Goal: Task Accomplishment & Management: Complete application form

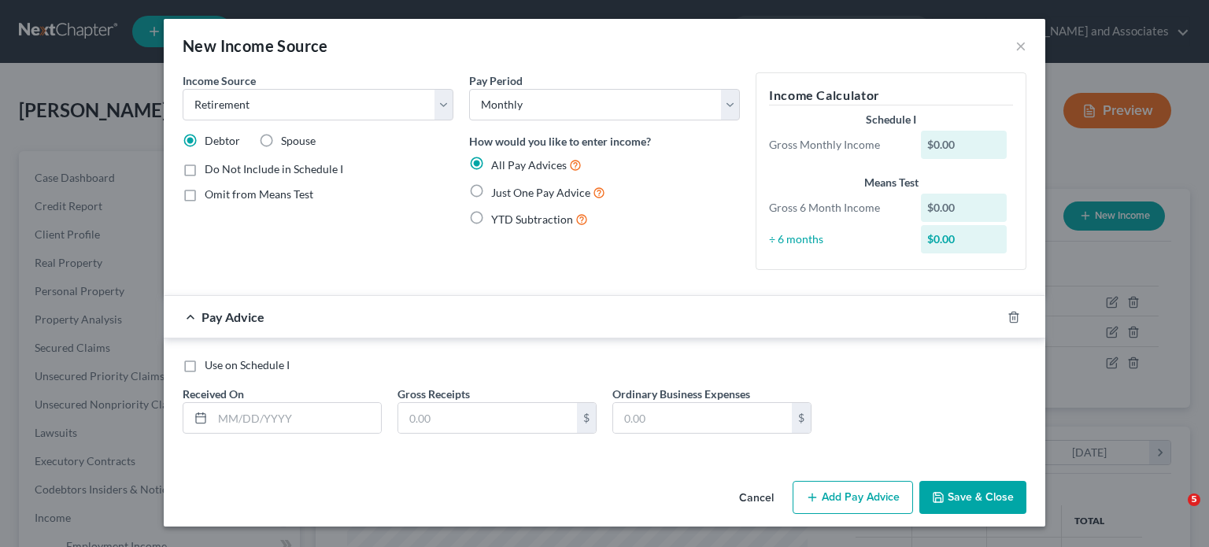
select select "3"
select select "0"
click at [313, 415] on input "text" at bounding box center [297, 418] width 168 height 30
type input "[DATE]"
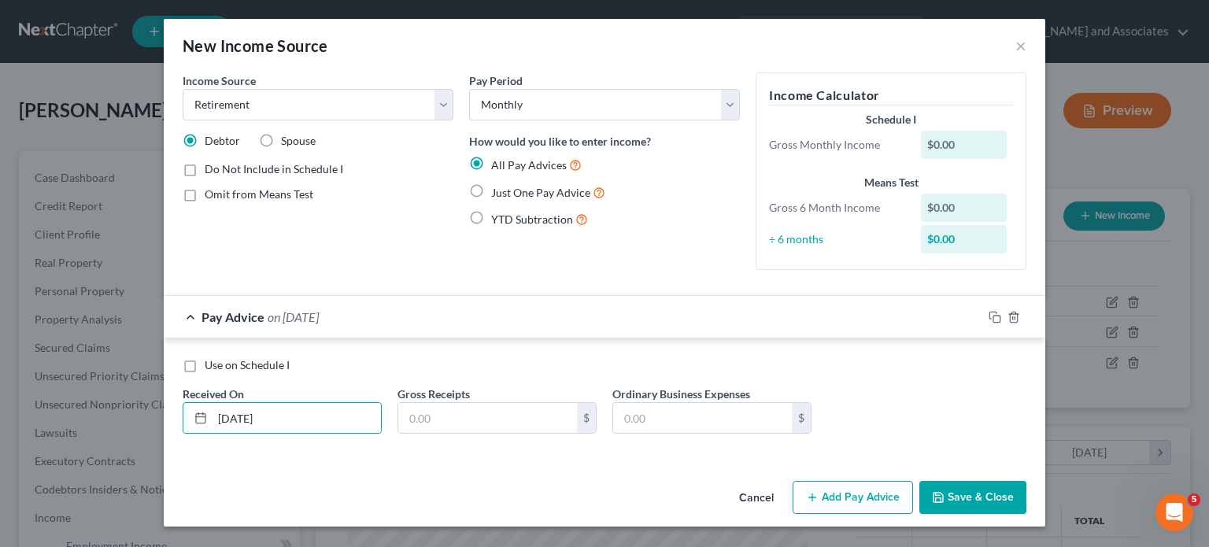
click at [460, 434] on div "Use on Schedule I Received On * [DATE] Gross Receipts $ Ordinary Business Expen…" at bounding box center [604, 401] width 859 height 89
click at [482, 408] on input "text" at bounding box center [487, 418] width 179 height 30
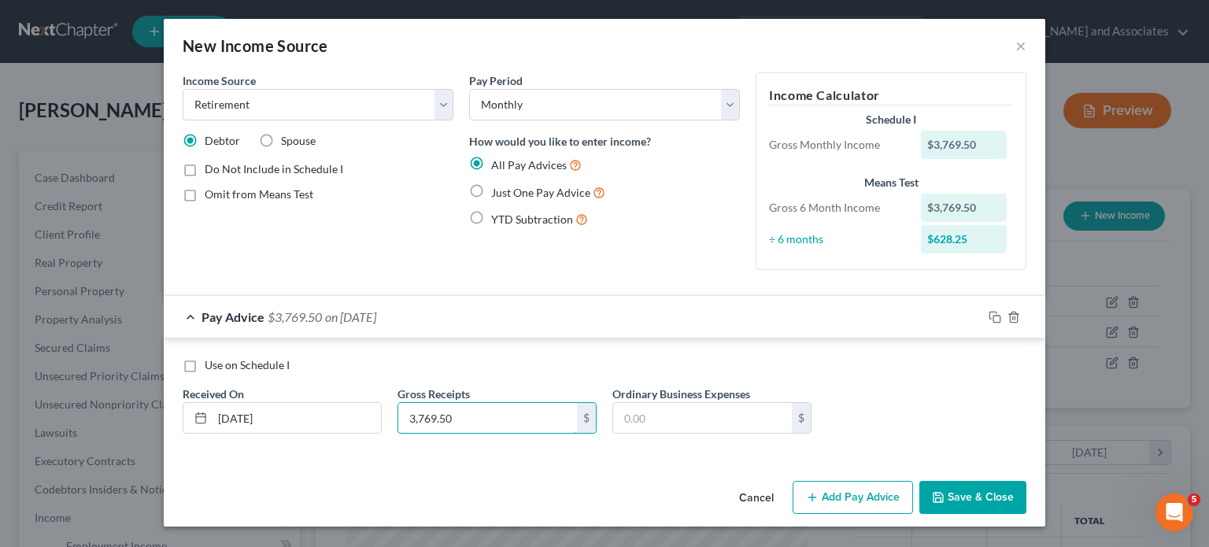
type input "3,769.50"
click at [624, 497] on div "Cancel Add Pay Advice Save & Close" at bounding box center [605, 501] width 882 height 52
click at [836, 497] on button "Add Pay Advice" at bounding box center [853, 497] width 120 height 33
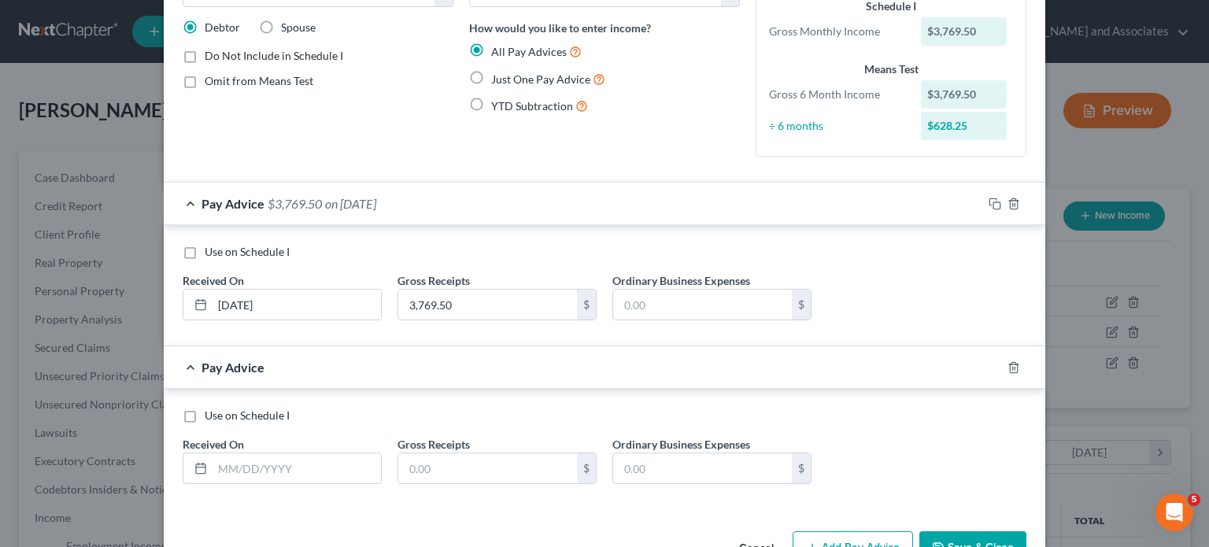
scroll to position [157, 0]
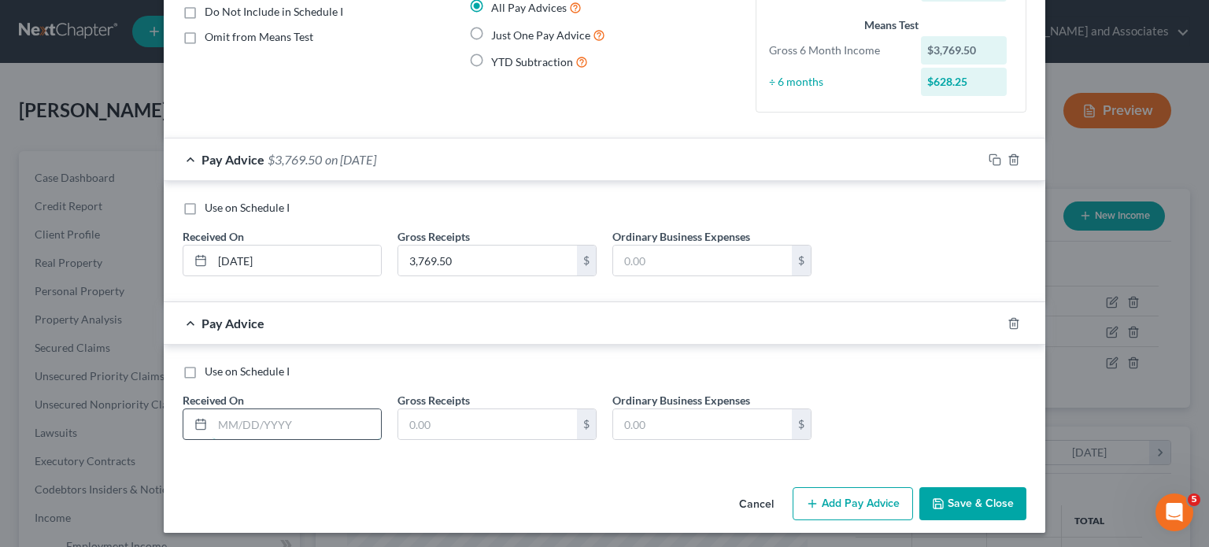
click at [331, 421] on input "text" at bounding box center [297, 424] width 168 height 30
type input "[DATE]"
click at [445, 411] on input "text" at bounding box center [487, 424] width 179 height 30
type input "3,769.50"
click at [209, 321] on span "Pay Advice" at bounding box center [232, 323] width 63 height 15
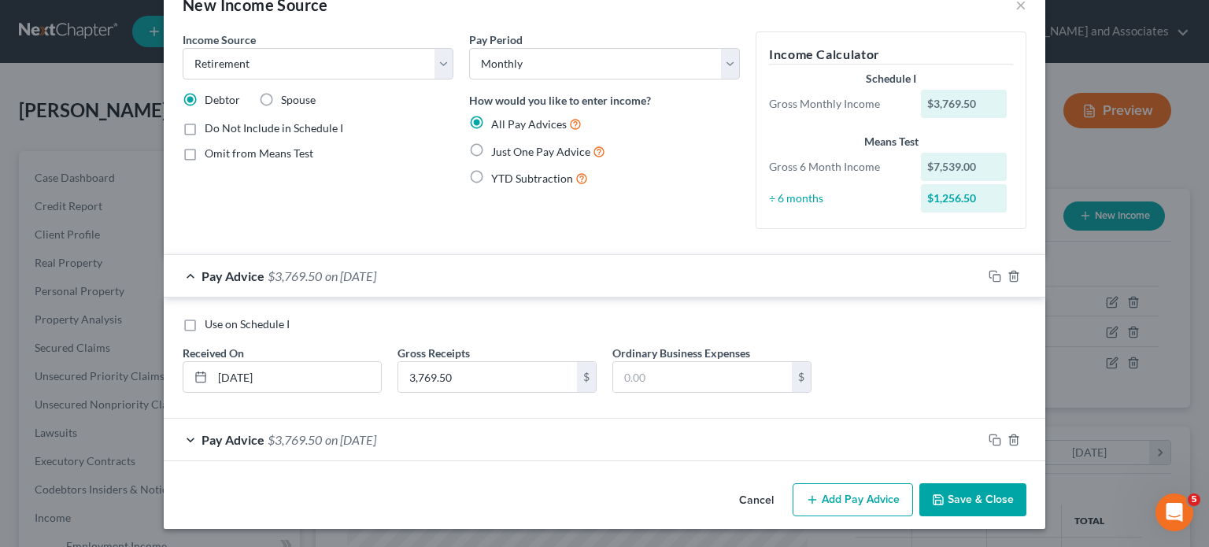
scroll to position [40, 0]
click at [205, 277] on span "Pay Advice" at bounding box center [232, 276] width 63 height 15
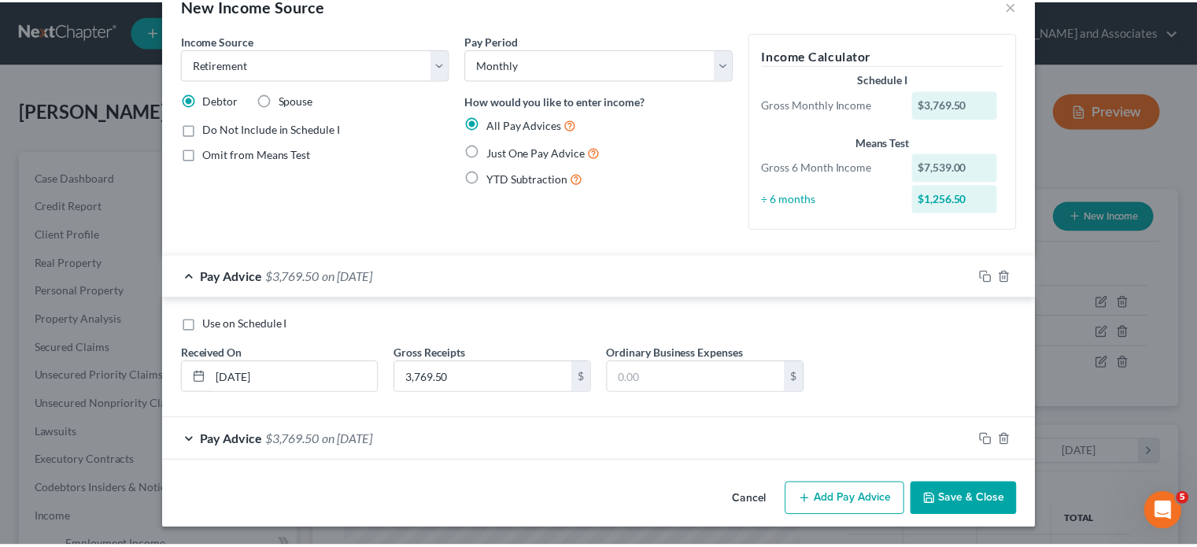
scroll to position [0, 0]
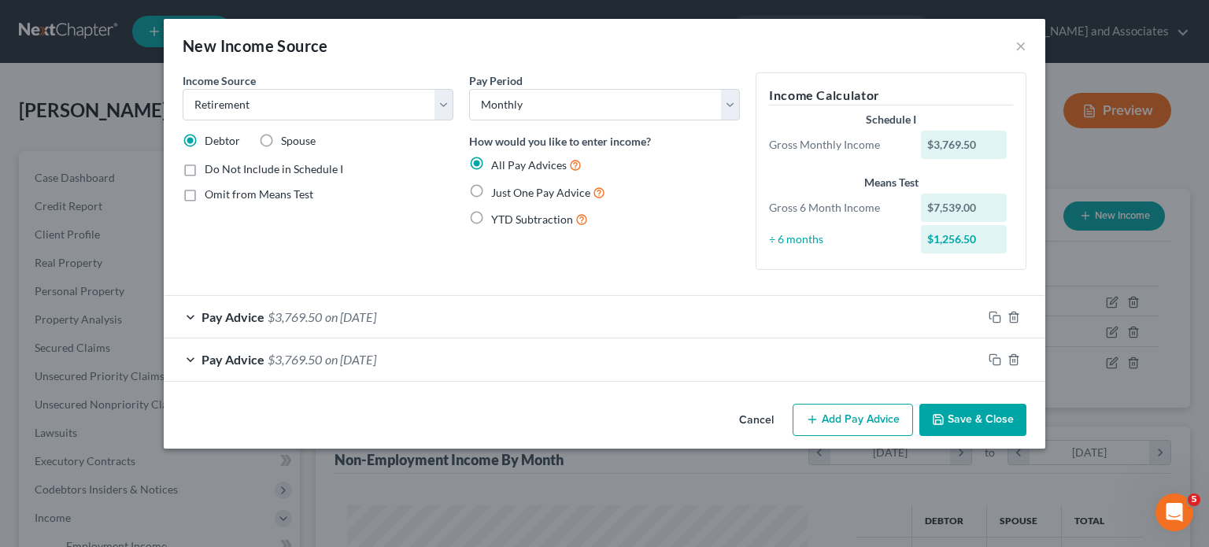
click at [802, 420] on button "Add Pay Advice" at bounding box center [853, 420] width 120 height 33
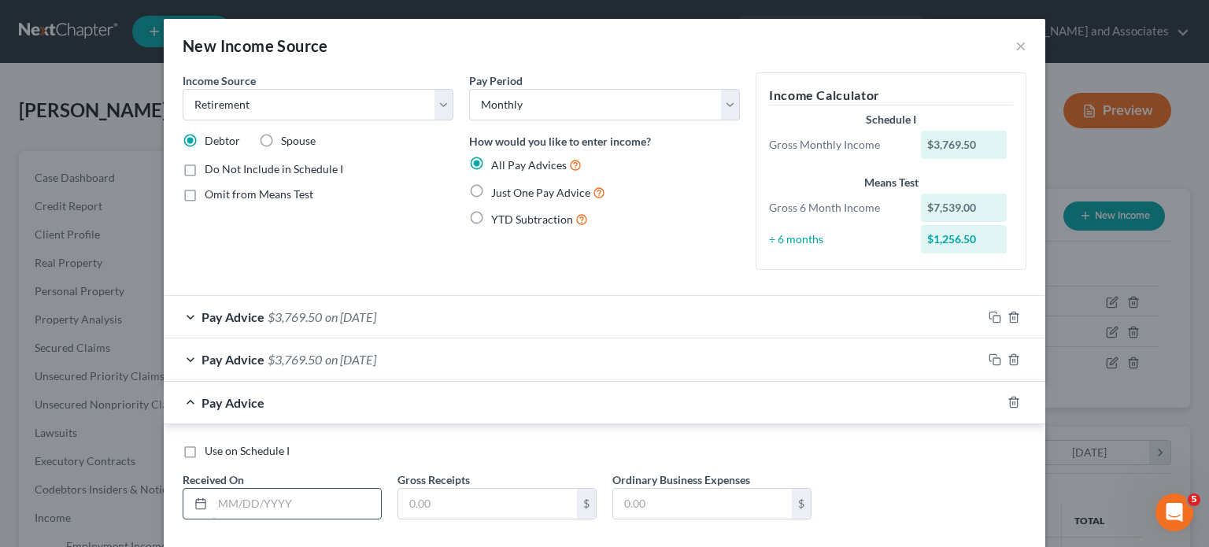
click at [330, 505] on input "text" at bounding box center [297, 504] width 168 height 30
type input "[DATE]"
click at [482, 508] on input "text" at bounding box center [487, 504] width 179 height 30
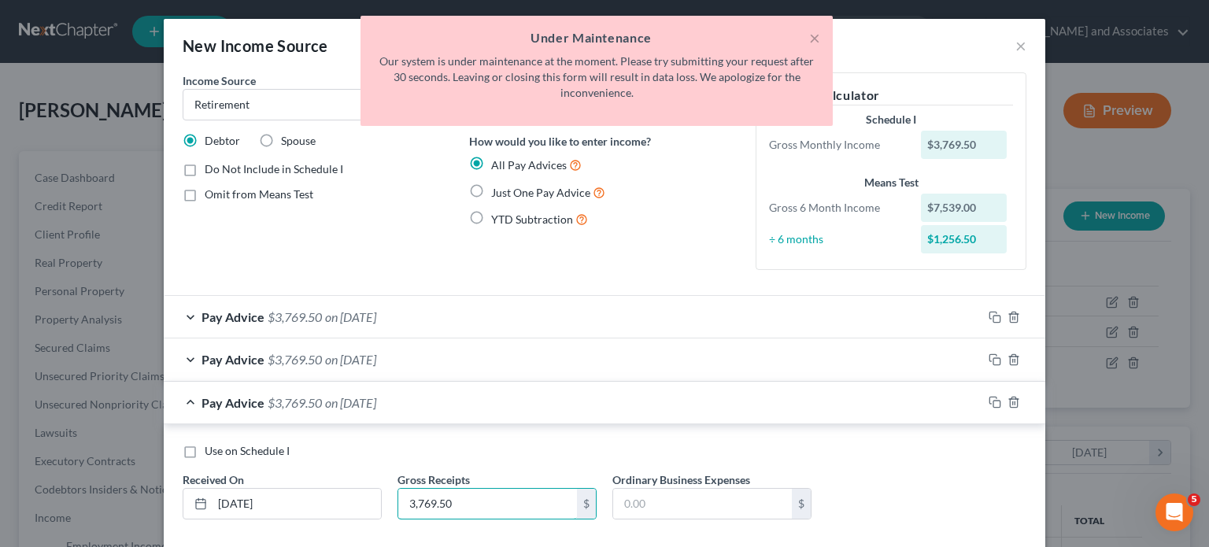
type input "3,769.50"
click at [268, 396] on span "$3,769.50" at bounding box center [295, 402] width 54 height 15
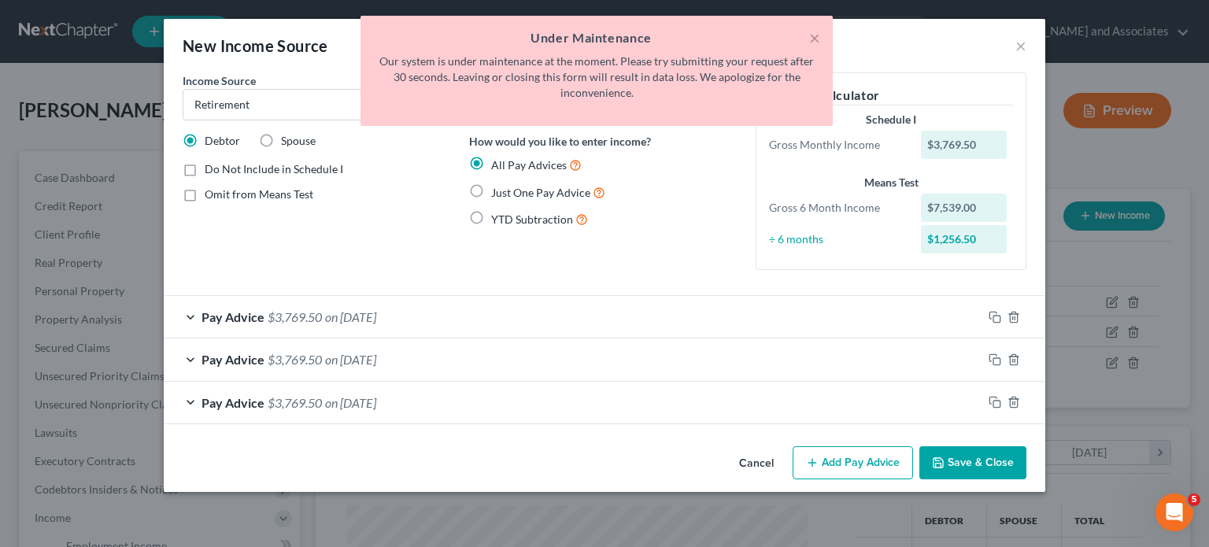
click at [974, 453] on button "Save & Close" at bounding box center [972, 462] width 107 height 33
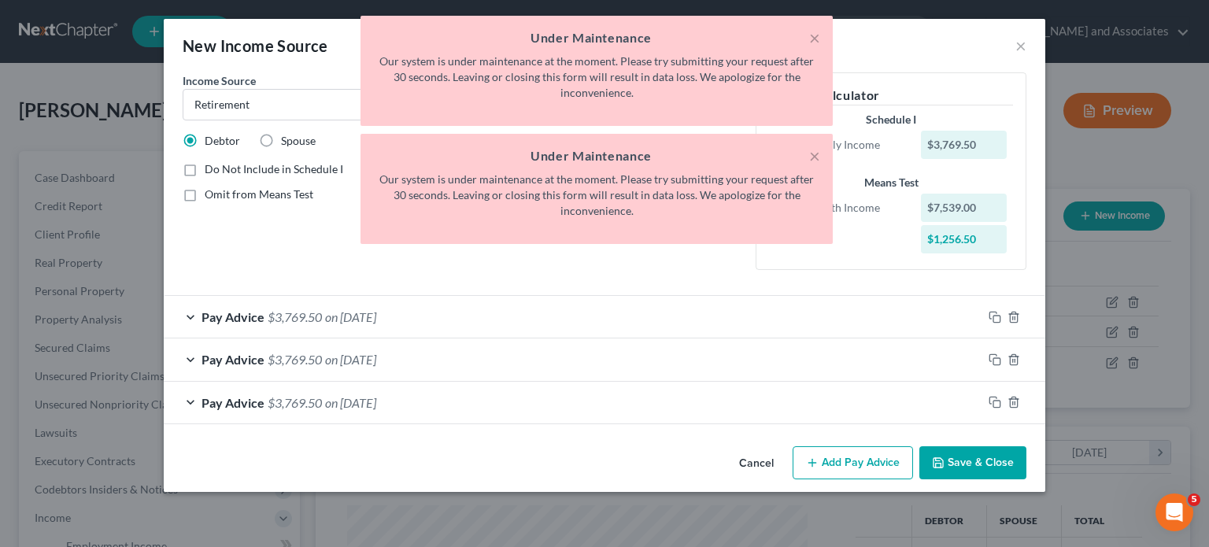
click at [971, 464] on button "Save & Close" at bounding box center [972, 462] width 107 height 33
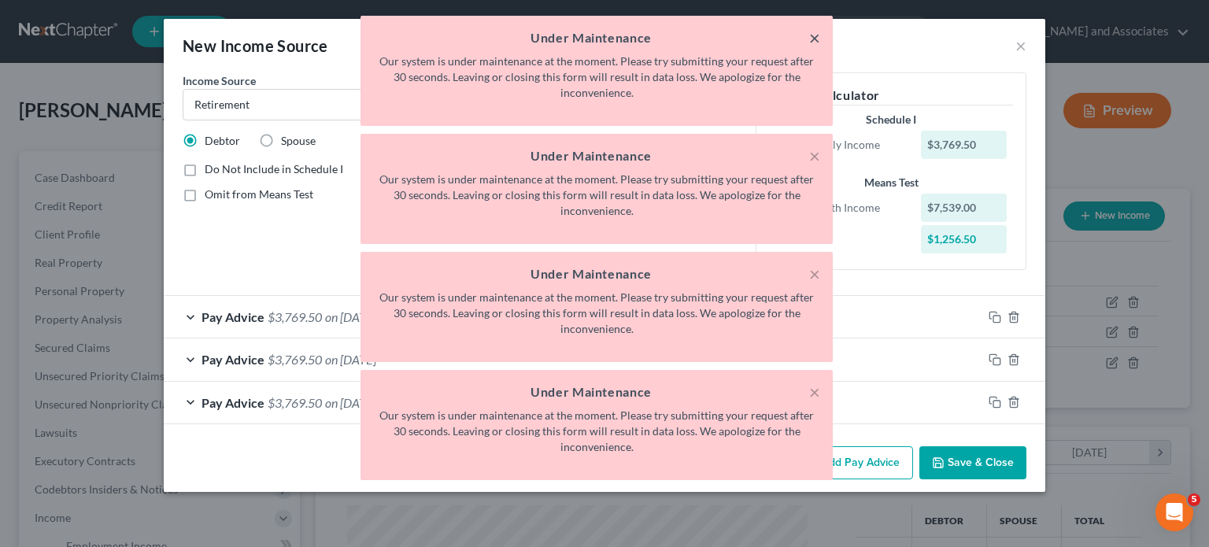
click at [813, 34] on button "×" at bounding box center [814, 37] width 11 height 19
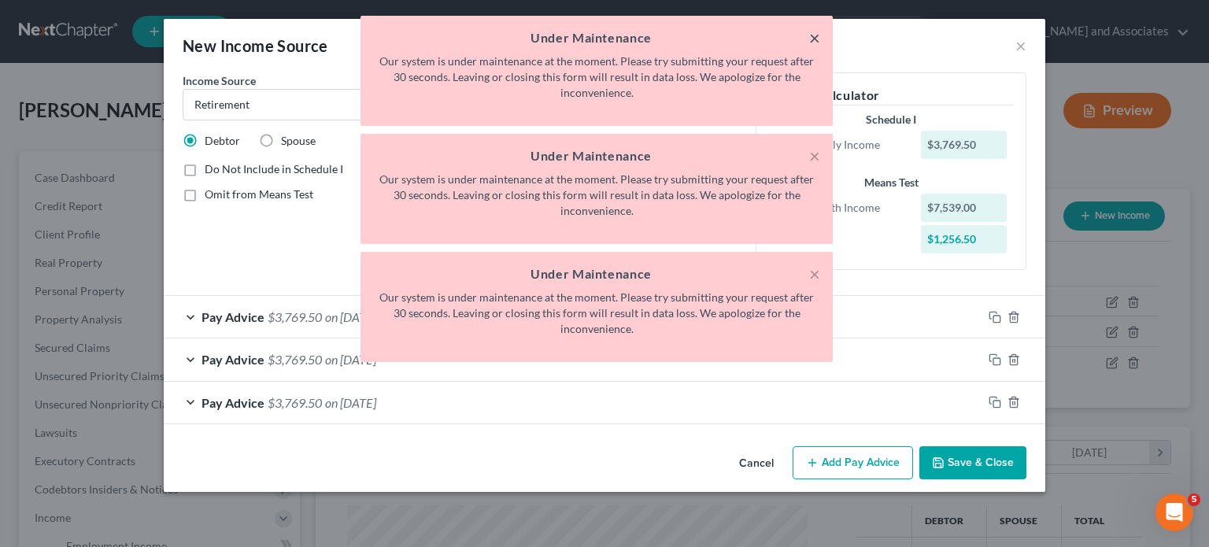
click at [813, 34] on button "×" at bounding box center [814, 37] width 11 height 19
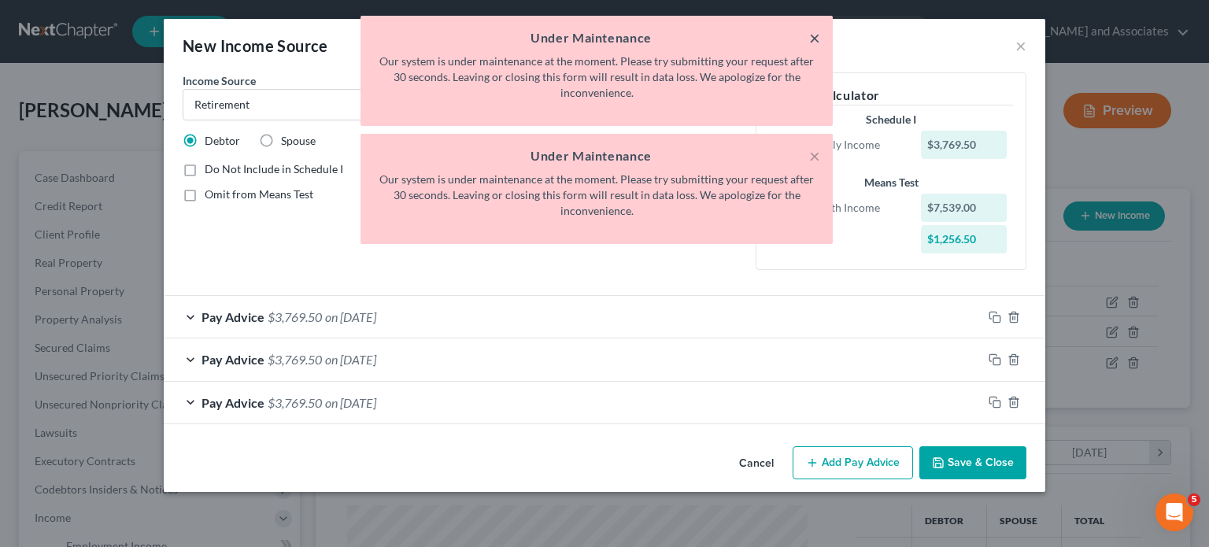
click at [813, 34] on button "×" at bounding box center [814, 37] width 11 height 19
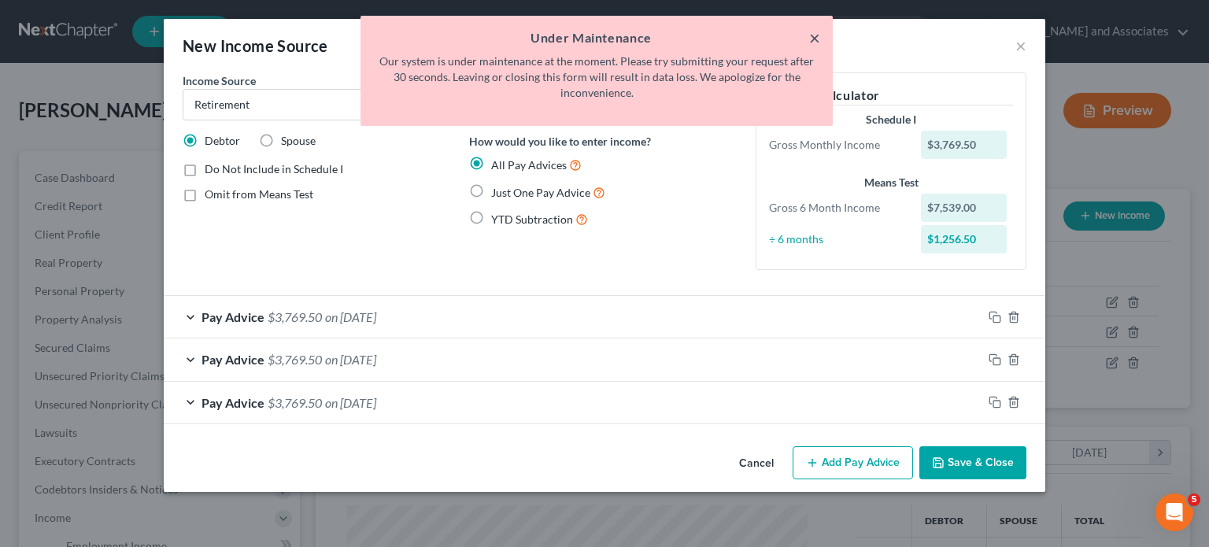
click at [813, 34] on button "×" at bounding box center [814, 37] width 11 height 19
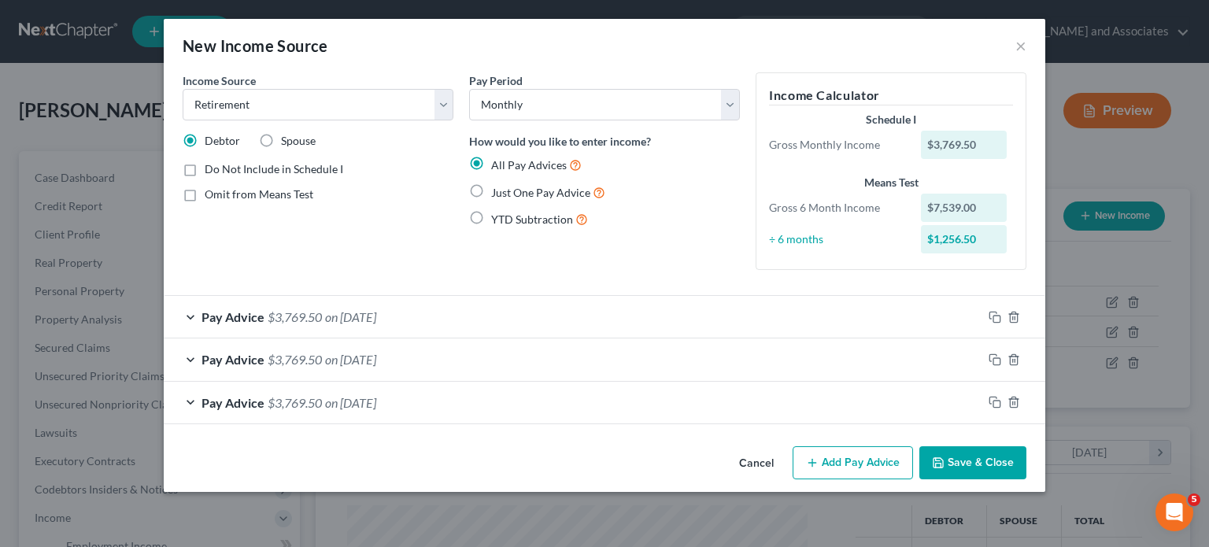
click at [948, 465] on button "Save & Close" at bounding box center [972, 462] width 107 height 33
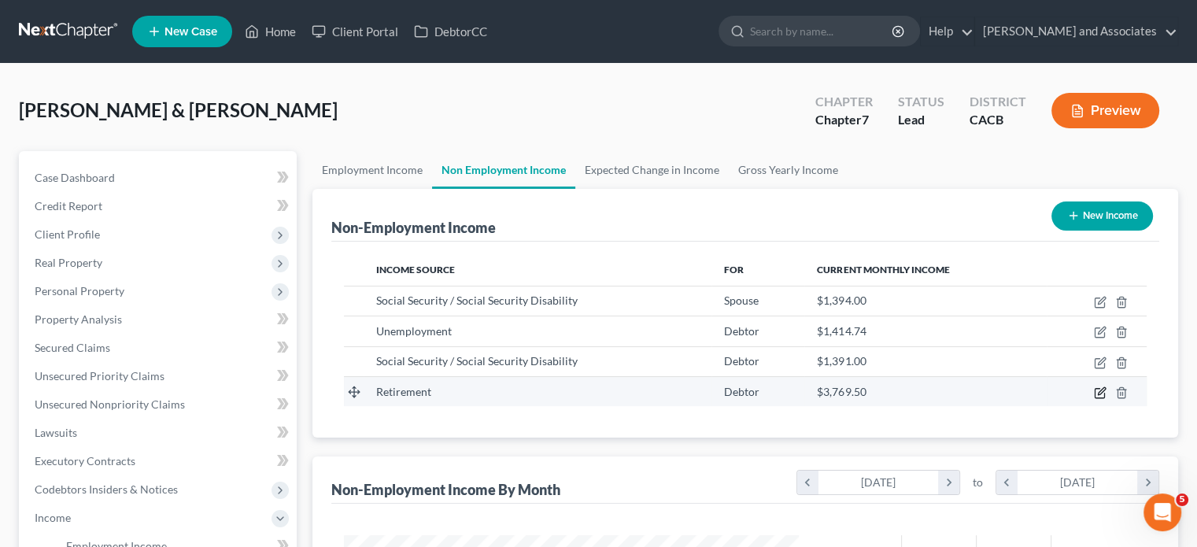
click at [1100, 391] on icon "button" at bounding box center [1100, 392] width 13 height 13
select select "3"
select select "0"
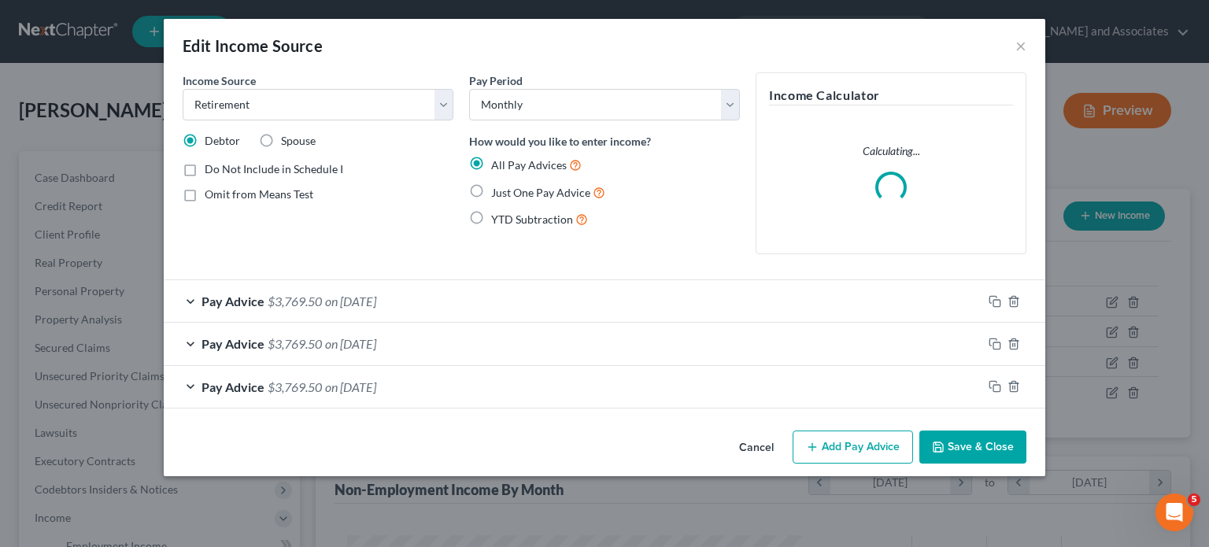
scroll to position [280, 491]
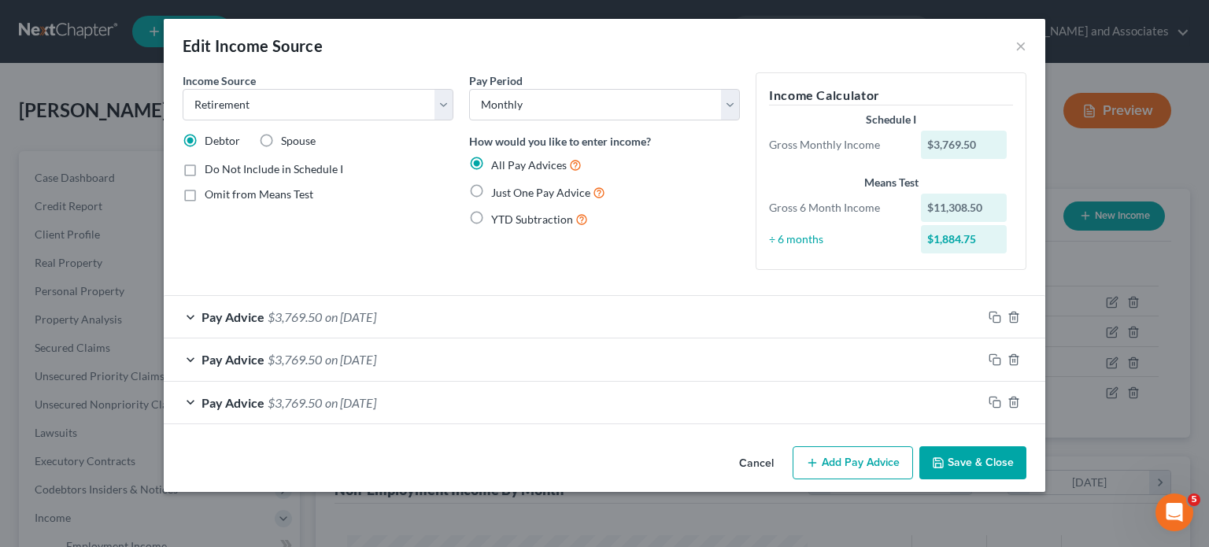
click at [845, 452] on button "Add Pay Advice" at bounding box center [853, 462] width 120 height 33
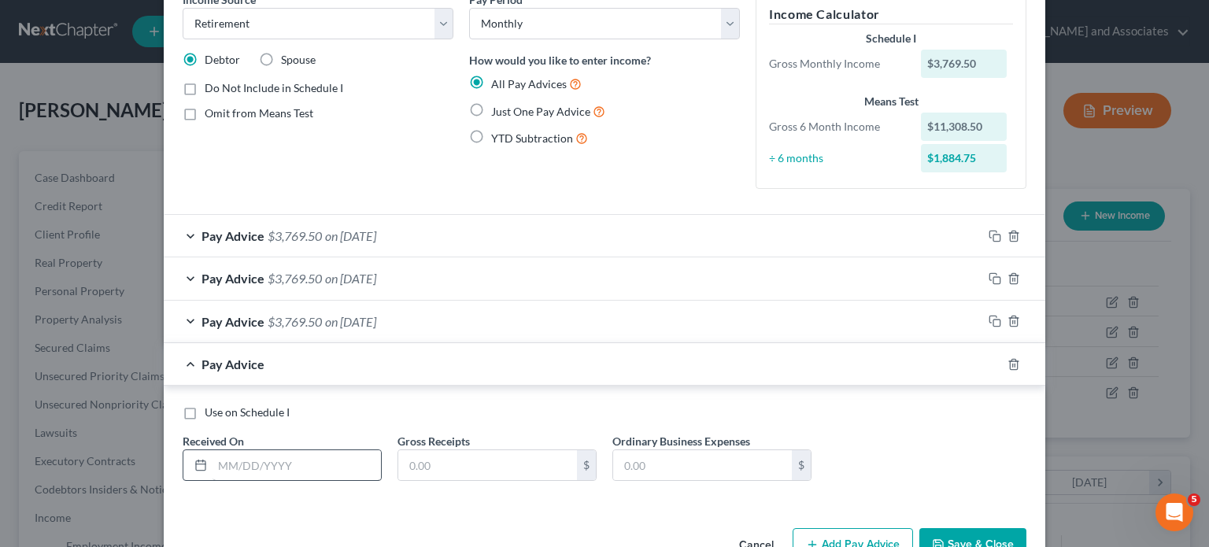
scroll to position [124, 0]
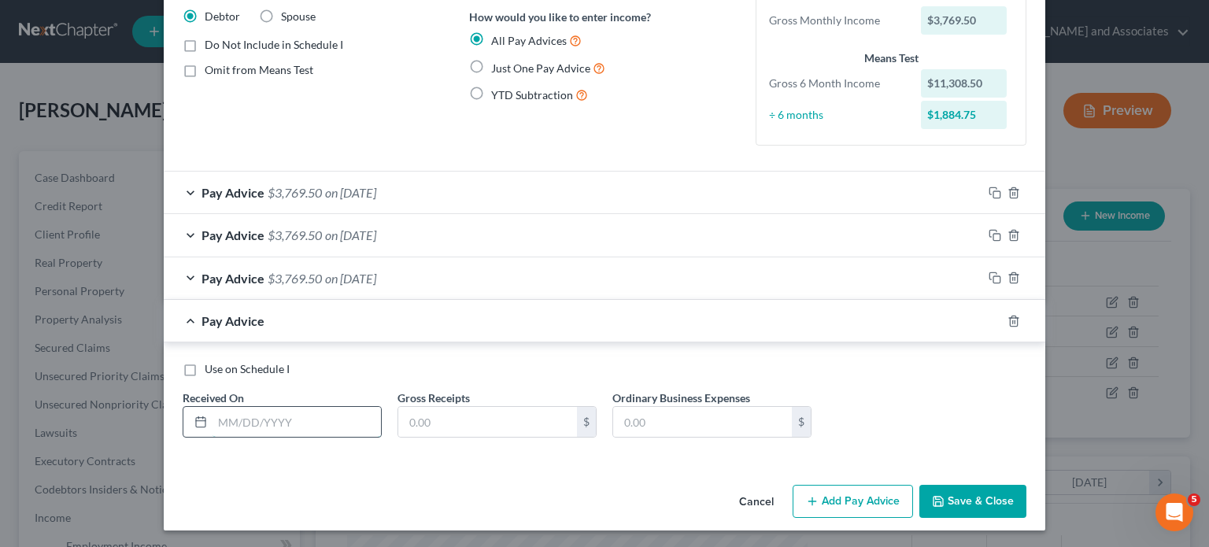
click at [290, 416] on input "text" at bounding box center [297, 422] width 168 height 30
type input "[DATE]"
click at [487, 431] on input "text" at bounding box center [487, 422] width 179 height 30
type input "3,689.67"
click at [274, 329] on div "Pay Advice $3,689.67 on [DATE]" at bounding box center [573, 321] width 819 height 42
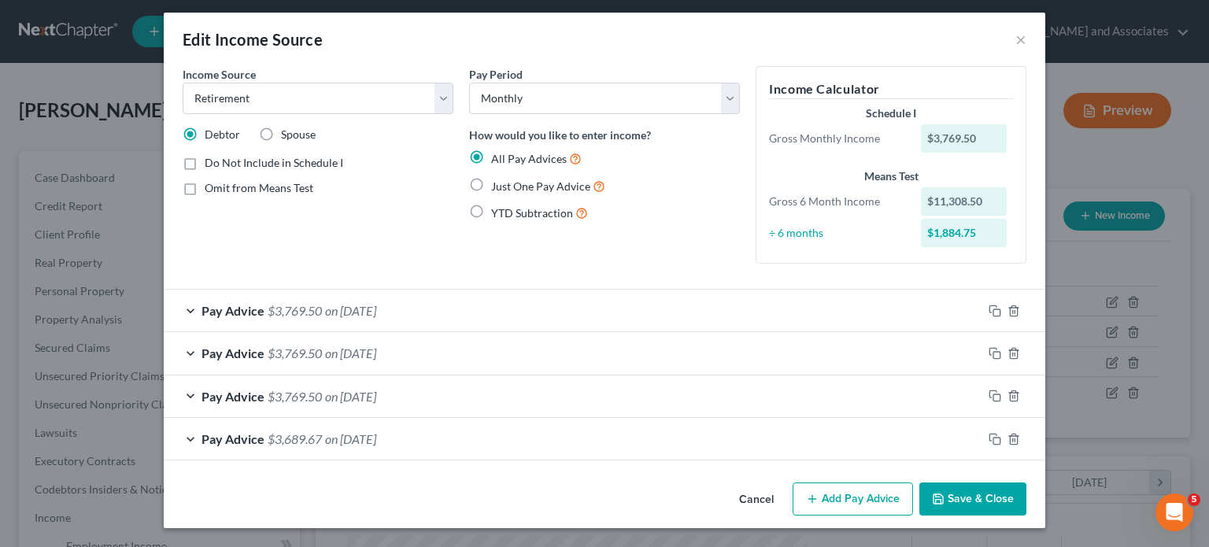
scroll to position [5, 0]
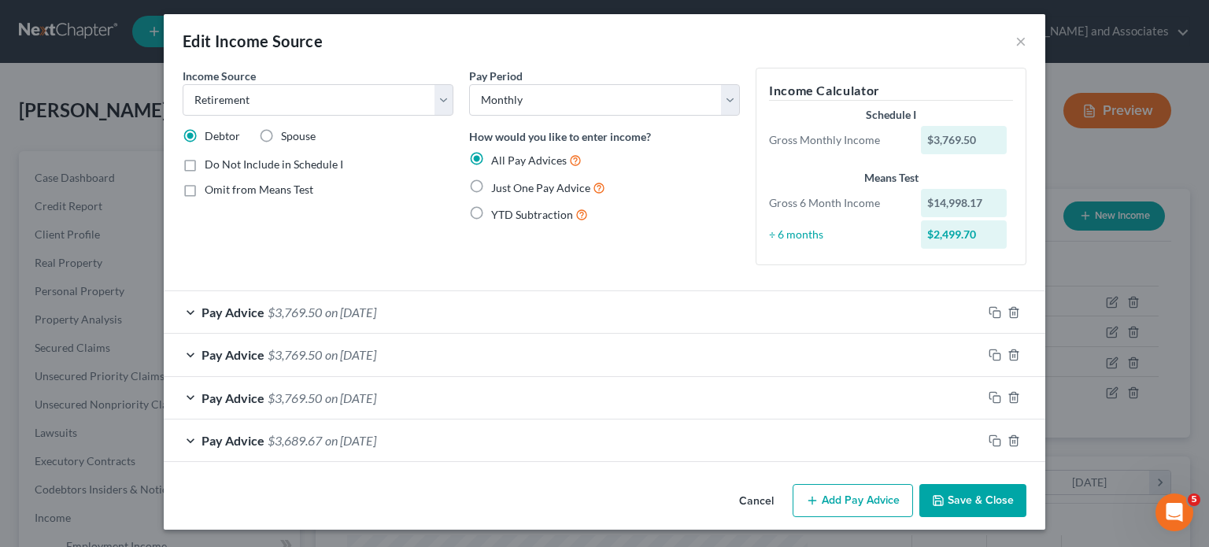
click at [859, 499] on button "Add Pay Advice" at bounding box center [853, 500] width 120 height 33
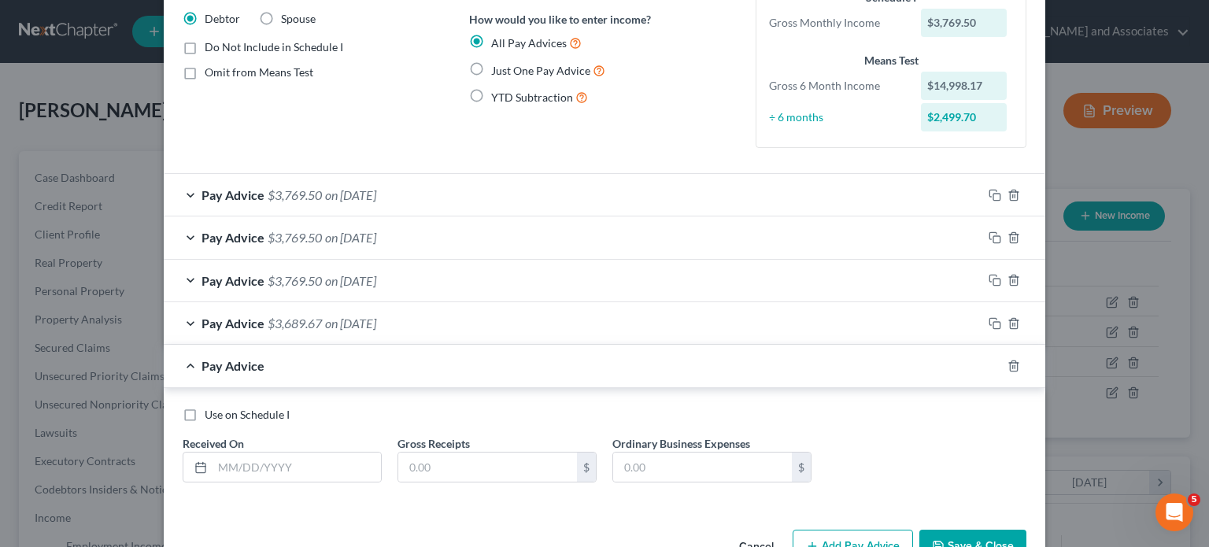
scroll to position [167, 0]
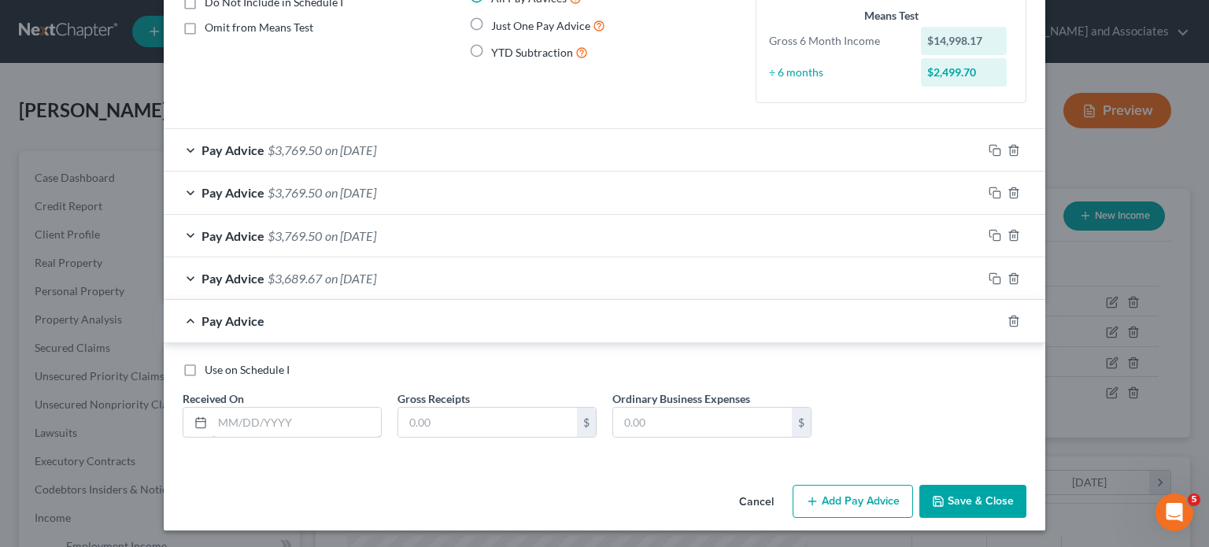
drag, startPoint x: 272, startPoint y: 415, endPoint x: 274, endPoint y: 397, distance: 18.3
click at [271, 412] on input "text" at bounding box center [297, 423] width 168 height 30
type input "[DATE]"
click at [479, 424] on input "text" at bounding box center [487, 423] width 179 height 30
type input "3,689.67"
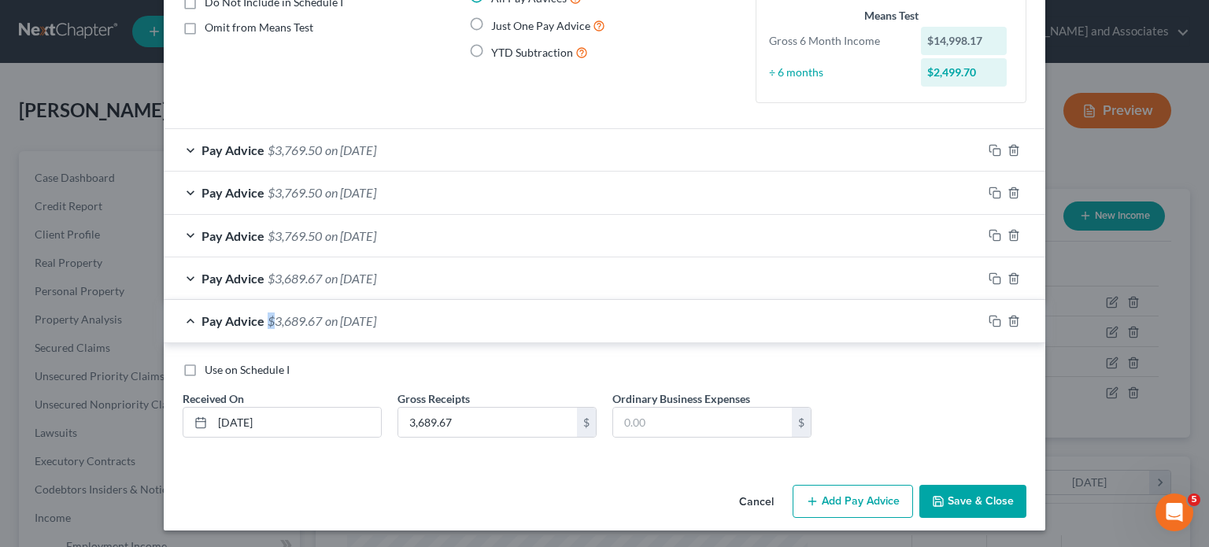
click at [260, 328] on div "Pay Advice $3,689.67 on [DATE]" at bounding box center [573, 321] width 819 height 42
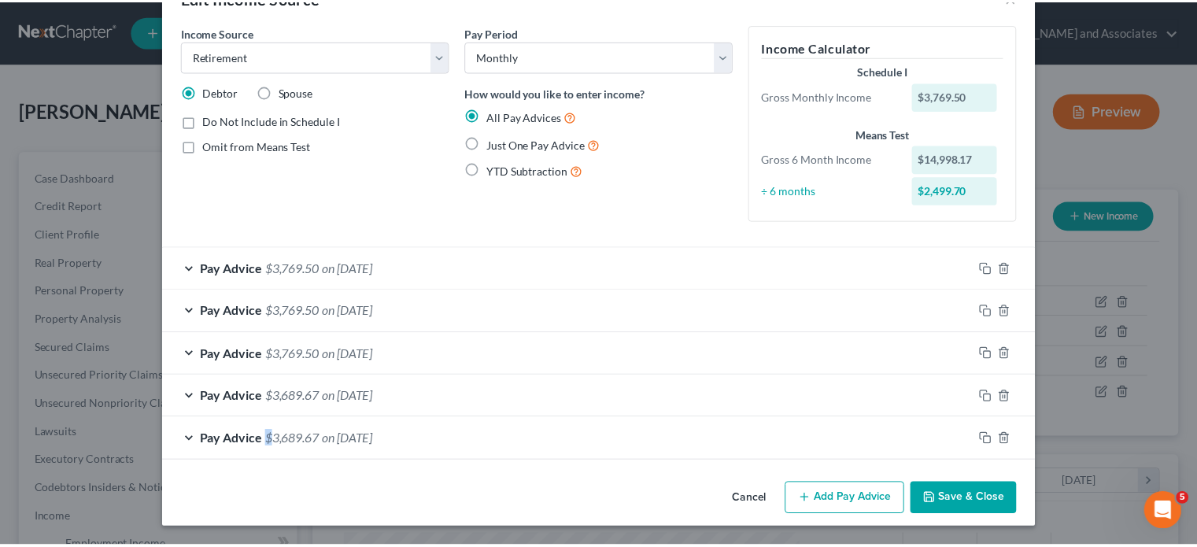
scroll to position [47, 0]
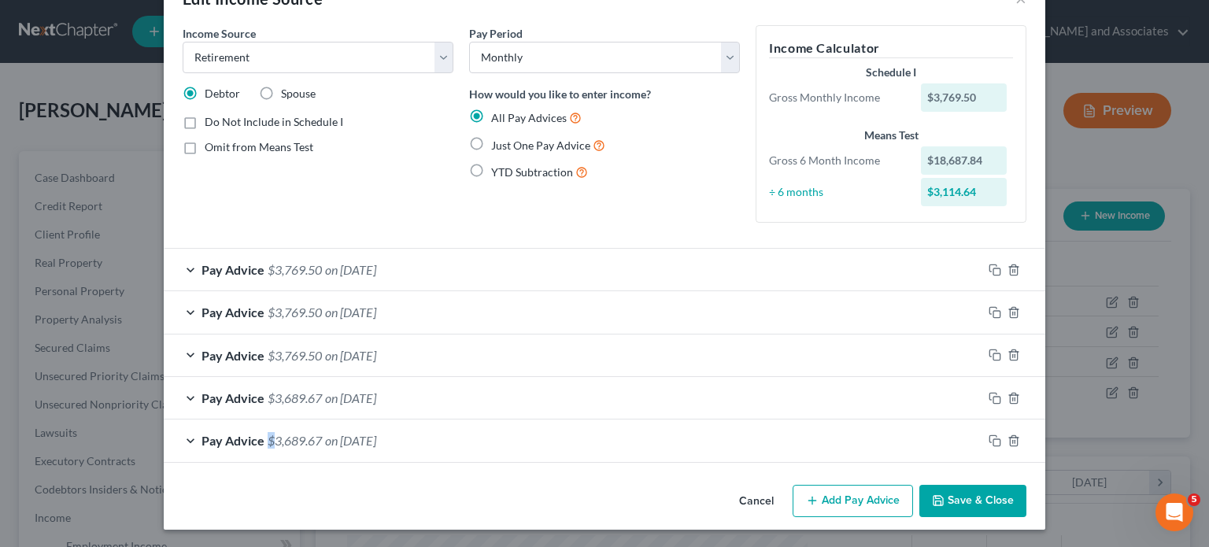
click at [985, 488] on button "Save & Close" at bounding box center [972, 501] width 107 height 33
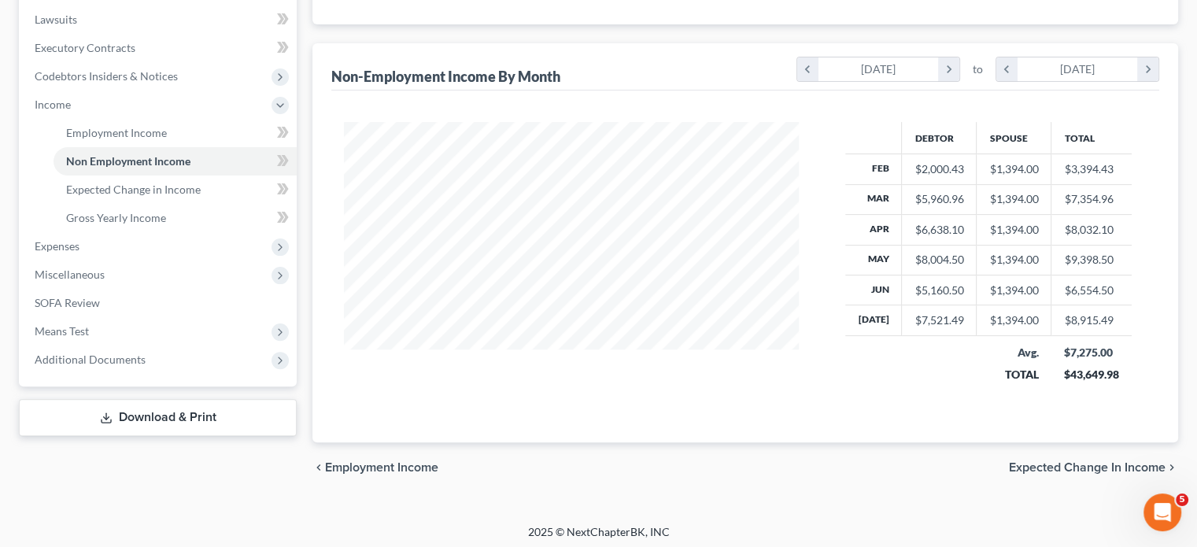
scroll to position [416, 0]
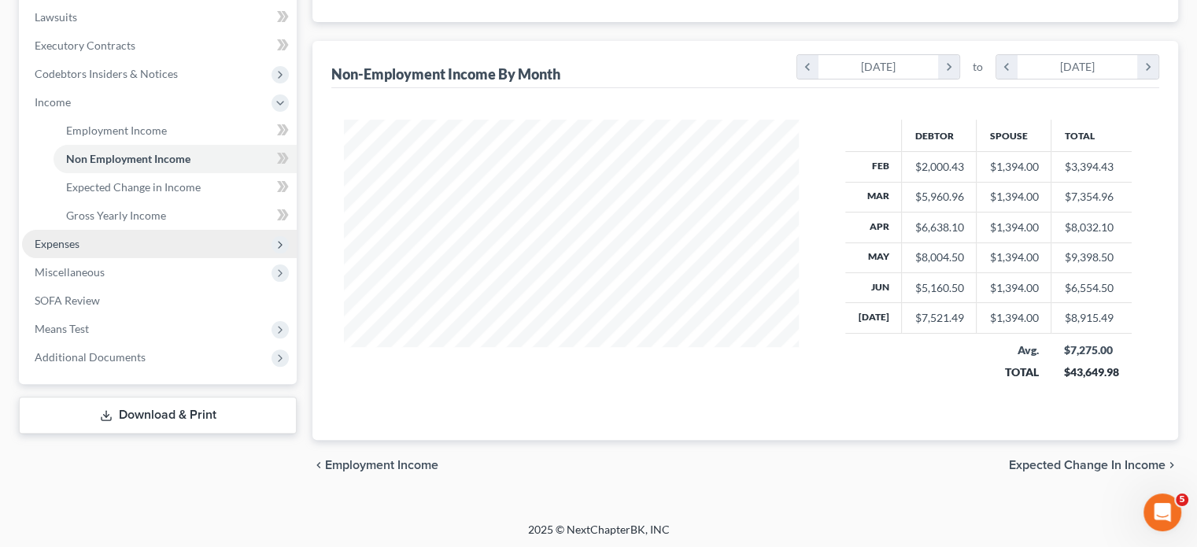
click at [156, 241] on span "Expenses" at bounding box center [159, 244] width 275 height 28
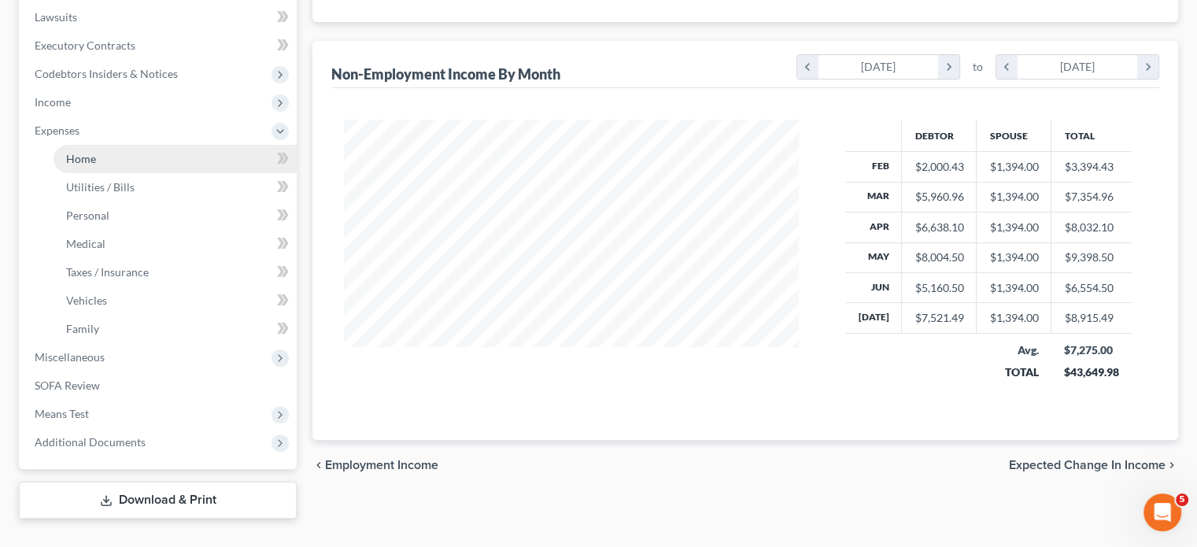
click at [177, 153] on link "Home" at bounding box center [175, 159] width 243 height 28
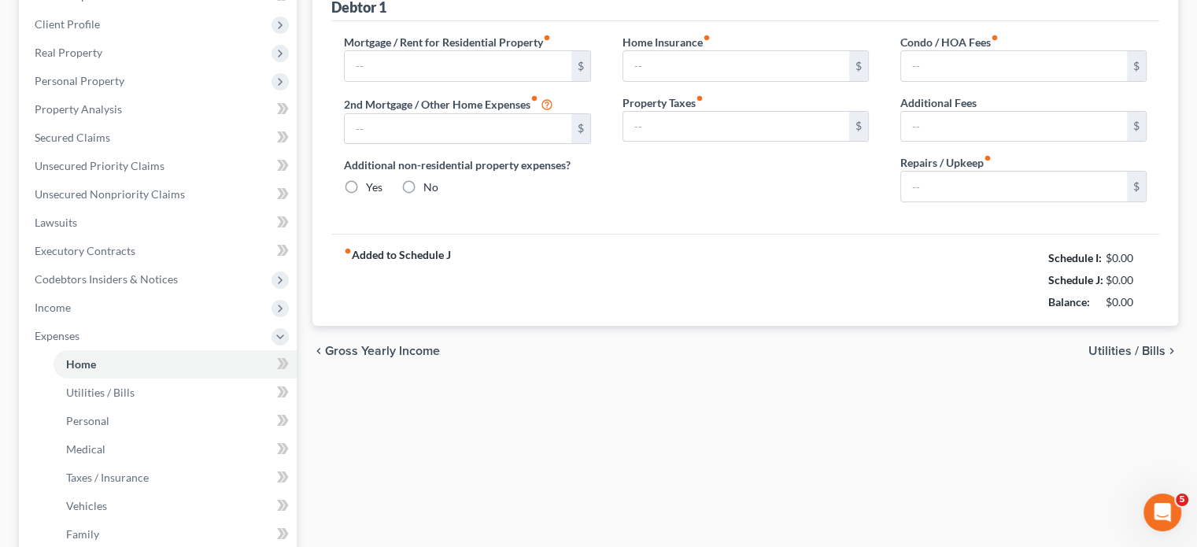
type input "3,113.18"
type input "0.00"
radio input "true"
type input "0.00"
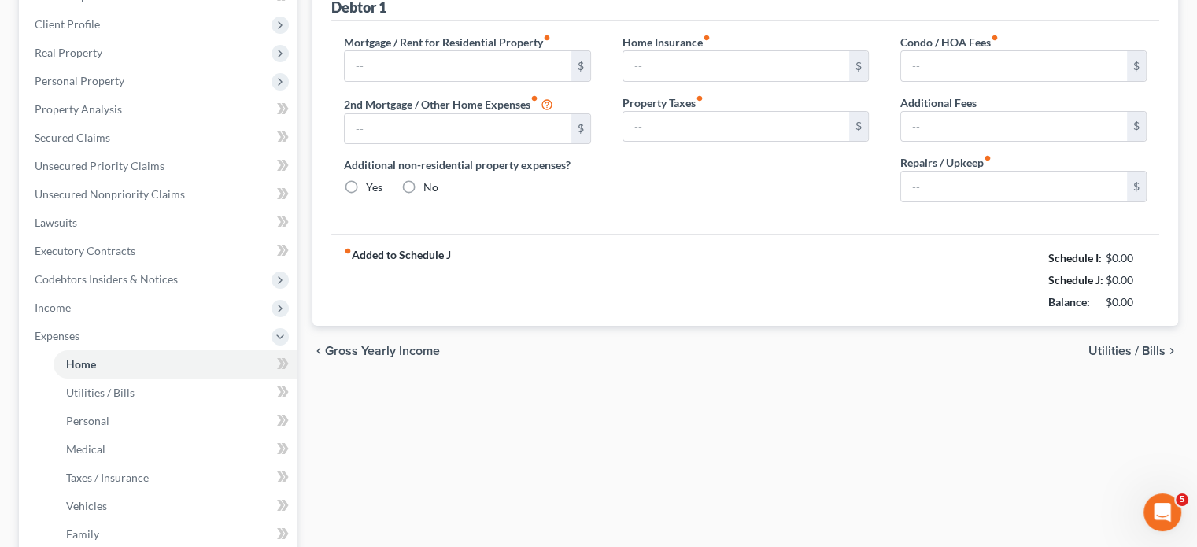
type input "0.00"
type input "150.00"
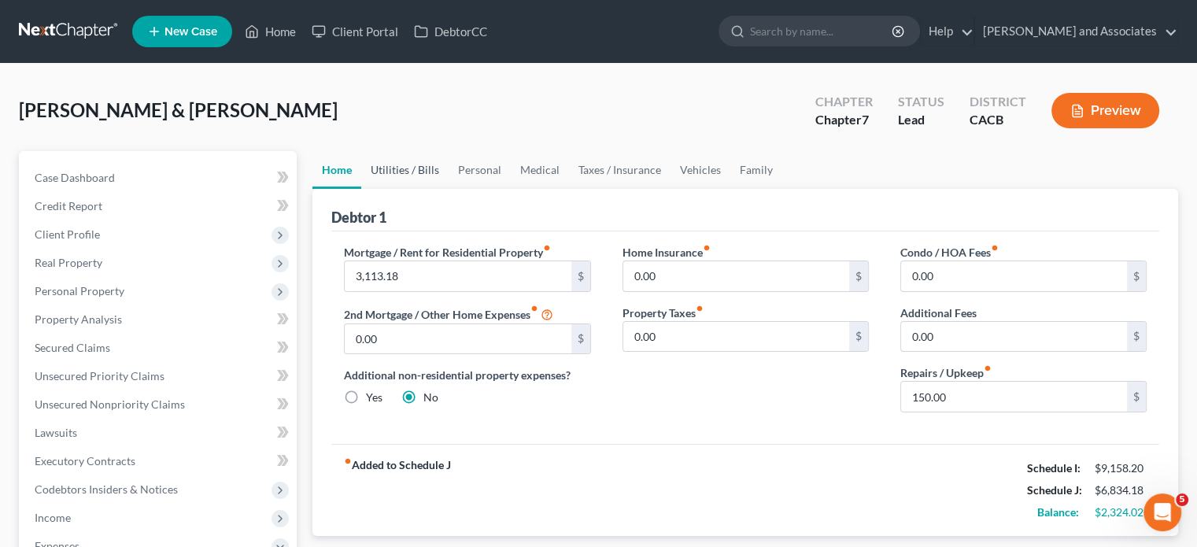
click at [414, 173] on link "Utilities / Bills" at bounding box center [404, 170] width 87 height 38
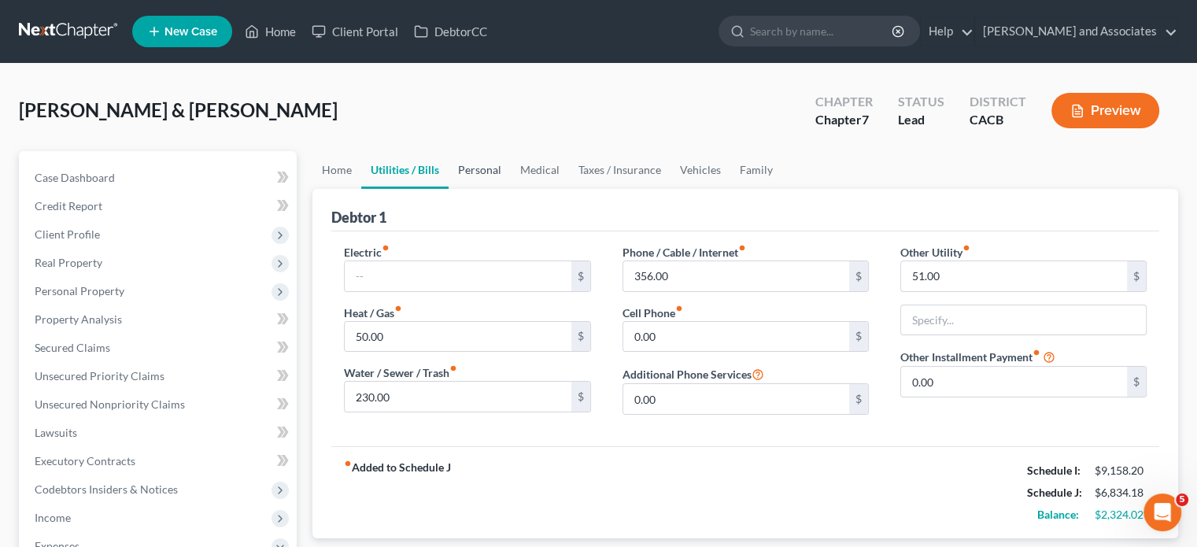
click at [483, 171] on link "Personal" at bounding box center [480, 170] width 62 height 38
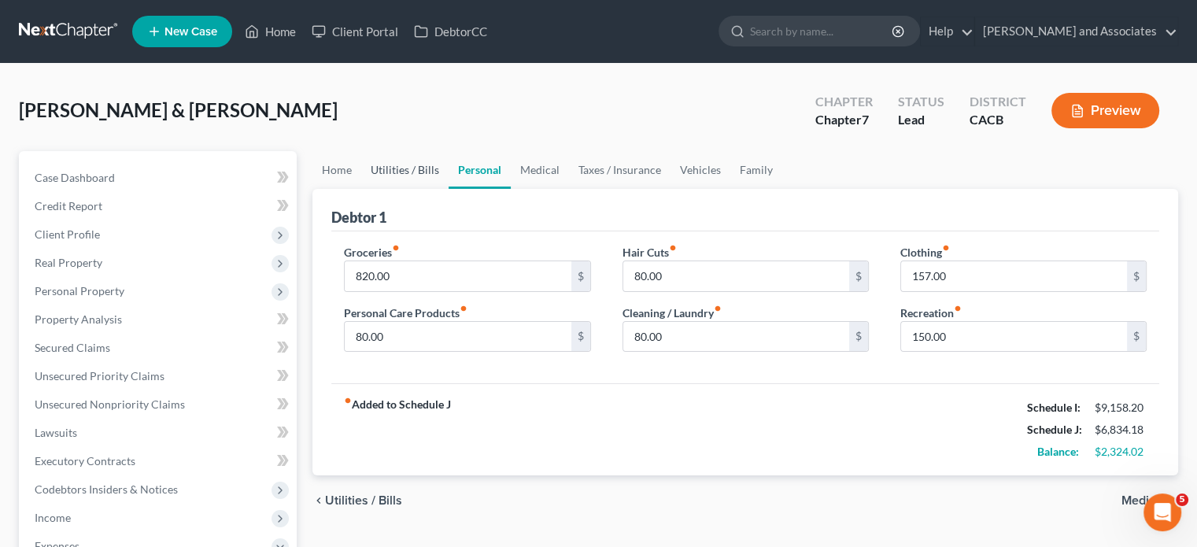
click at [405, 172] on link "Utilities / Bills" at bounding box center [404, 170] width 87 height 38
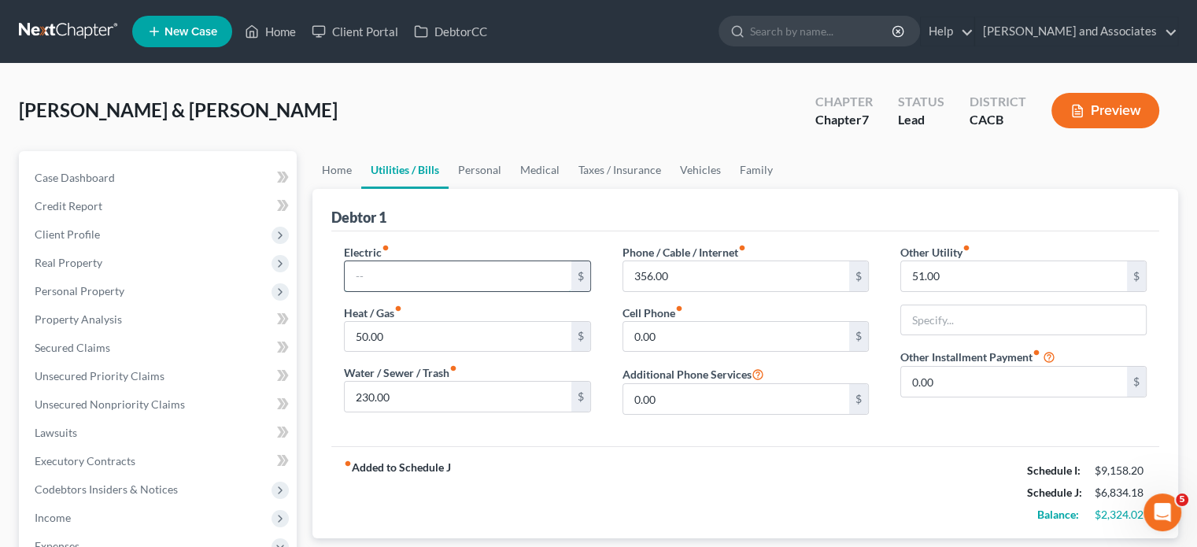
click at [432, 272] on input "text" at bounding box center [458, 276] width 226 height 30
type input "80"
click at [586, 237] on div "Electric fiber_manual_record 80 $ Heat / Gas fiber_manual_record 50.00 $ Water …" at bounding box center [745, 338] width 828 height 215
click at [488, 166] on link "Personal" at bounding box center [480, 170] width 62 height 38
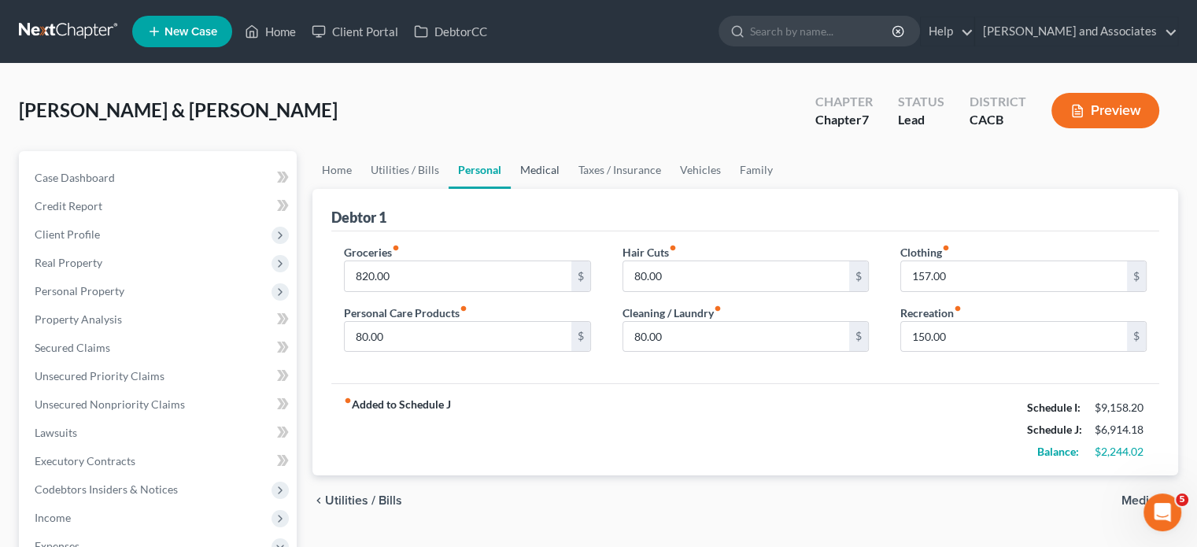
click at [522, 163] on link "Medical" at bounding box center [540, 170] width 58 height 38
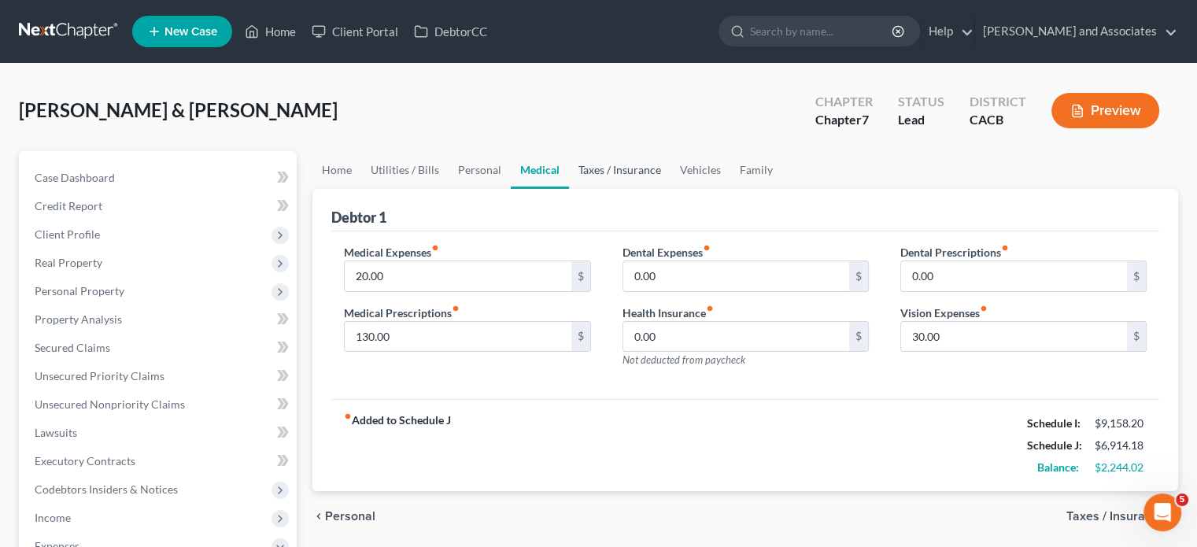
click at [572, 172] on link "Taxes / Insurance" at bounding box center [620, 170] width 102 height 38
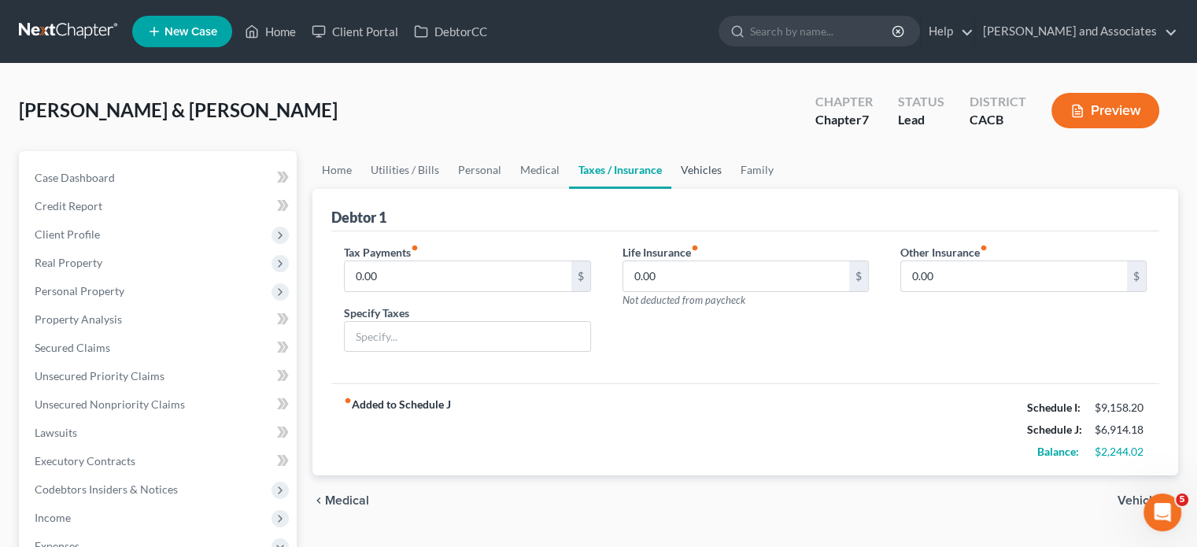
click at [686, 168] on link "Vehicles" at bounding box center [701, 170] width 60 height 38
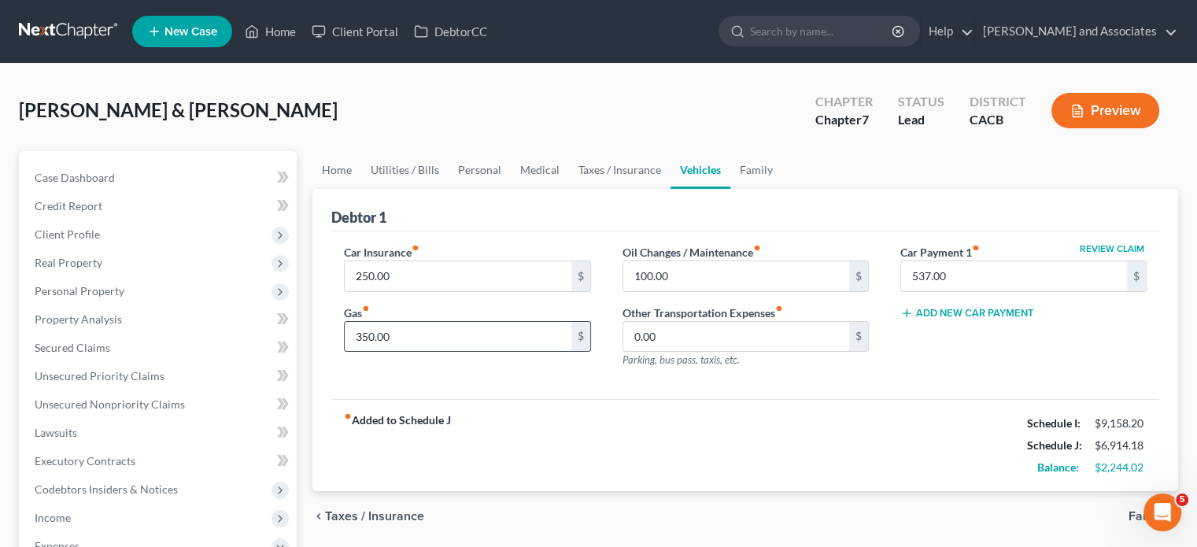
click at [420, 331] on input "350.00" at bounding box center [458, 337] width 226 height 30
type input "400"
click at [763, 279] on input "100.00" at bounding box center [736, 276] width 226 height 30
type input "120"
click at [757, 172] on link "Family" at bounding box center [756, 170] width 52 height 38
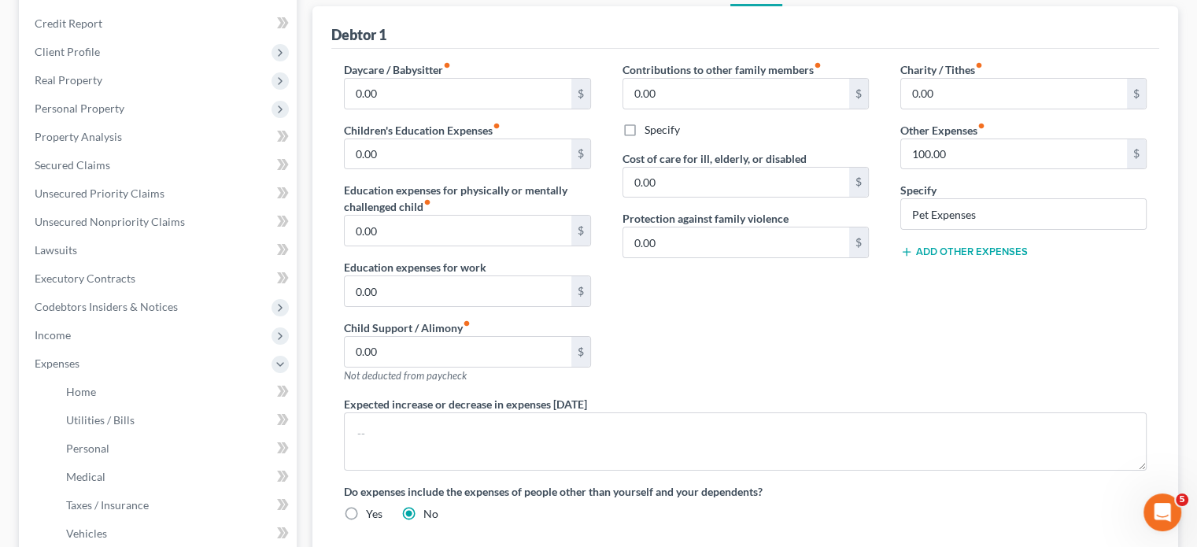
scroll to position [315, 0]
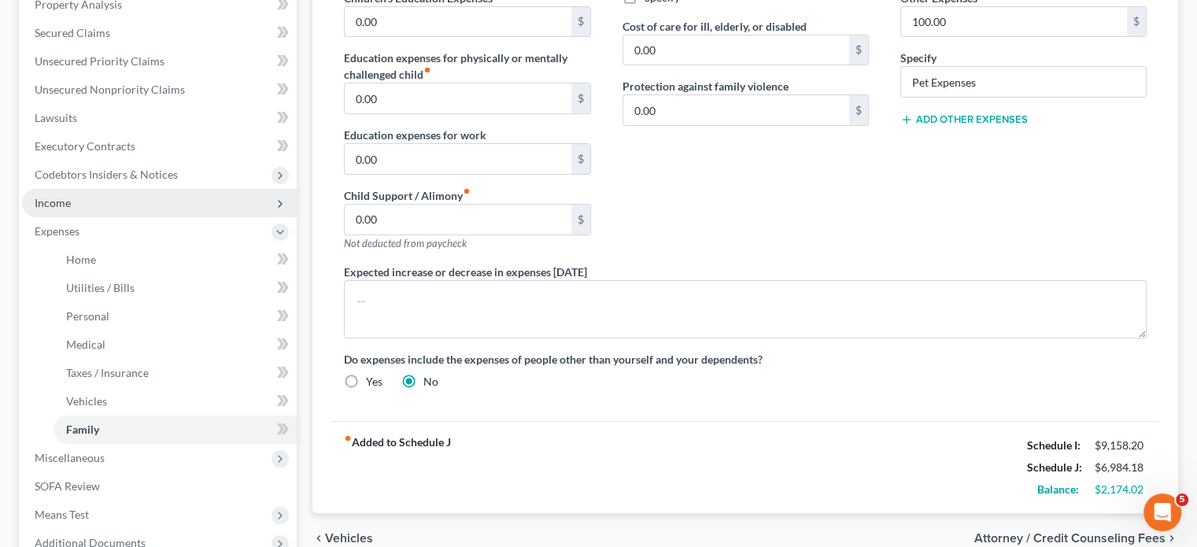
click at [153, 210] on span "Income" at bounding box center [159, 203] width 275 height 28
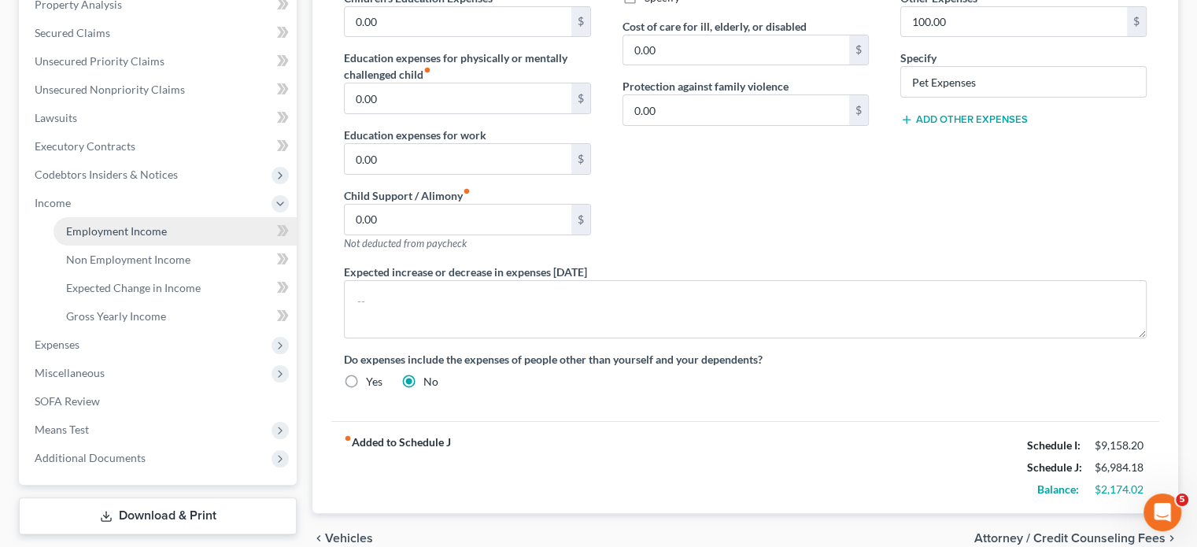
click at [154, 229] on span "Employment Income" at bounding box center [116, 230] width 101 height 13
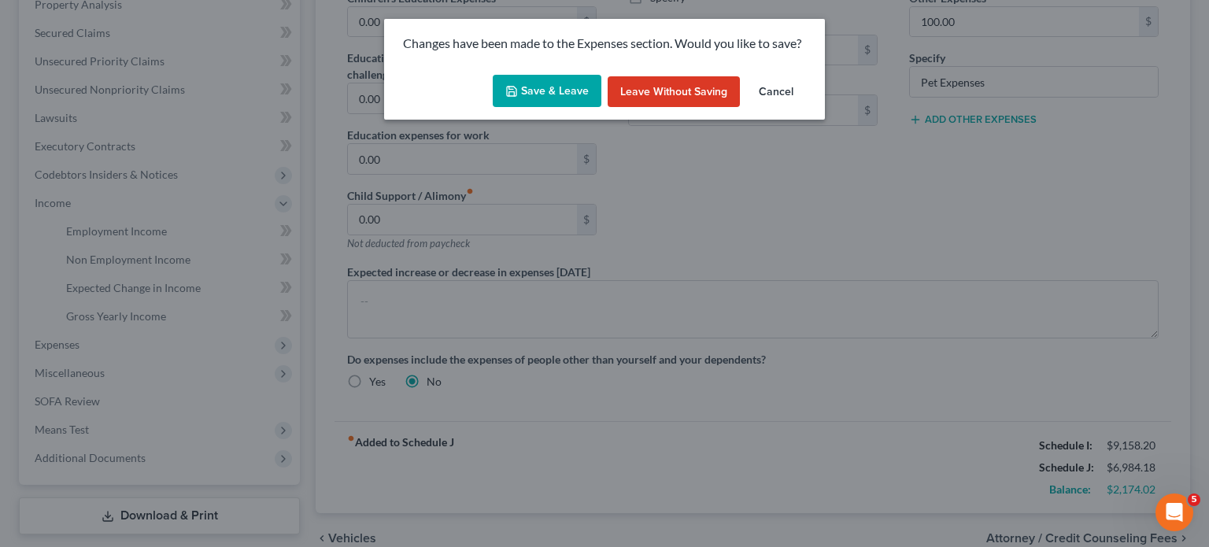
click at [531, 102] on button "Save & Leave" at bounding box center [547, 91] width 109 height 33
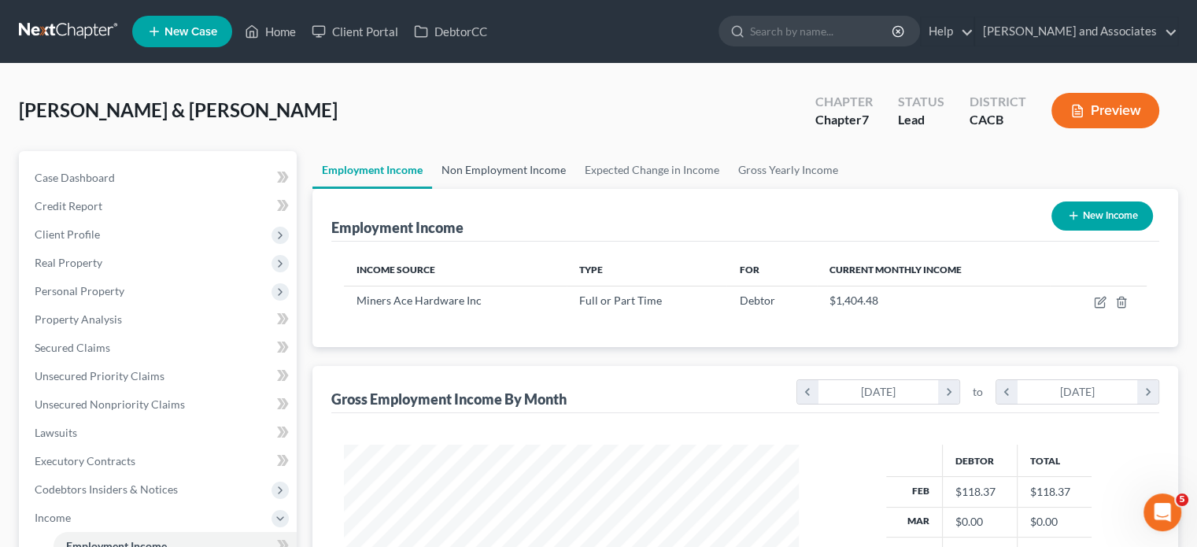
click at [491, 172] on link "Non Employment Income" at bounding box center [503, 170] width 143 height 38
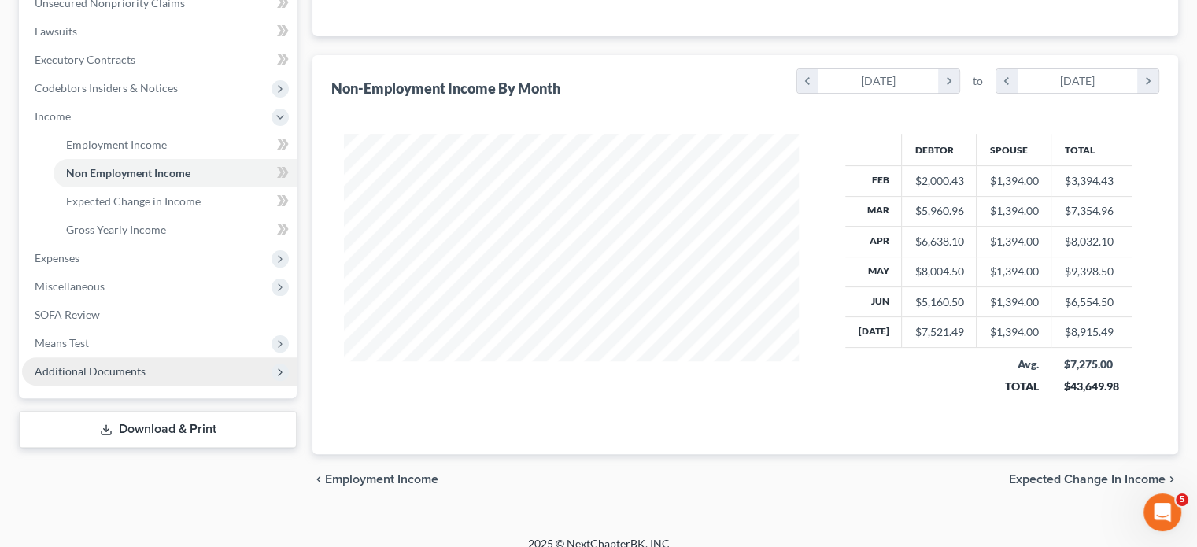
scroll to position [416, 0]
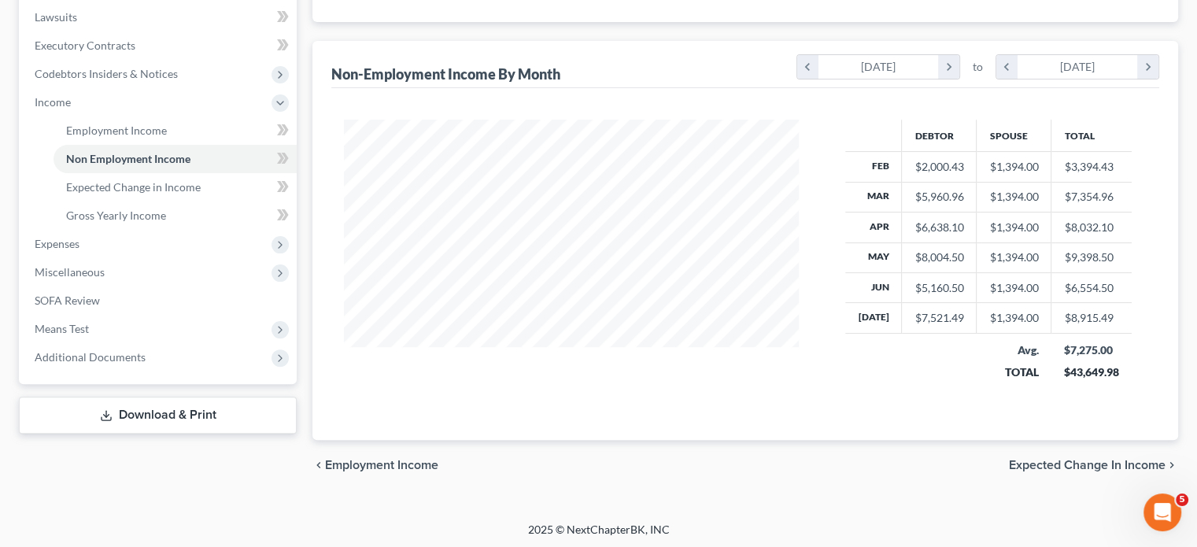
click at [179, 402] on link "Download & Print" at bounding box center [158, 415] width 278 height 37
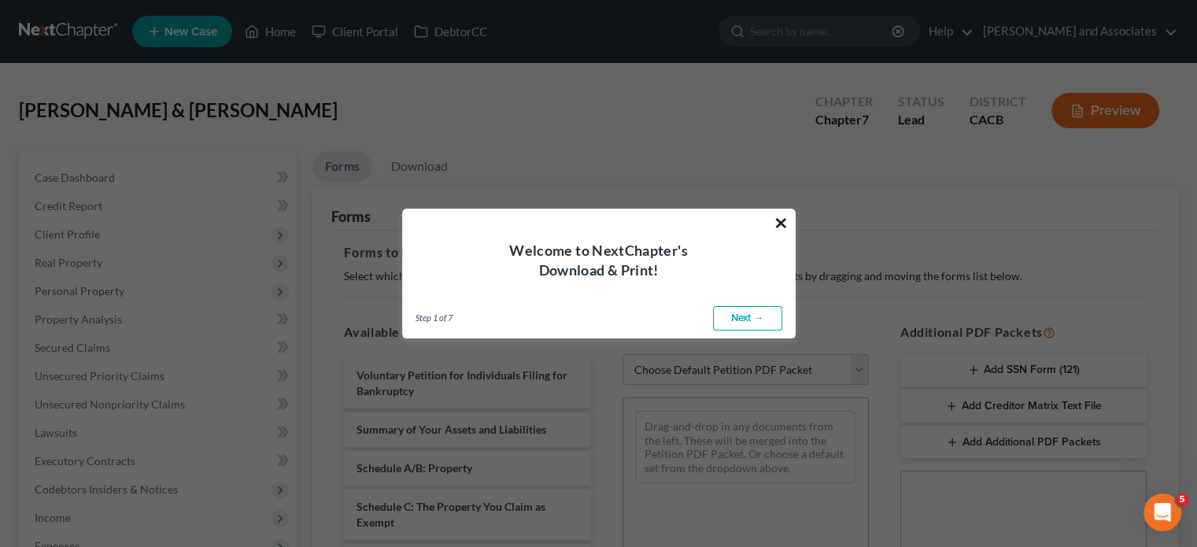
click at [780, 223] on button "×" at bounding box center [781, 222] width 15 height 25
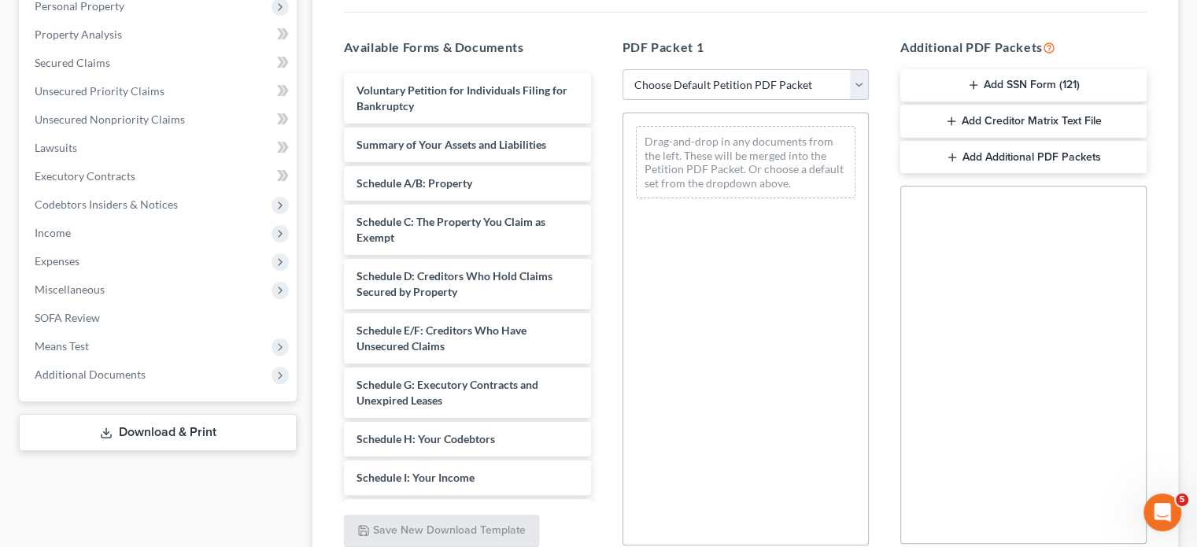
scroll to position [315, 0]
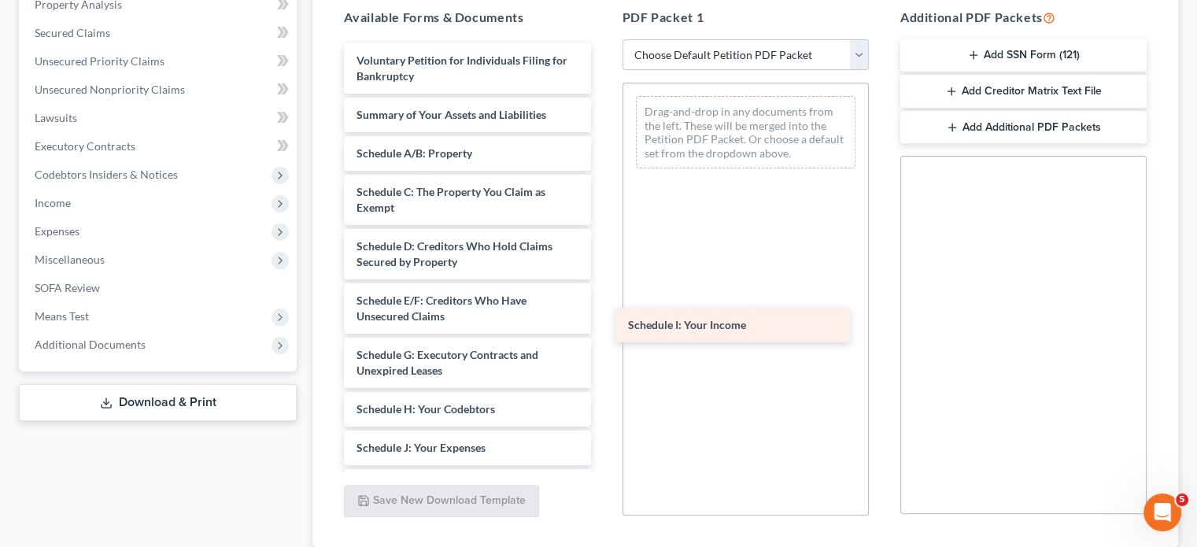
drag, startPoint x: 461, startPoint y: 435, endPoint x: 731, endPoint y: 314, distance: 295.9
click at [603, 314] on div "Schedule I: Your Income Voluntary Petition for Individuals Filing for Bankruptc…" at bounding box center [467, 447] width 272 height 809
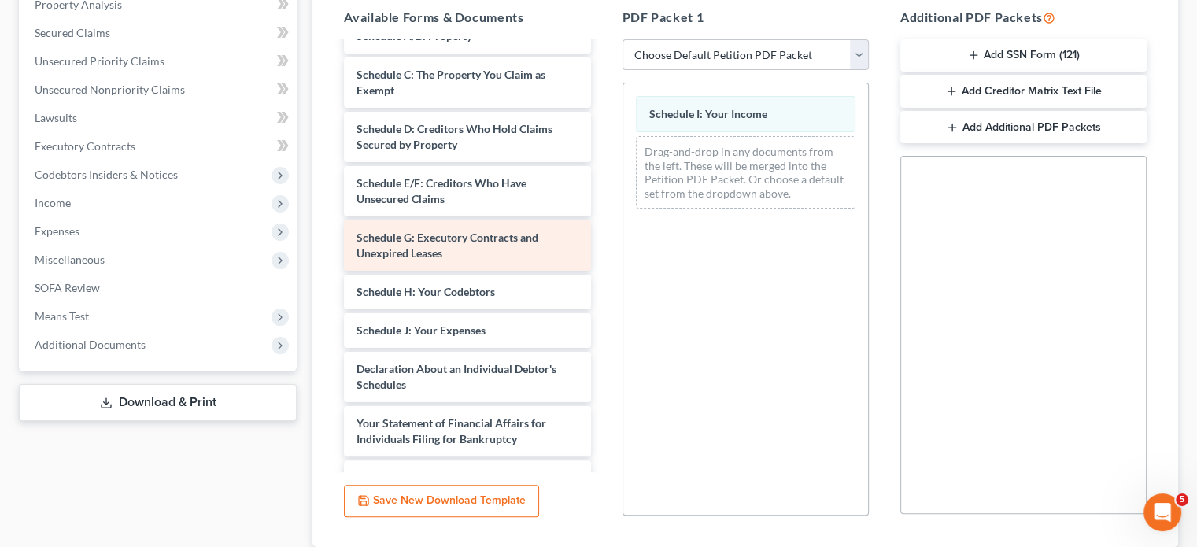
scroll to position [157, 0]
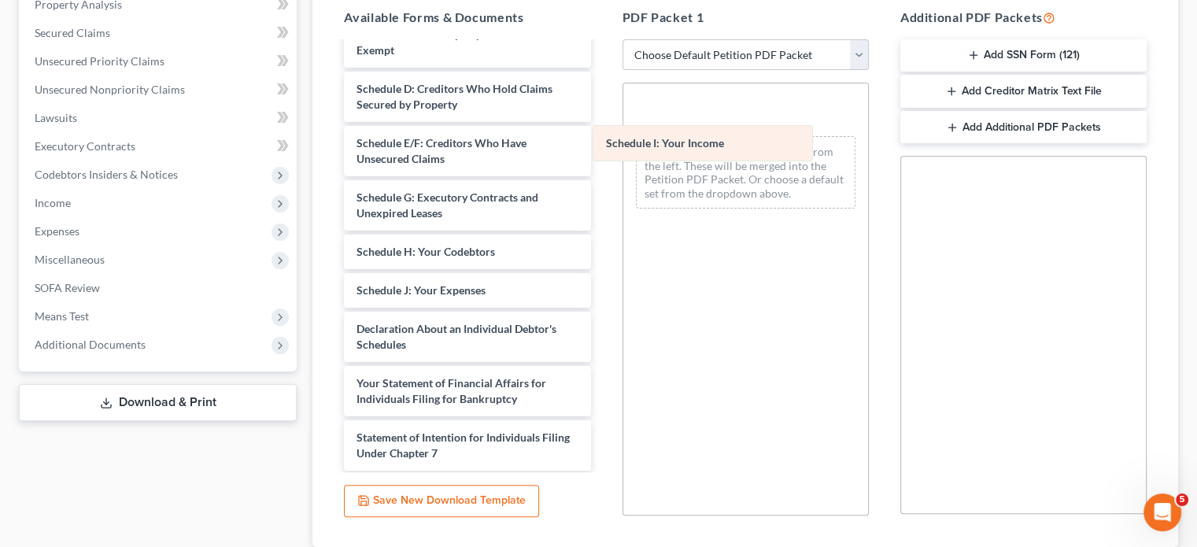
drag, startPoint x: 752, startPoint y: 117, endPoint x: 474, endPoint y: 213, distance: 293.7
click at [623, 209] on div "Schedule I: Your Income Schedule I: Your Income Schedule I: Your Income Drag-an…" at bounding box center [745, 152] width 245 height 138
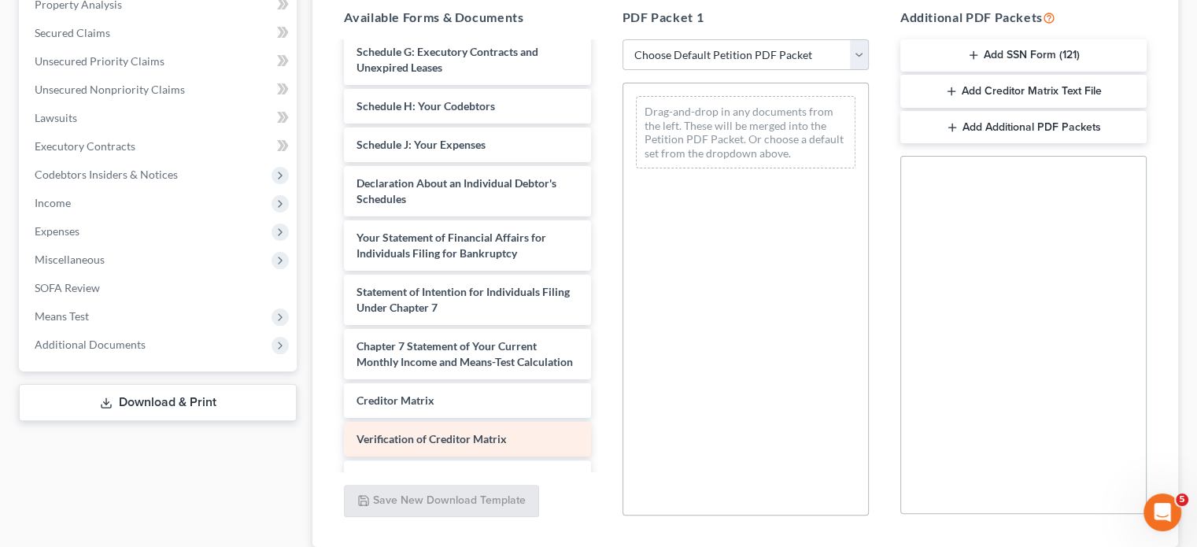
scroll to position [438, 0]
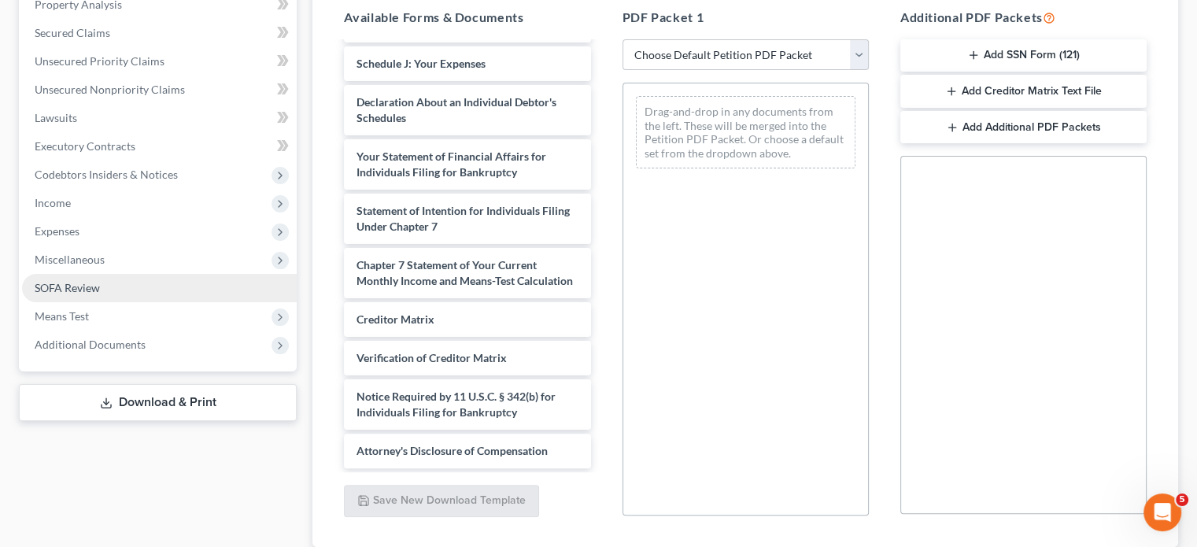
click at [129, 289] on link "SOFA Review" at bounding box center [159, 288] width 275 height 28
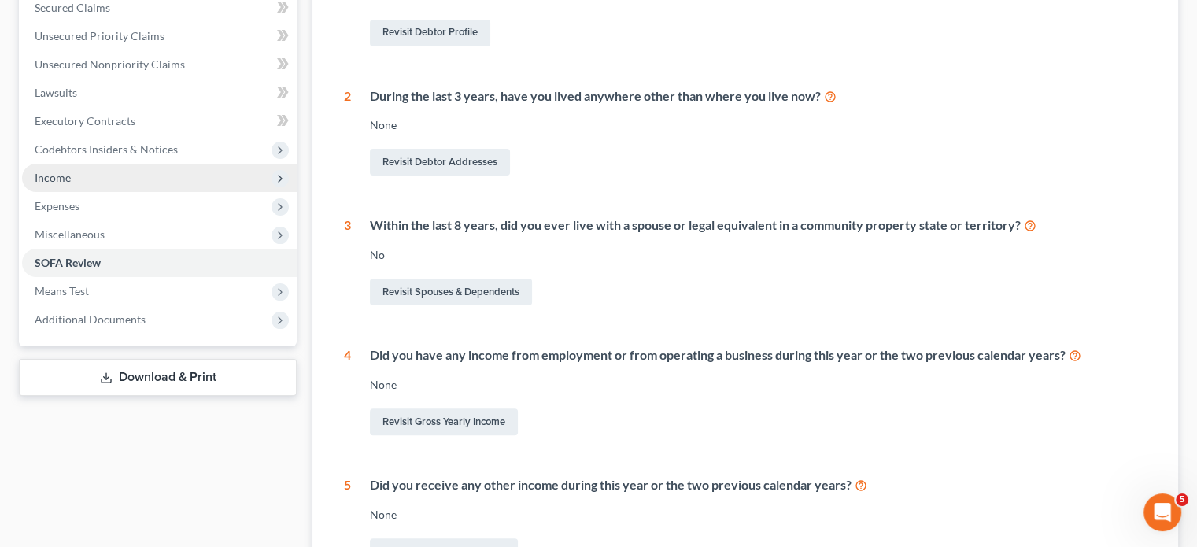
scroll to position [315, 0]
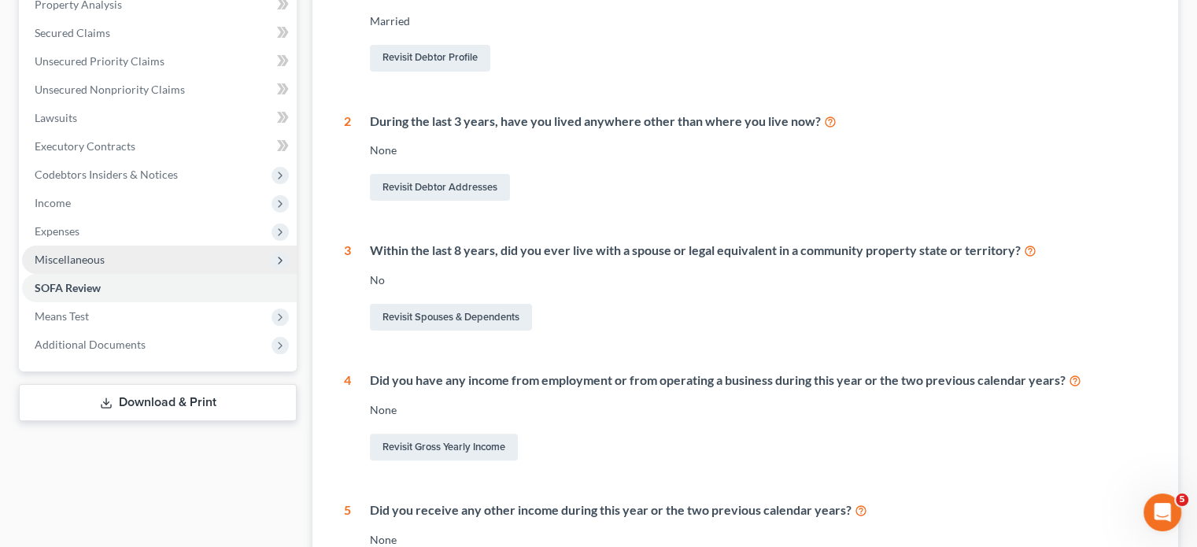
click at [181, 265] on span "Miscellaneous" at bounding box center [159, 260] width 275 height 28
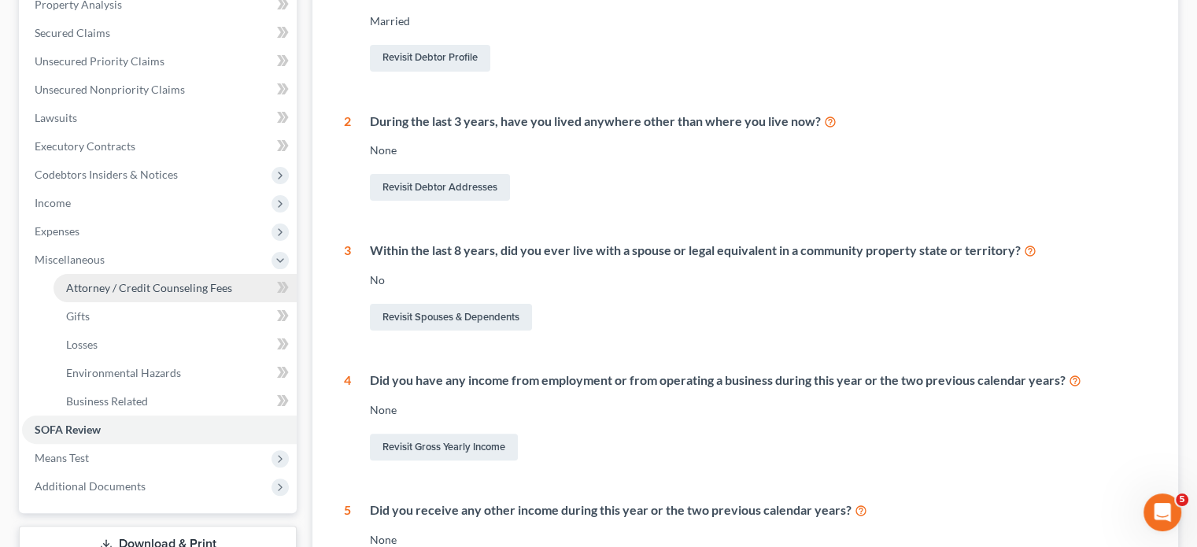
click at [188, 285] on span "Attorney / Credit Counseling Fees" at bounding box center [149, 287] width 166 height 13
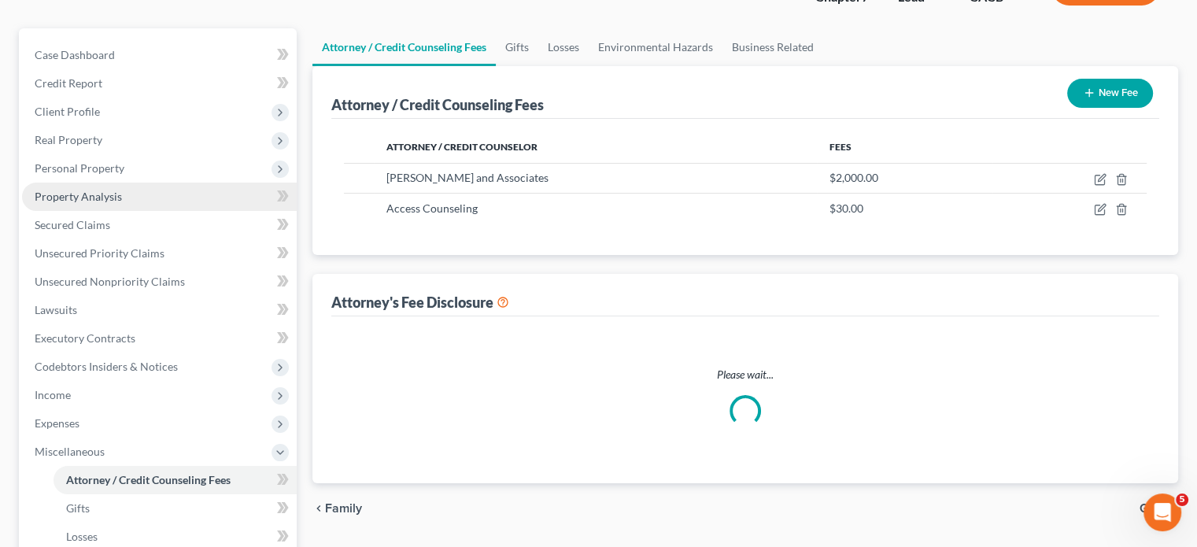
scroll to position [2, 0]
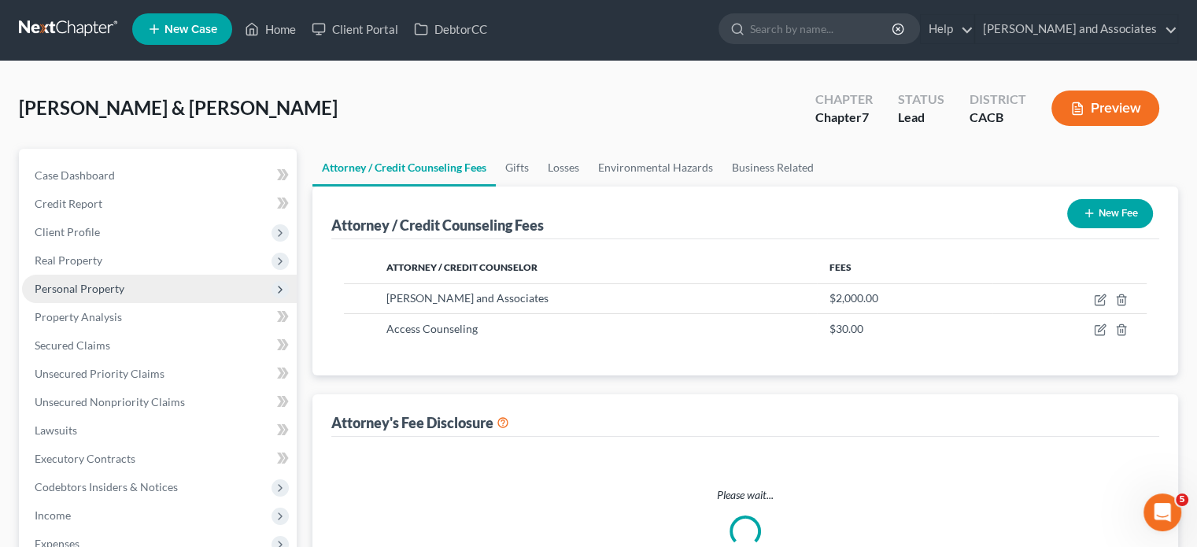
select select "0"
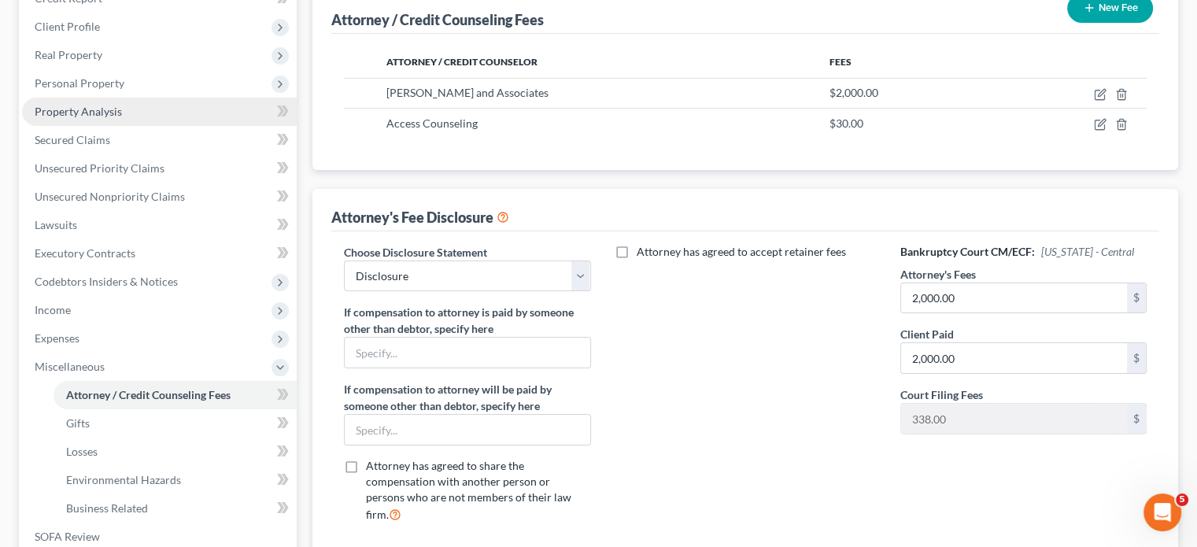
scroll to position [315, 0]
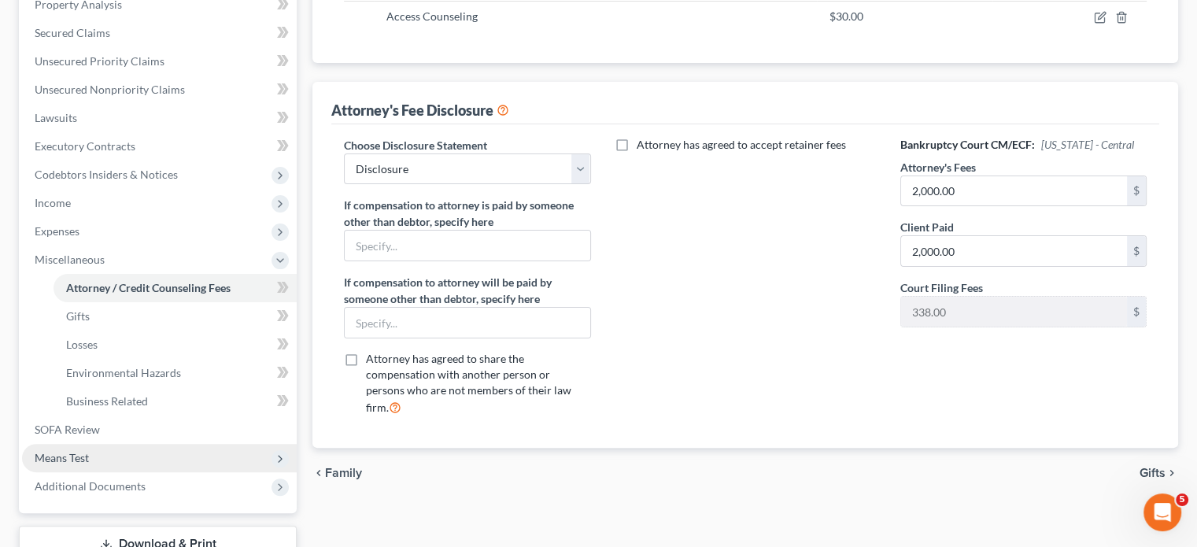
click at [150, 452] on span "Means Test" at bounding box center [159, 458] width 275 height 28
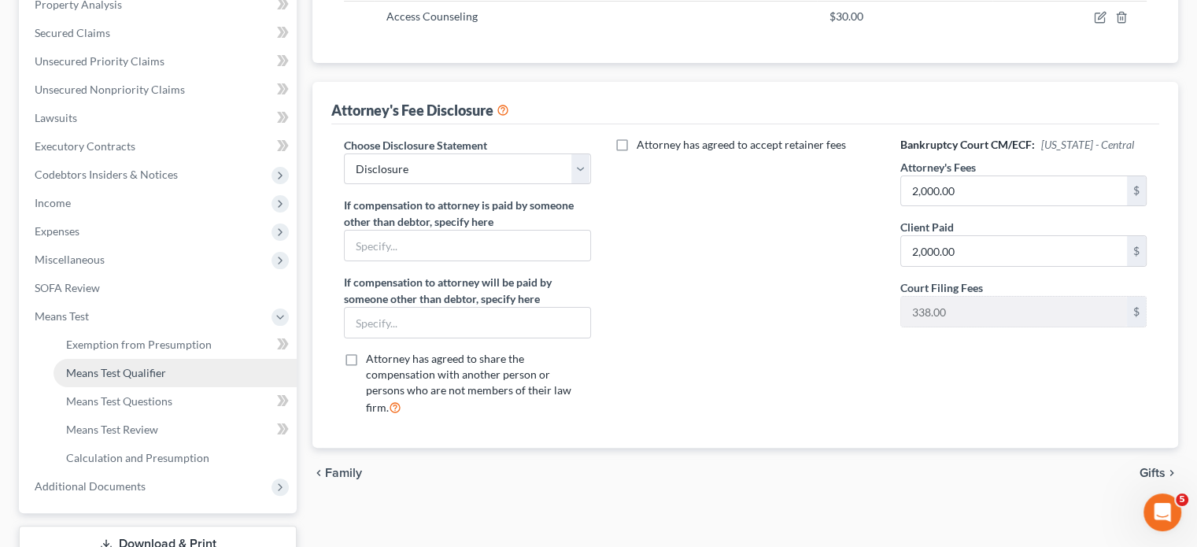
click at [205, 361] on link "Means Test Qualifier" at bounding box center [175, 373] width 243 height 28
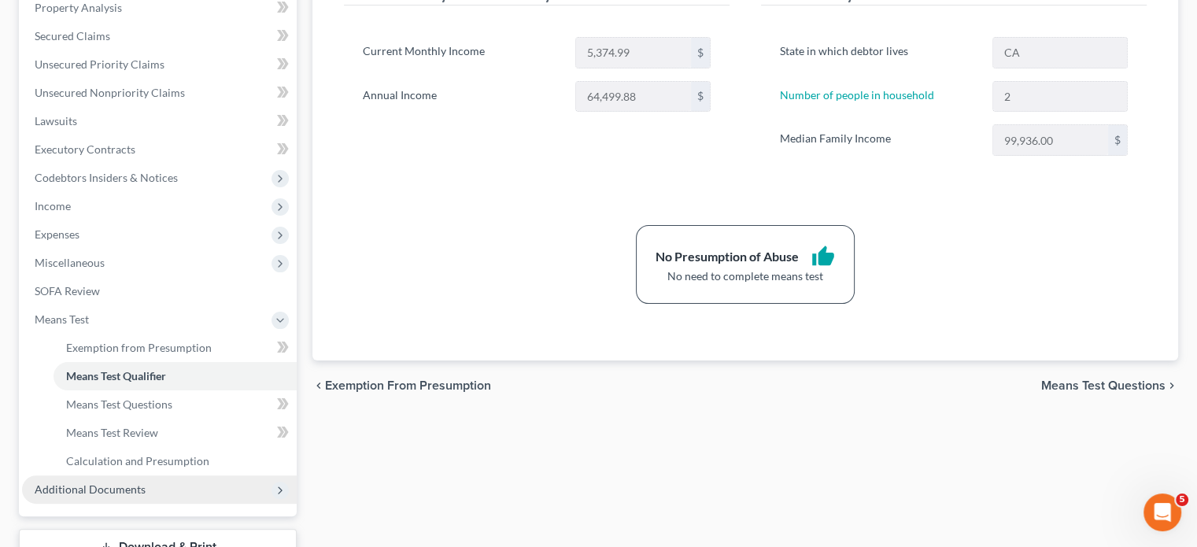
scroll to position [389, 0]
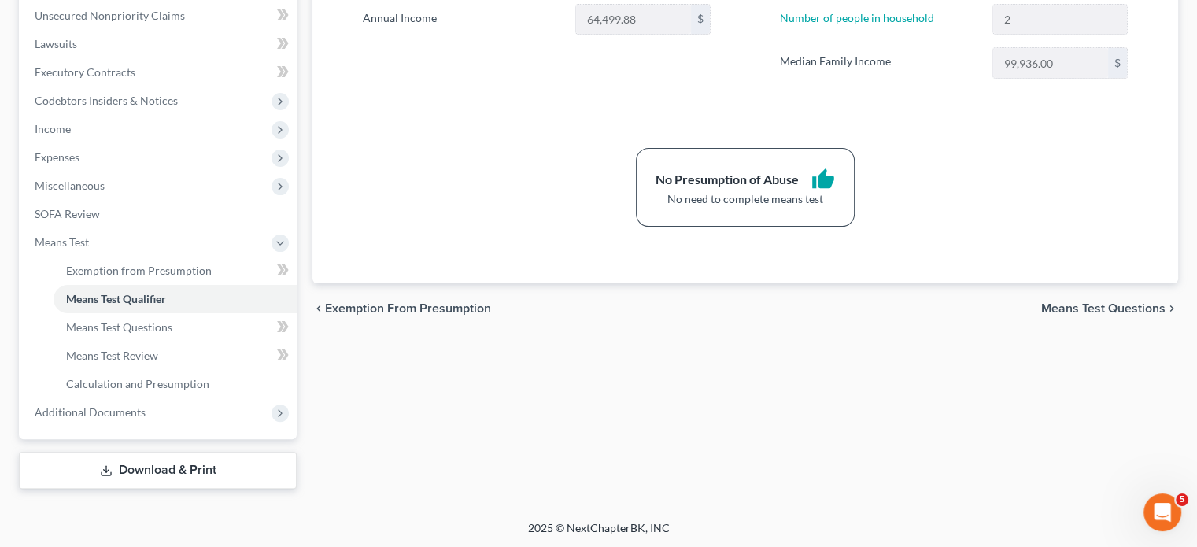
click at [183, 472] on link "Download & Print" at bounding box center [158, 470] width 278 height 37
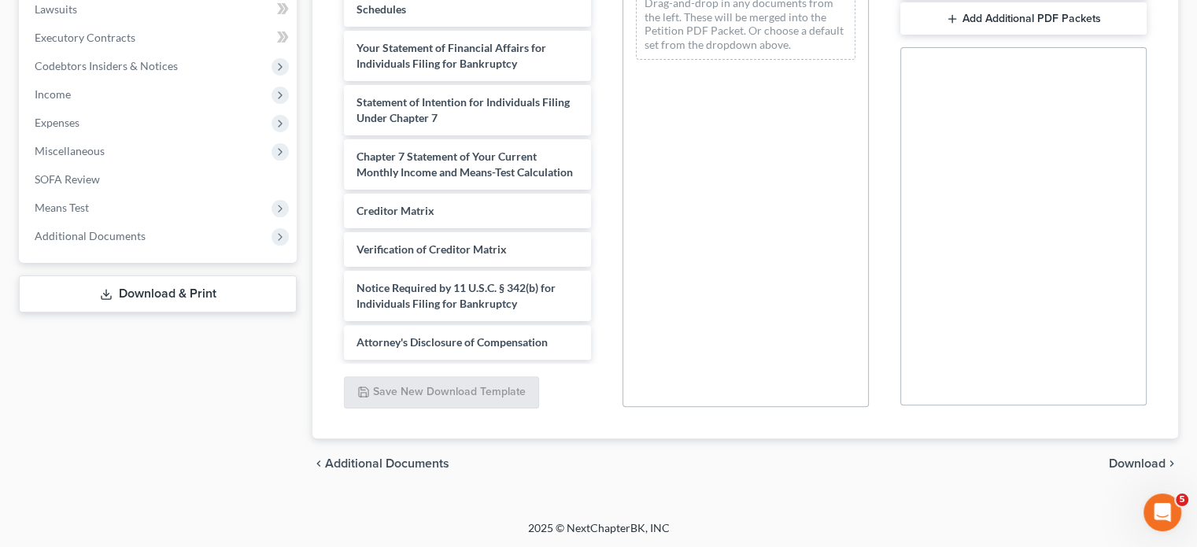
scroll to position [123, 0]
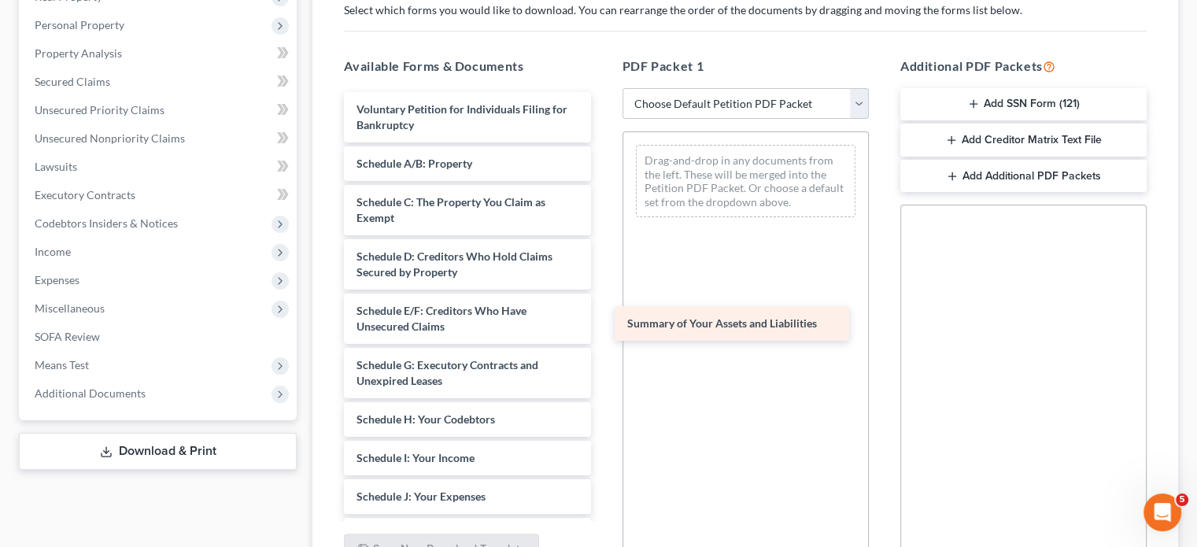
drag, startPoint x: 486, startPoint y: 147, endPoint x: 762, endPoint y: 311, distance: 321.1
click at [603, 311] on div "Summary of Your Assets and Liabilities Voluntary Petition for Individuals Filin…" at bounding box center [467, 496] width 272 height 809
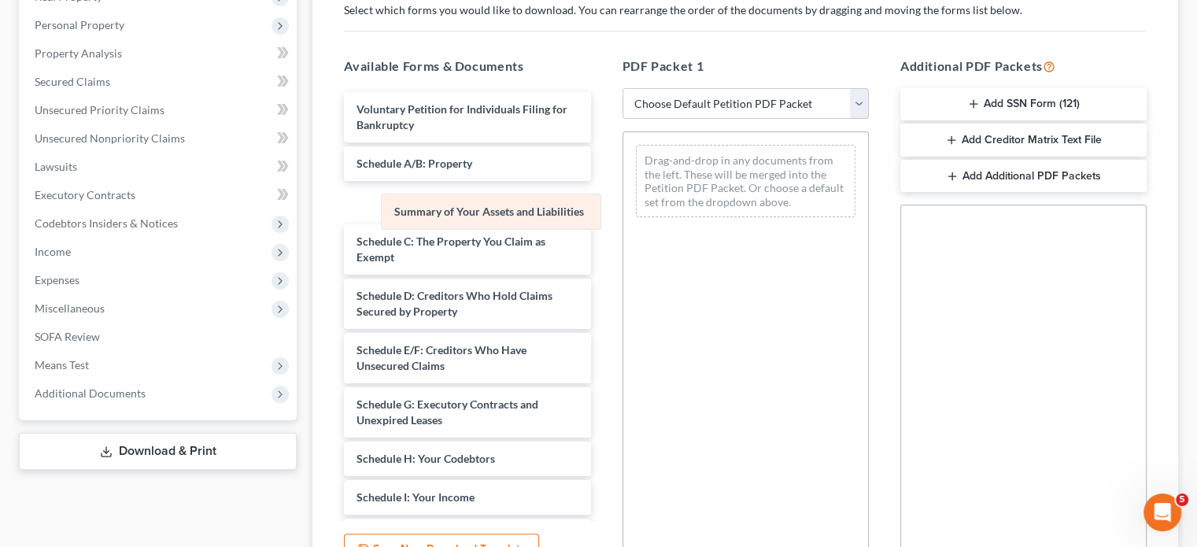
drag, startPoint x: 740, startPoint y: 163, endPoint x: 460, endPoint y: 220, distance: 285.1
click at [623, 216] on div "Summary of Your Assets and Liabilities Summary of Your Assets and Liabilities D…" at bounding box center [745, 181] width 245 height 98
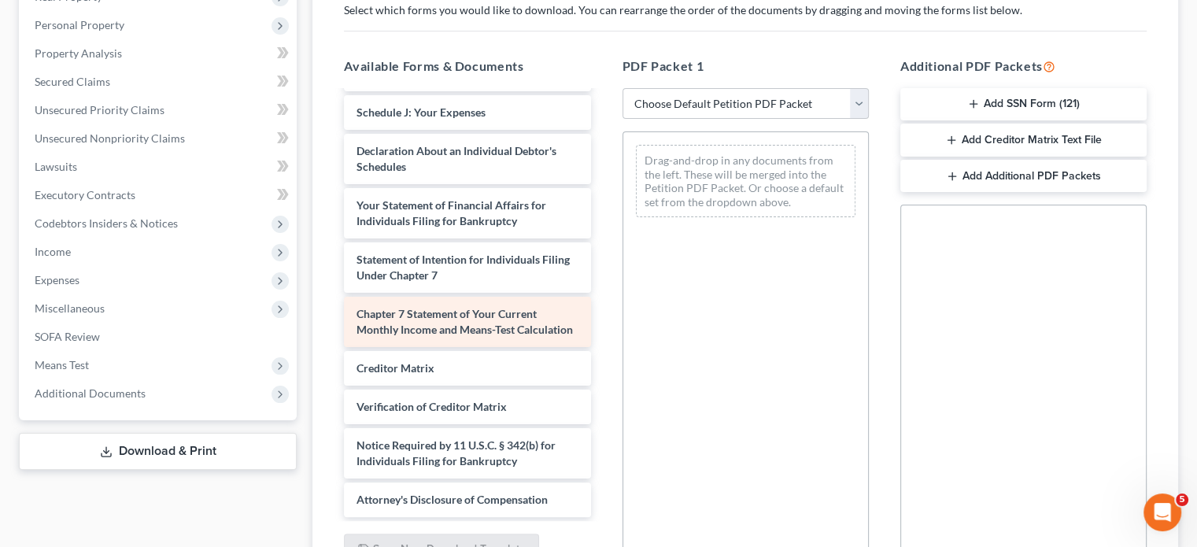
click at [484, 309] on div "Voluntary Petition for Individuals Filing for Bankruptcy Schedule A/B: Property…" at bounding box center [467, 93] width 272 height 848
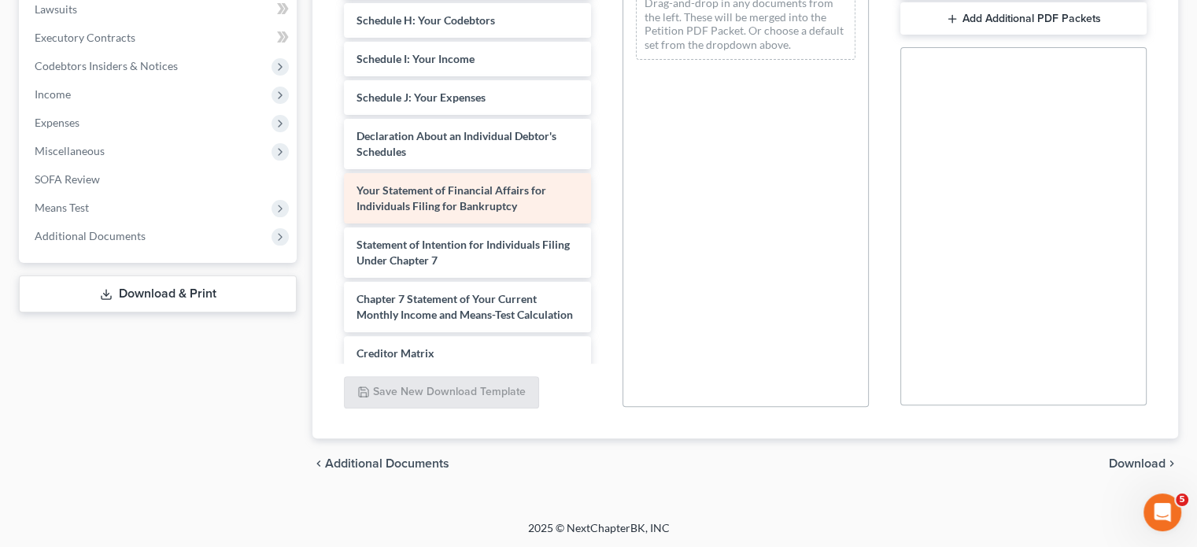
click at [494, 190] on span "Your Statement of Financial Affairs for Individuals Filing for Bankruptcy" at bounding box center [452, 197] width 190 height 29
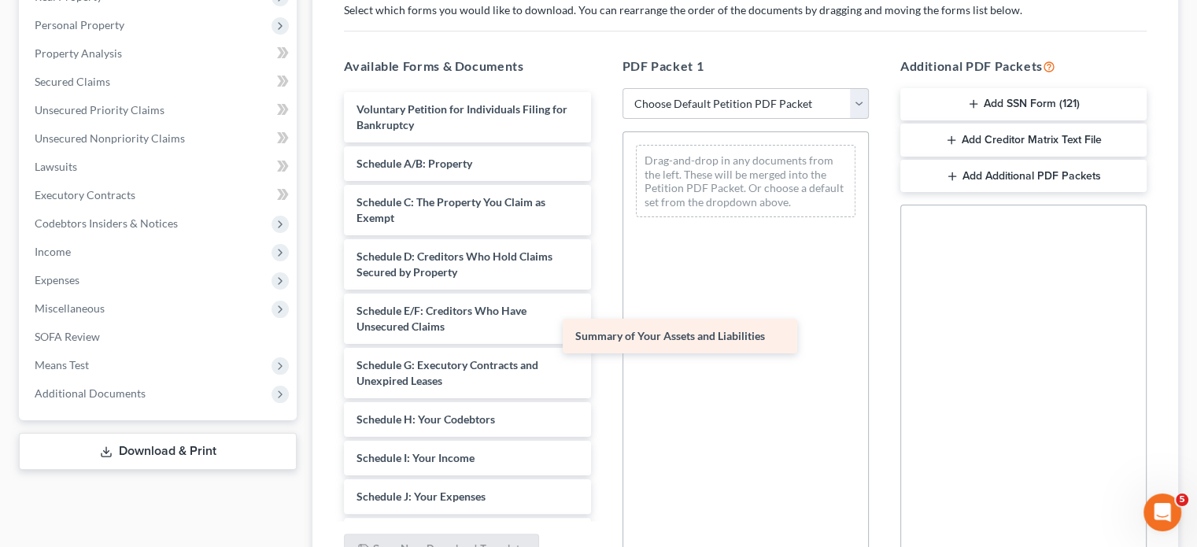
drag, startPoint x: 493, startPoint y: 198, endPoint x: 712, endPoint y: 339, distance: 260.2
click at [603, 339] on div "Summary of Your Assets and Liabilities Voluntary Petition for Individuals Filin…" at bounding box center [467, 496] width 272 height 809
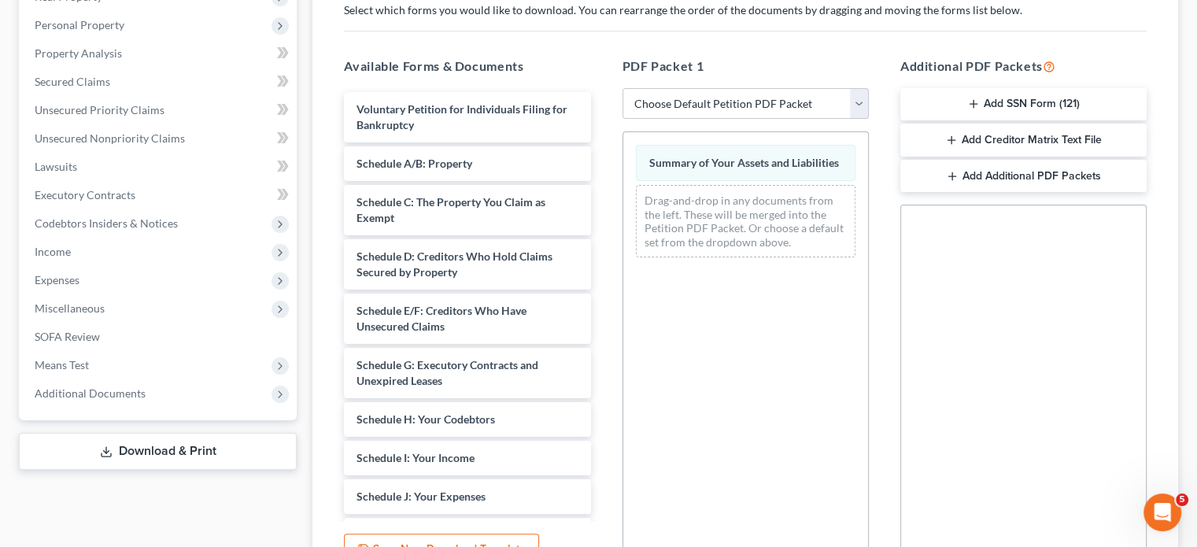
scroll to position [35, 0]
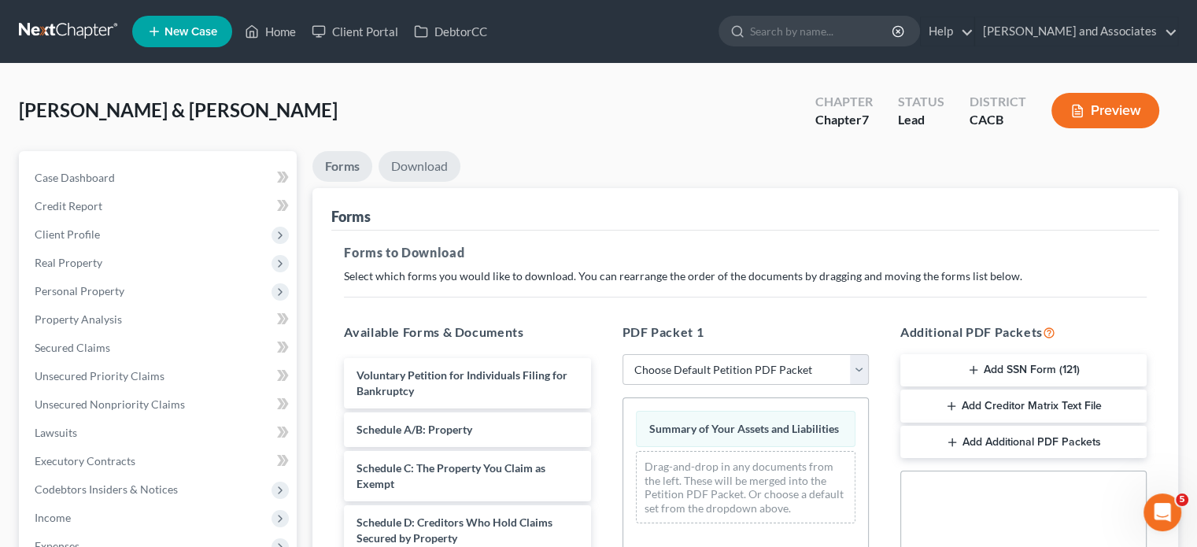
click at [389, 158] on link "Download" at bounding box center [420, 166] width 82 height 31
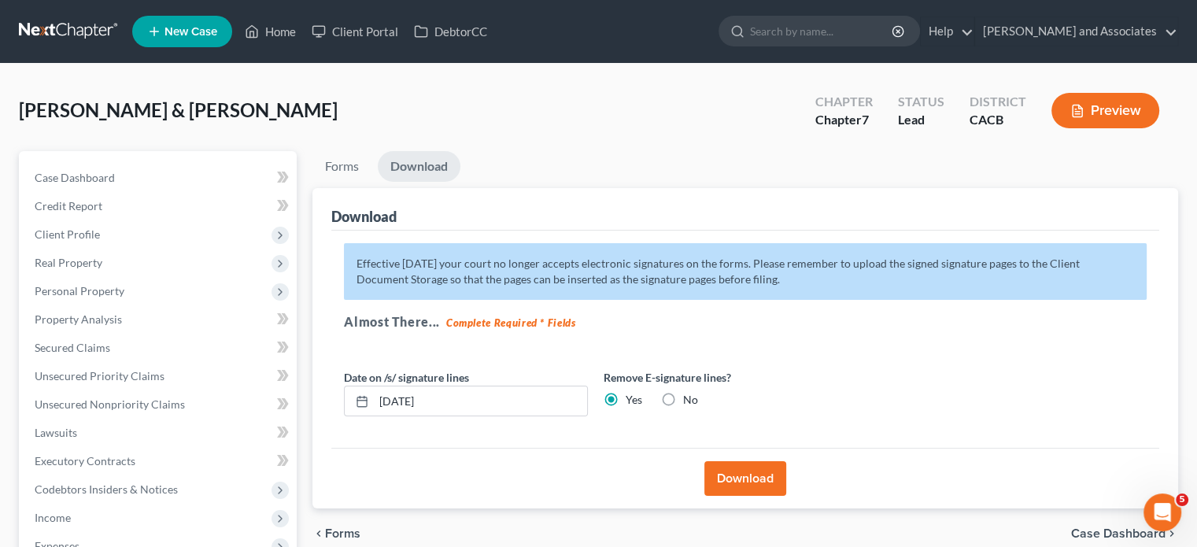
click at [754, 461] on button "Download" at bounding box center [745, 478] width 82 height 35
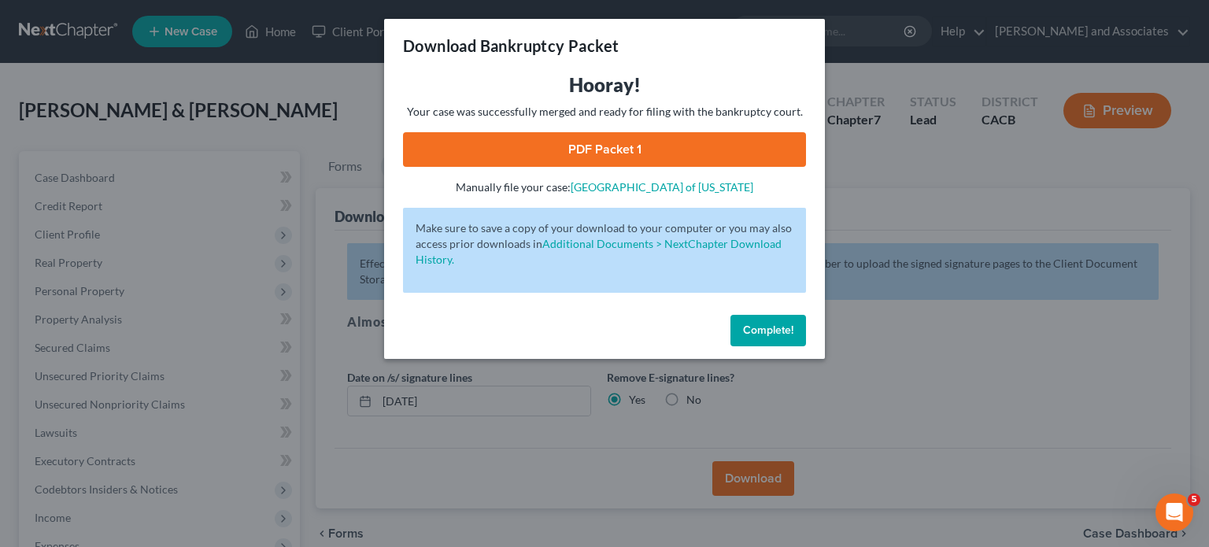
click at [660, 153] on link "PDF Packet 1" at bounding box center [604, 149] width 403 height 35
drag, startPoint x: 766, startPoint y: 331, endPoint x: 751, endPoint y: 332, distance: 15.0
click at [766, 331] on span "Complete!" at bounding box center [768, 329] width 50 height 13
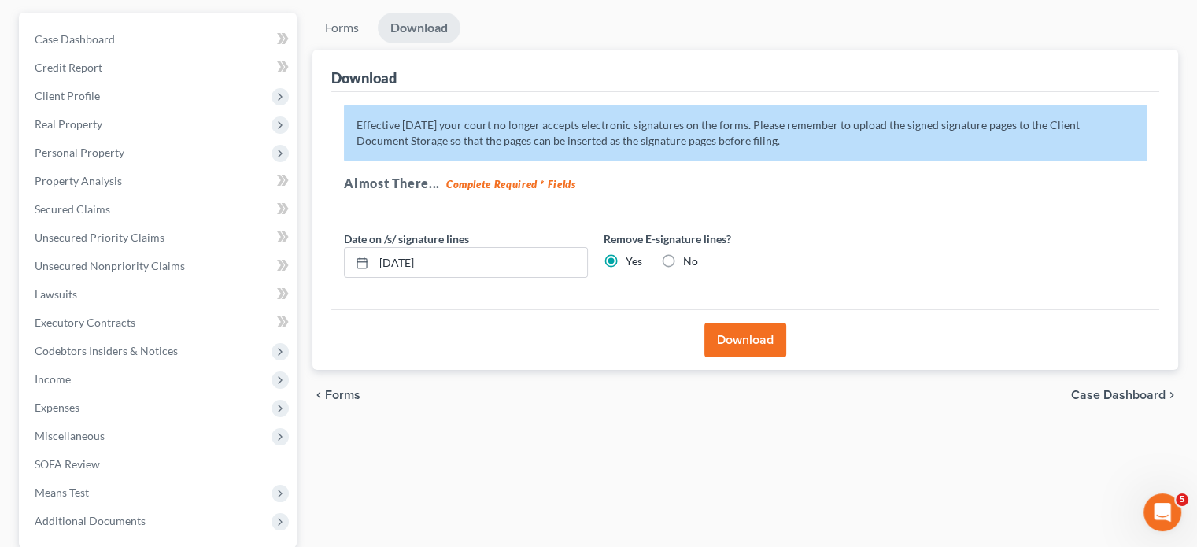
scroll to position [247, 0]
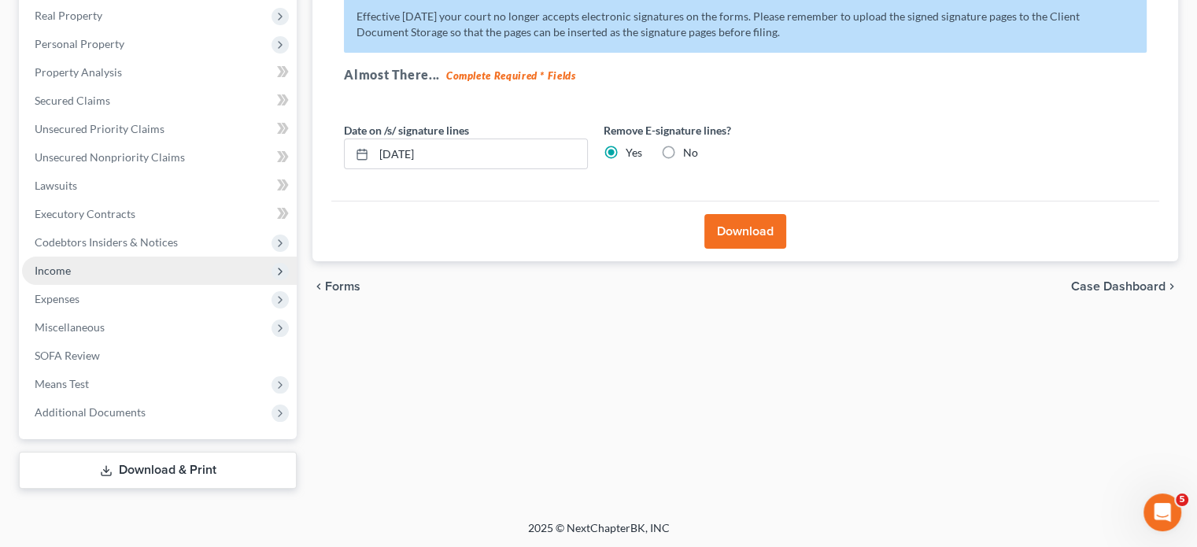
click at [139, 282] on span "Income" at bounding box center [159, 271] width 275 height 28
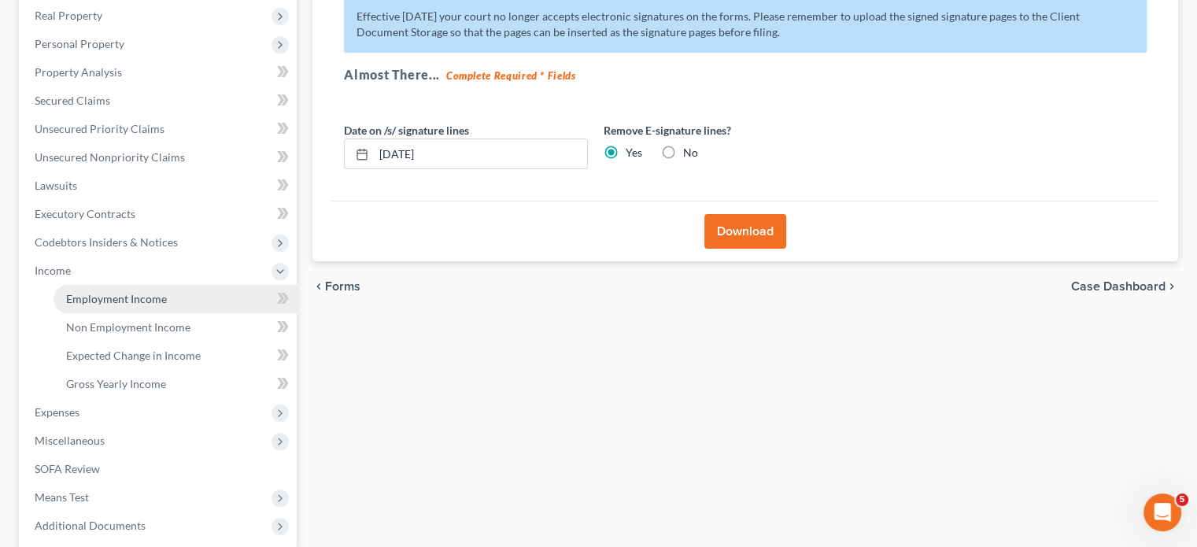
click at [179, 295] on link "Employment Income" at bounding box center [175, 299] width 243 height 28
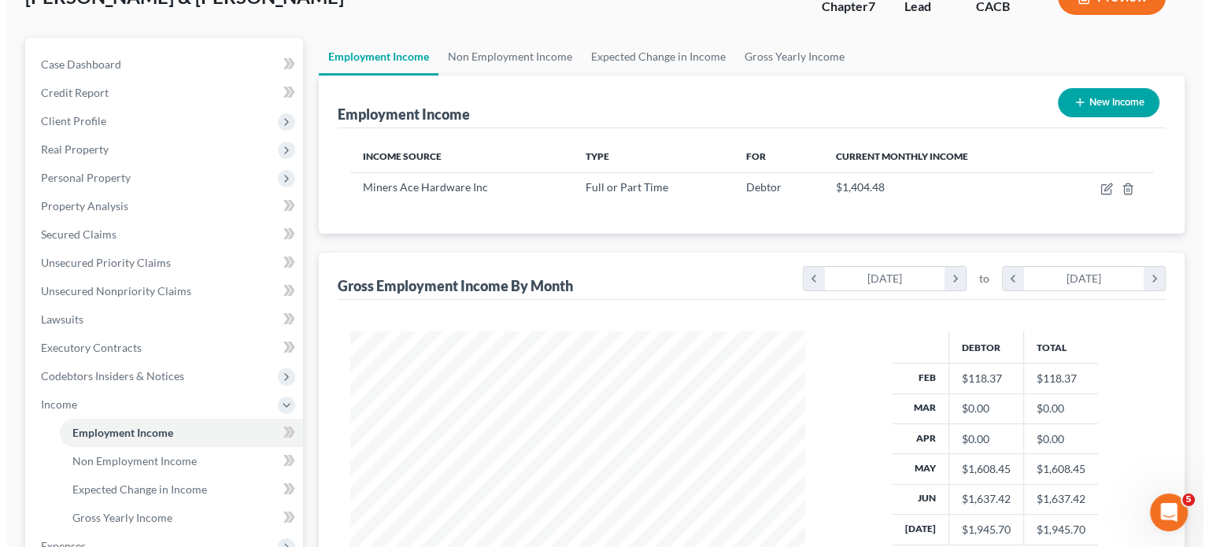
scroll to position [157, 0]
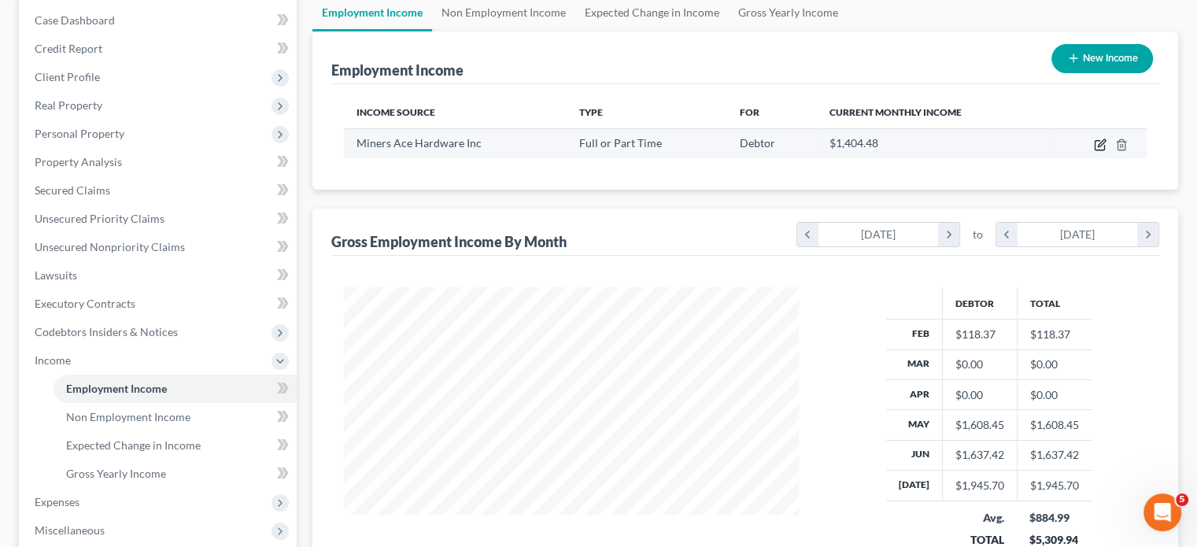
click at [1099, 144] on icon "button" at bounding box center [1100, 145] width 13 height 13
select select "0"
select select "4"
select select "1"
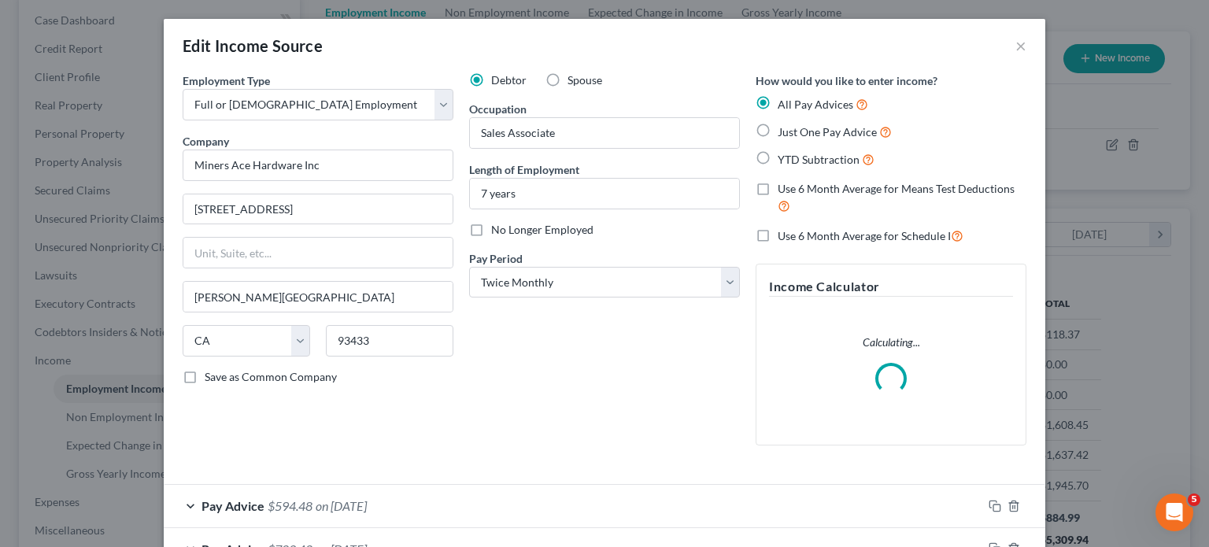
scroll to position [280, 491]
click at [778, 181] on label "Use 6 Month Average for Means Test Deductions" at bounding box center [902, 198] width 249 height 34
click at [784, 181] on input "Use 6 Month Average for Means Test Deductions" at bounding box center [789, 186] width 10 height 10
checkbox input "true"
click at [778, 234] on label "Use 6 Month Average for Schedule I" at bounding box center [871, 236] width 186 height 18
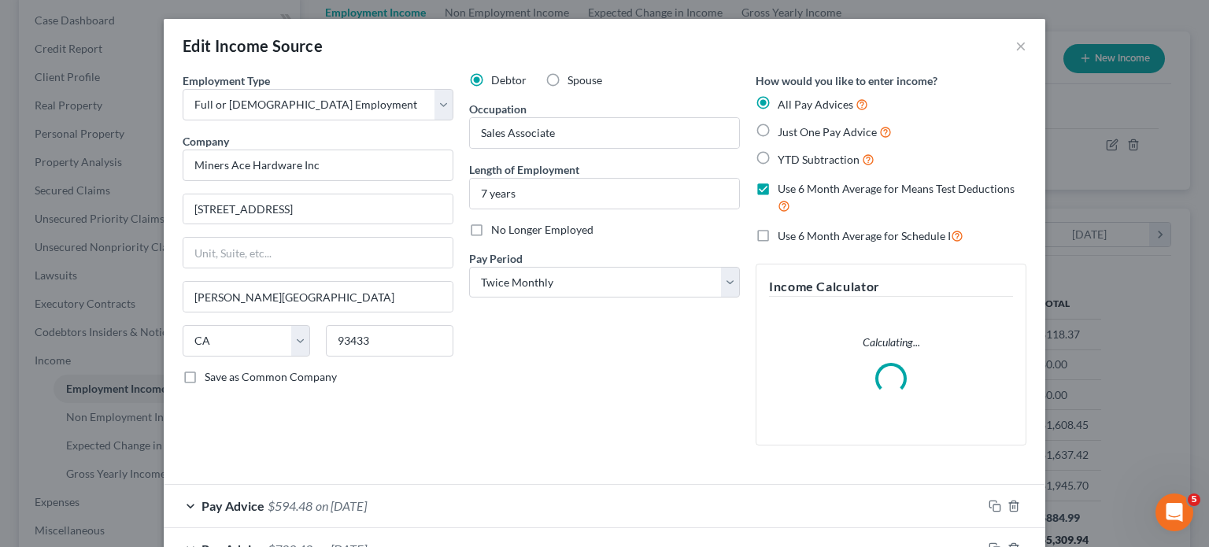
click at [784, 234] on input "Use 6 Month Average for Schedule I" at bounding box center [789, 232] width 10 height 10
checkbox input "true"
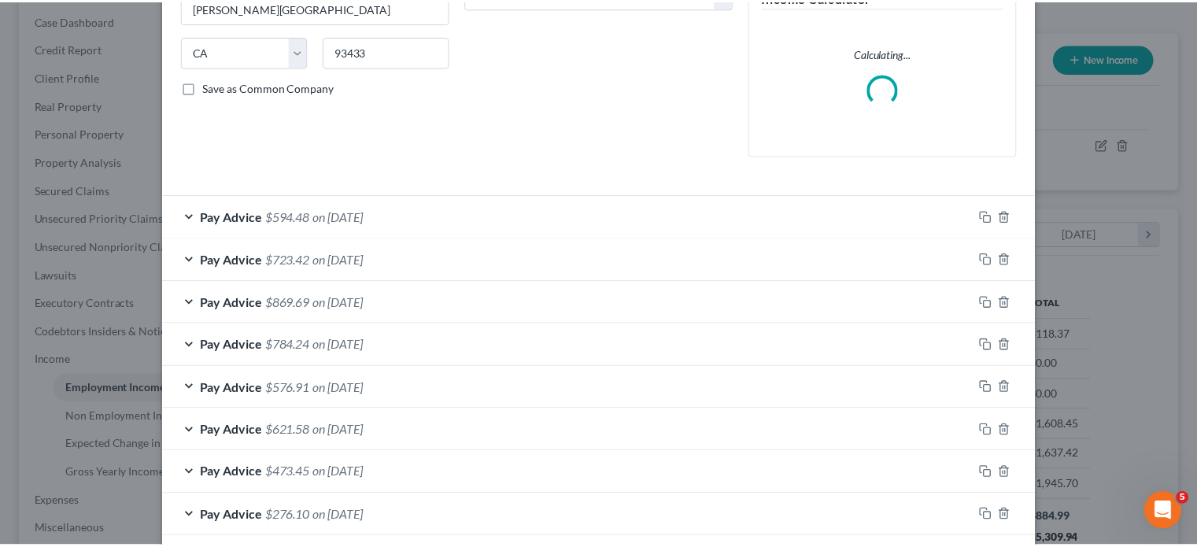
scroll to position [406, 0]
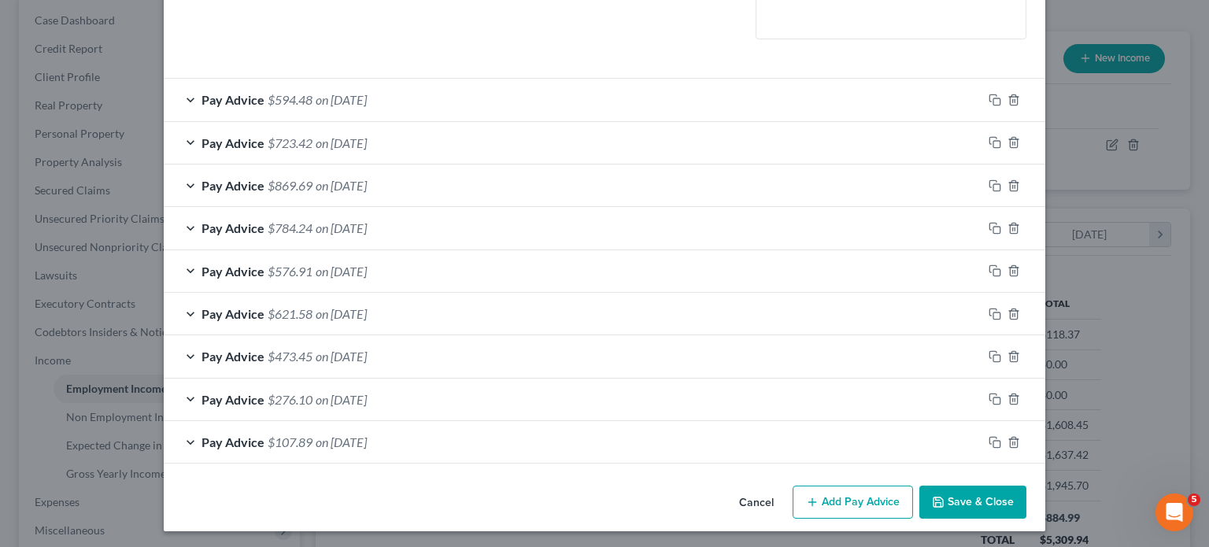
click at [954, 499] on button "Save & Close" at bounding box center [972, 502] width 107 height 33
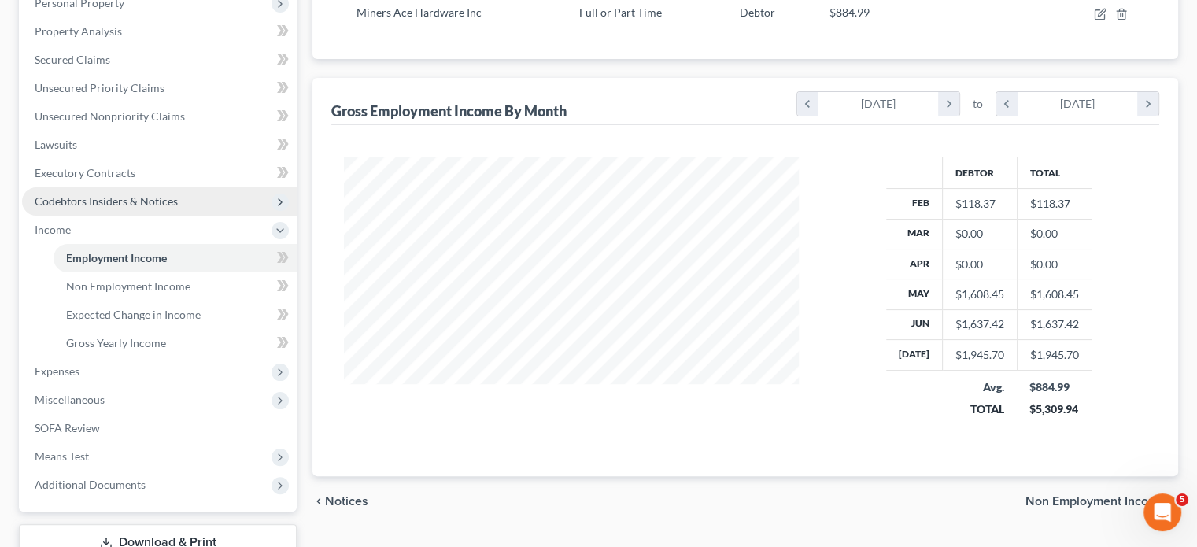
scroll to position [315, 0]
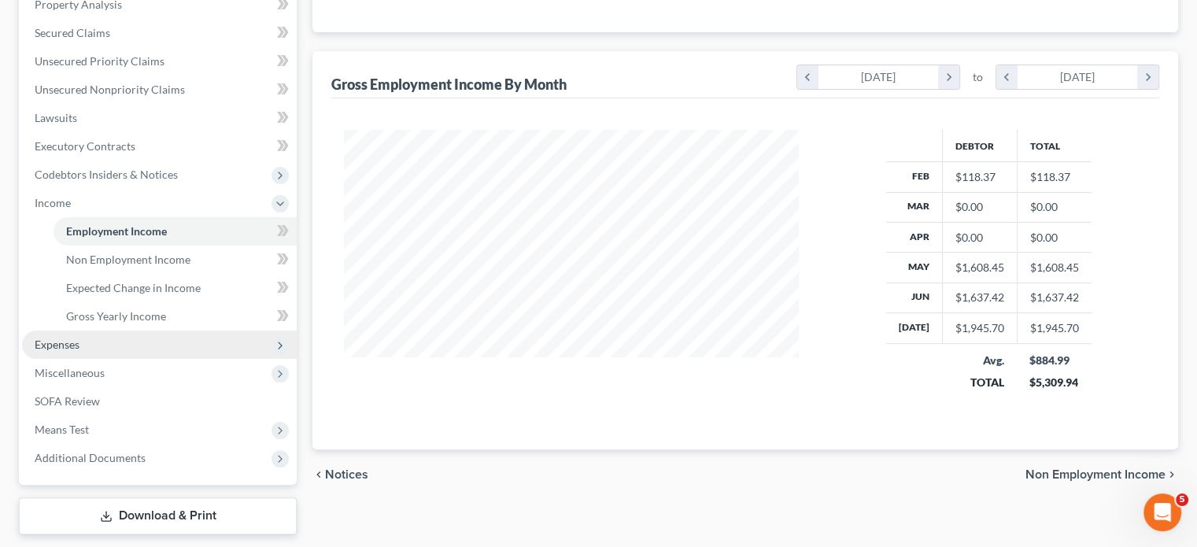
click at [95, 336] on span "Expenses" at bounding box center [159, 345] width 275 height 28
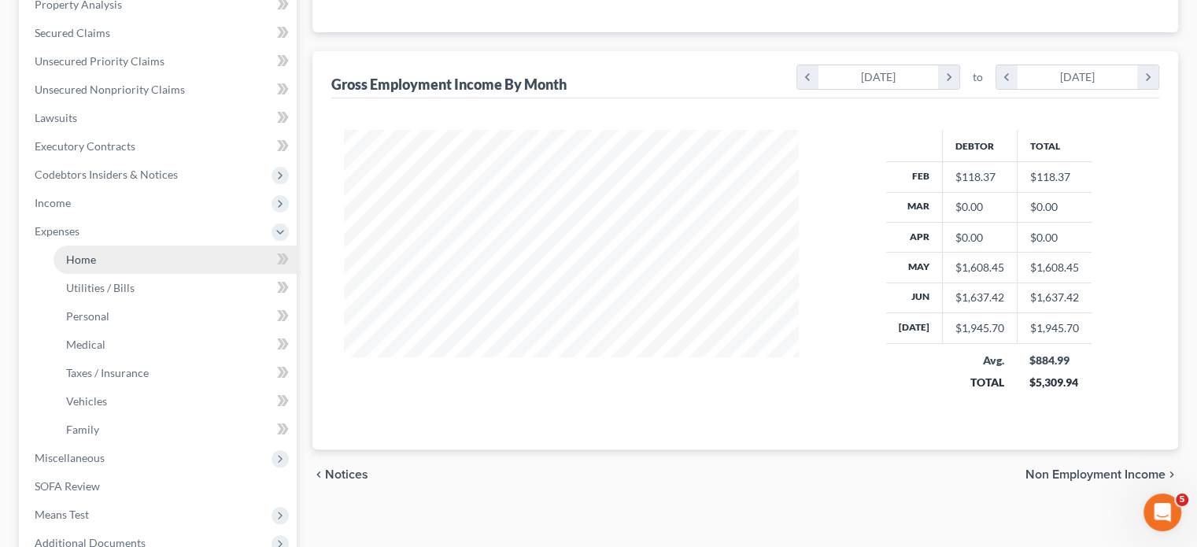
click at [150, 267] on link "Home" at bounding box center [175, 260] width 243 height 28
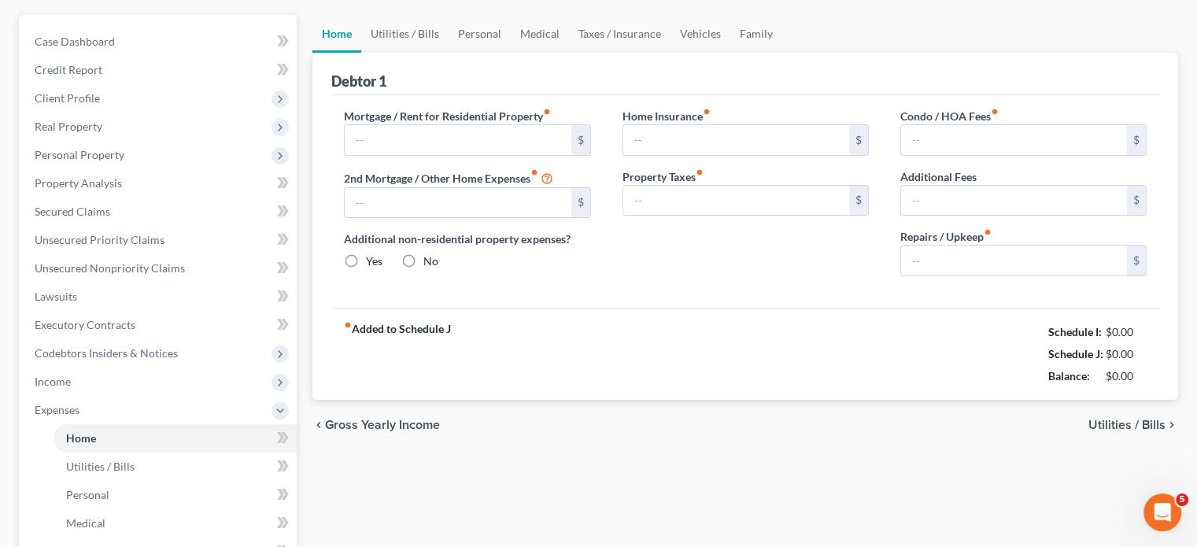
type input "3,113.18"
type input "0.00"
radio input "true"
type input "0.00"
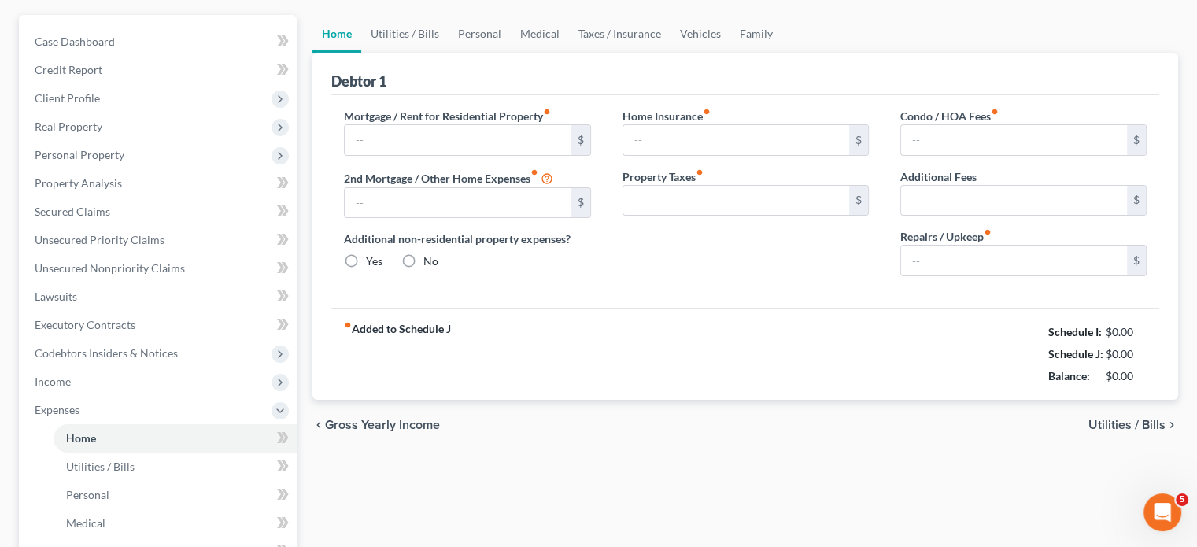
type input "0.00"
type input "150.00"
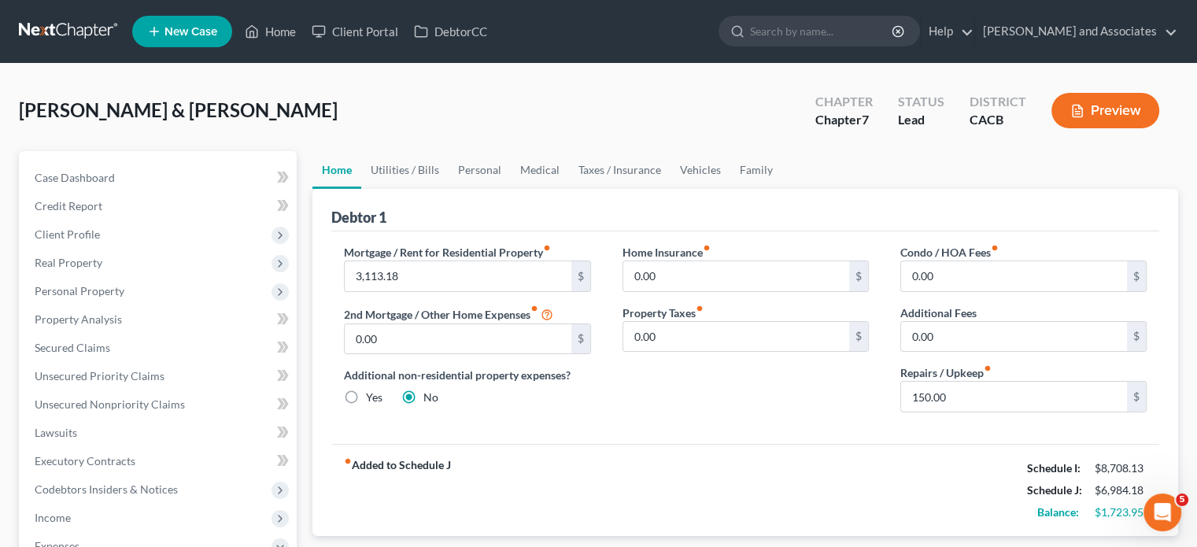
click at [828, 459] on div "fiber_manual_record Added to Schedule J Schedule I: $8,708.13 Schedule J: $6,98…" at bounding box center [745, 490] width 828 height 92
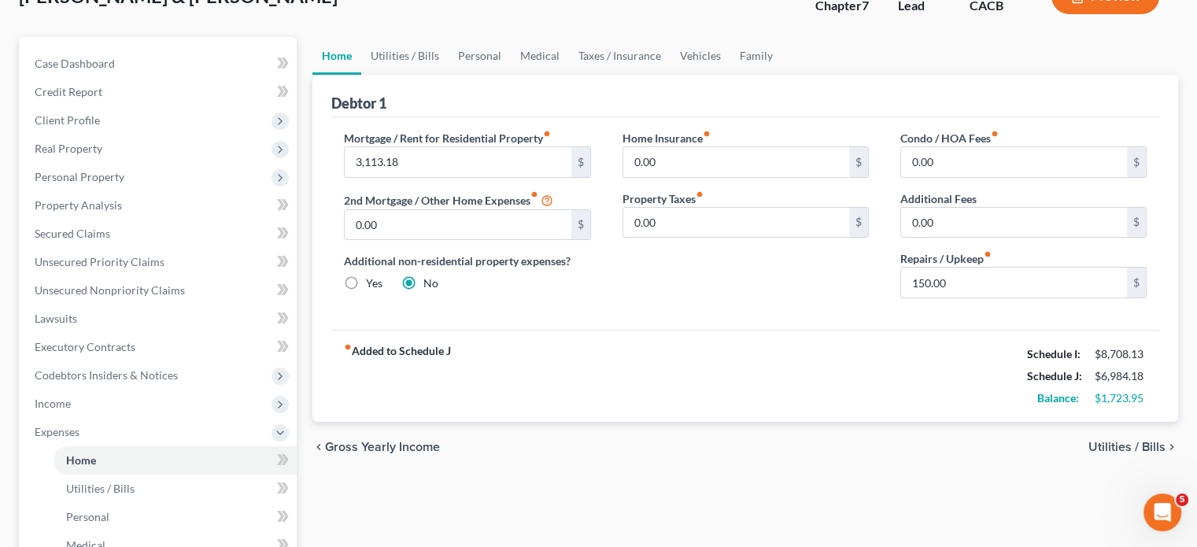
scroll to position [157, 0]
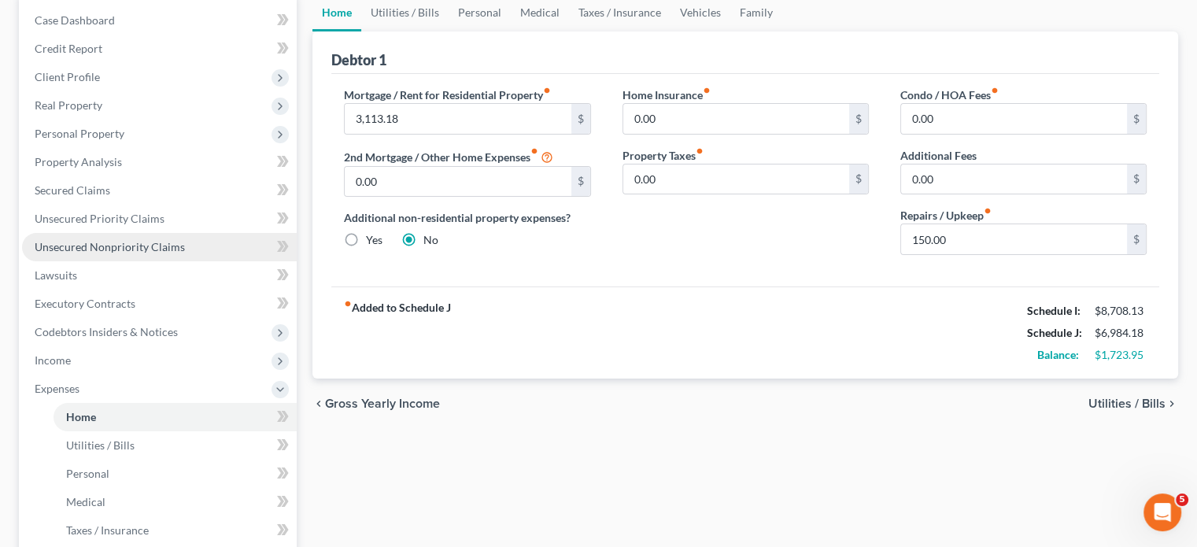
click at [145, 245] on span "Unsecured Nonpriority Claims" at bounding box center [110, 246] width 150 height 13
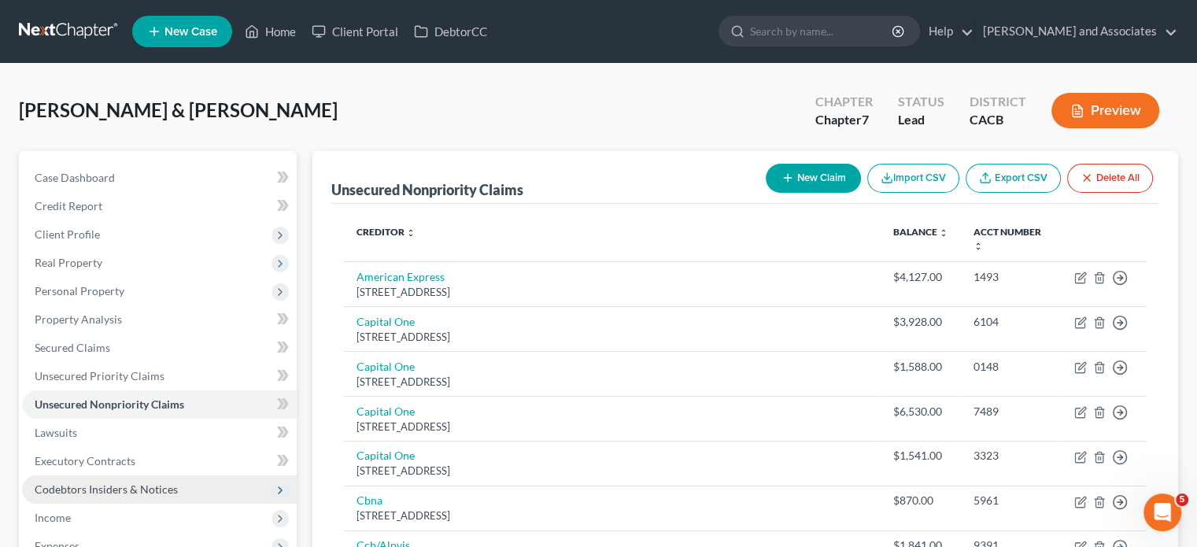
scroll to position [157, 0]
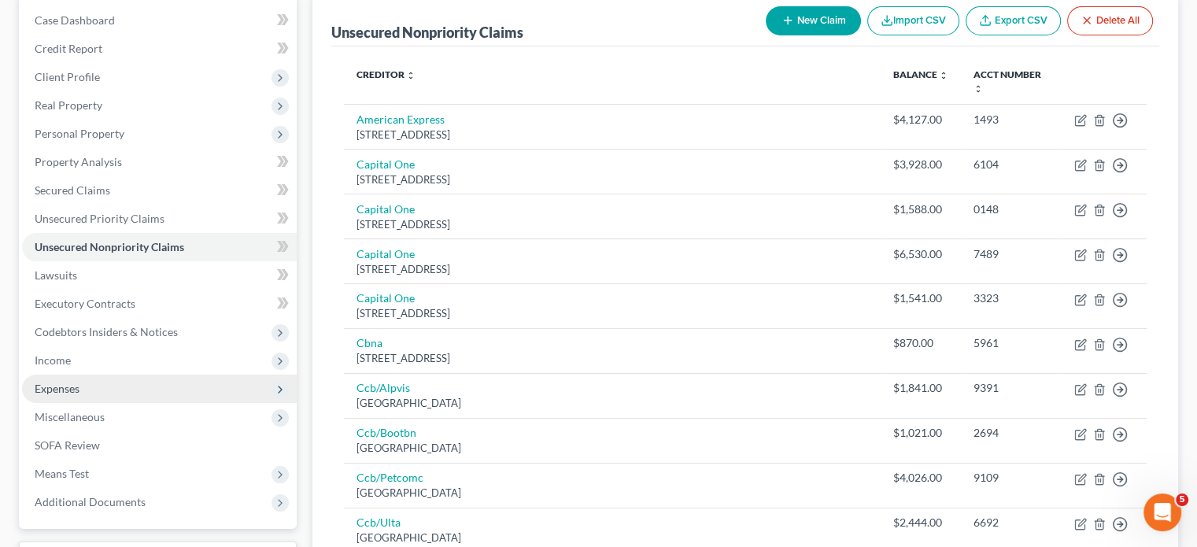
click at [91, 377] on span "Expenses" at bounding box center [159, 389] width 275 height 28
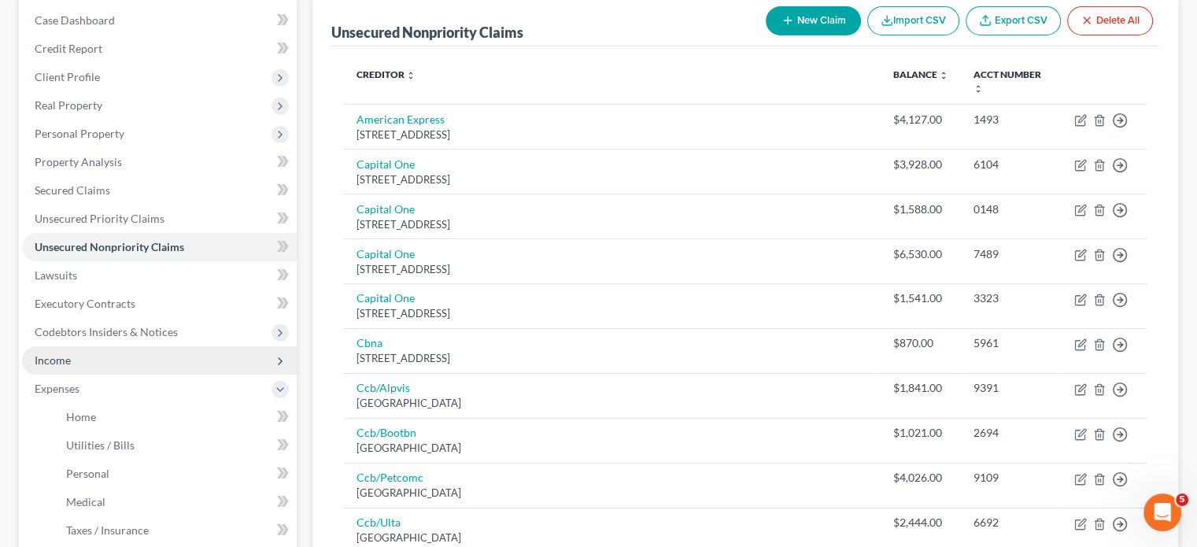
click at [113, 366] on span "Income" at bounding box center [159, 360] width 275 height 28
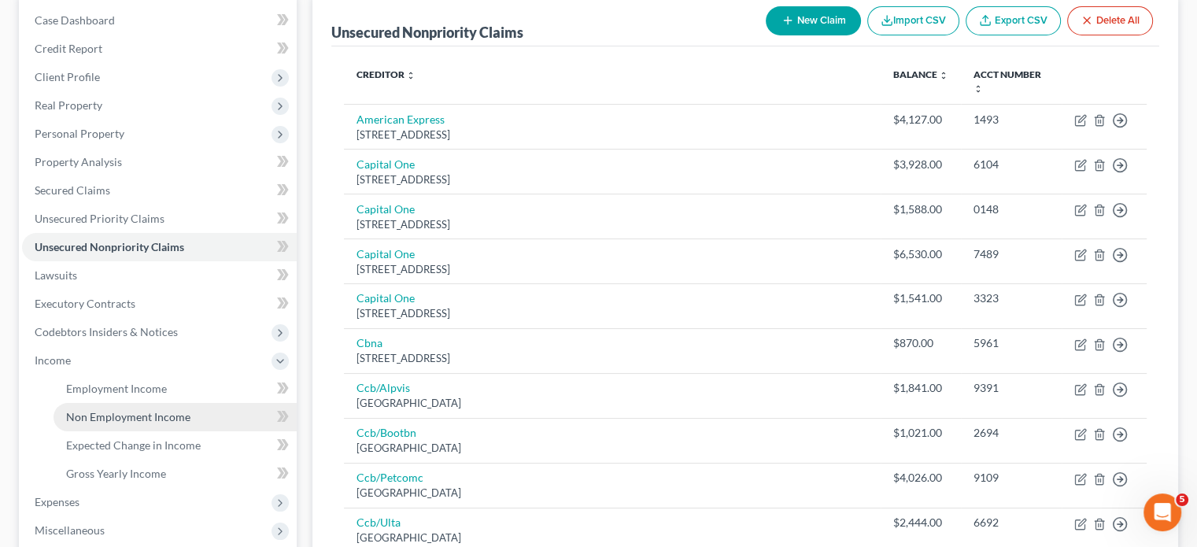
click at [126, 417] on span "Non Employment Income" at bounding box center [128, 416] width 124 height 13
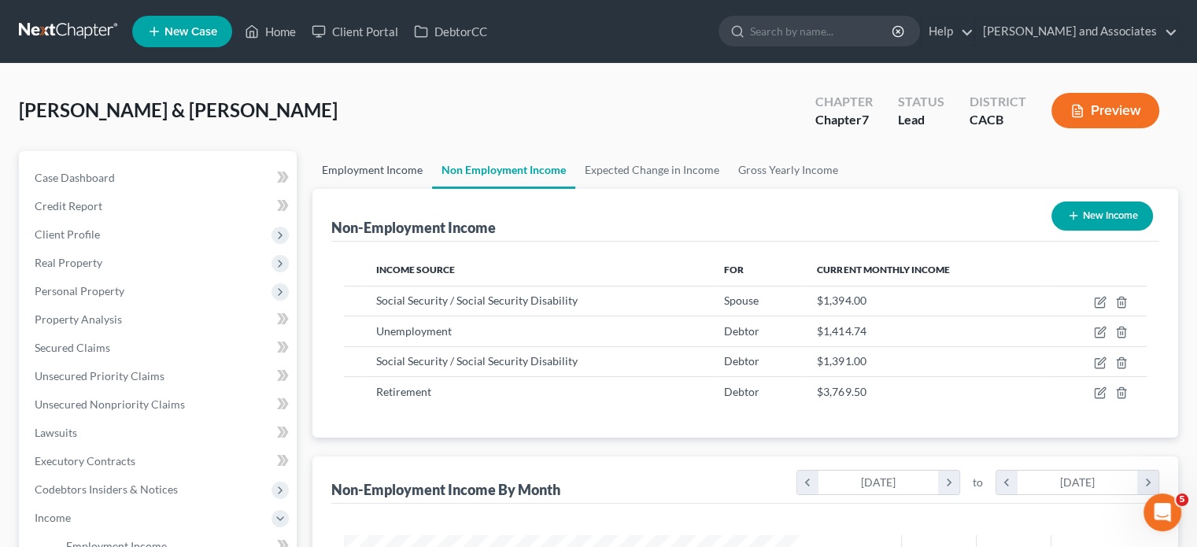
click at [371, 165] on link "Employment Income" at bounding box center [372, 170] width 120 height 38
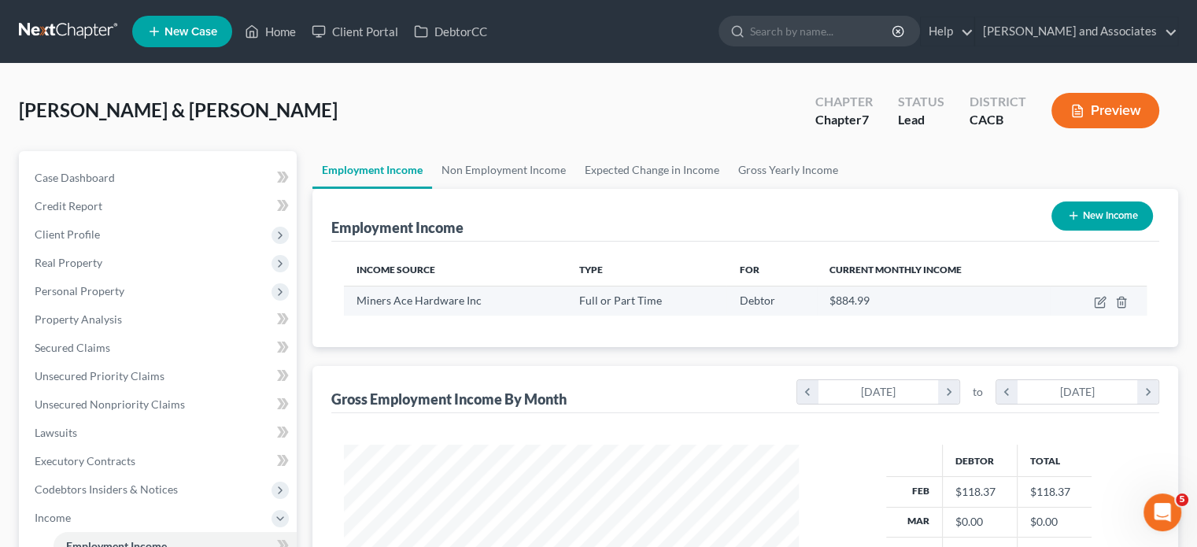
scroll to position [280, 486]
click at [512, 176] on link "Non Employment Income" at bounding box center [503, 170] width 143 height 38
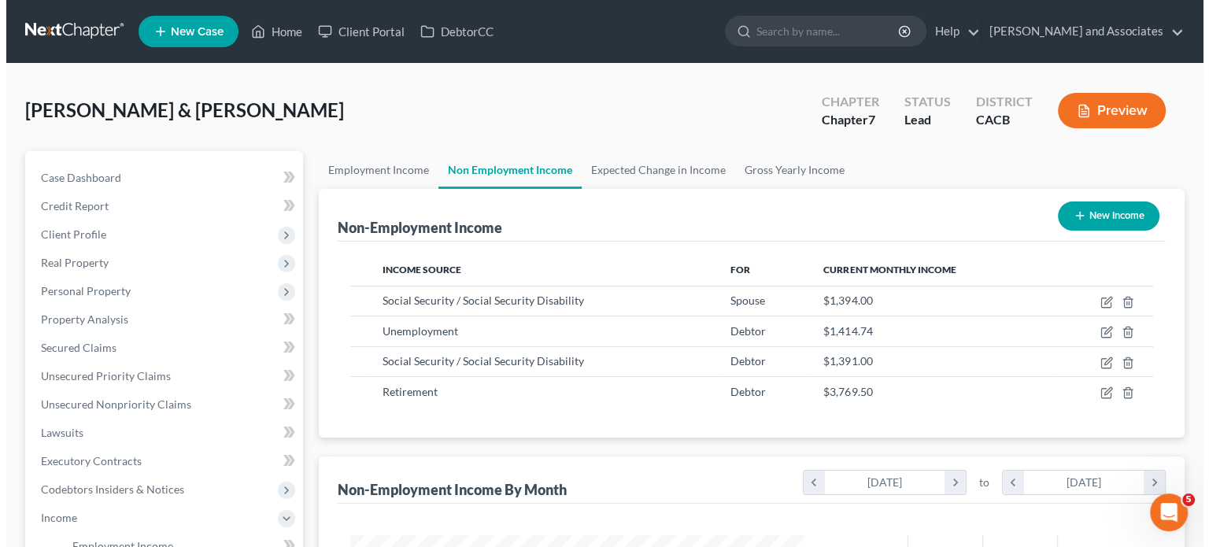
scroll to position [280, 486]
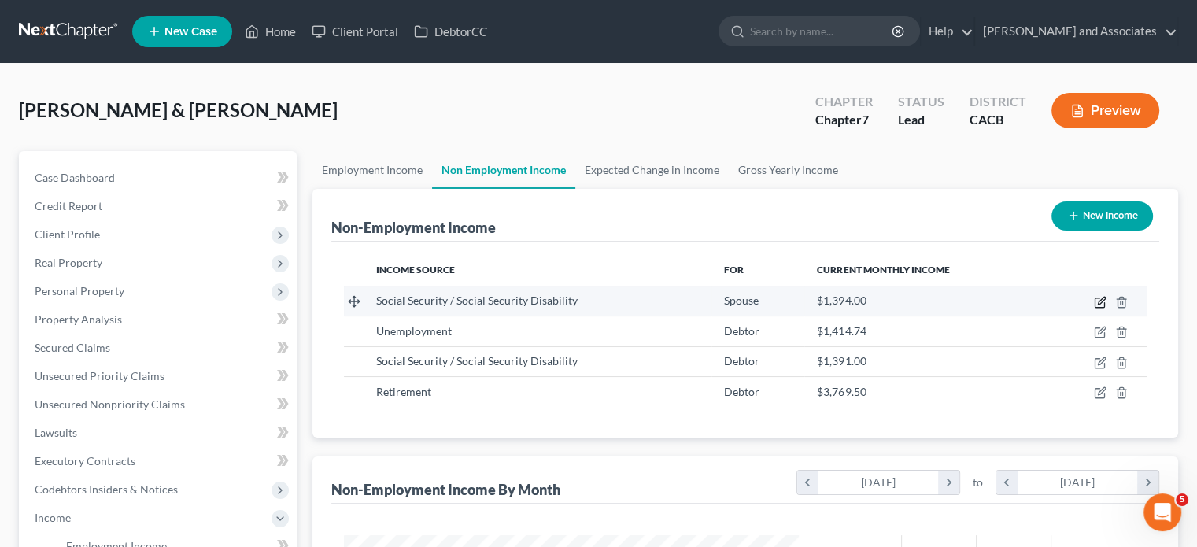
click at [1099, 301] on icon "button" at bounding box center [1101, 300] width 7 height 7
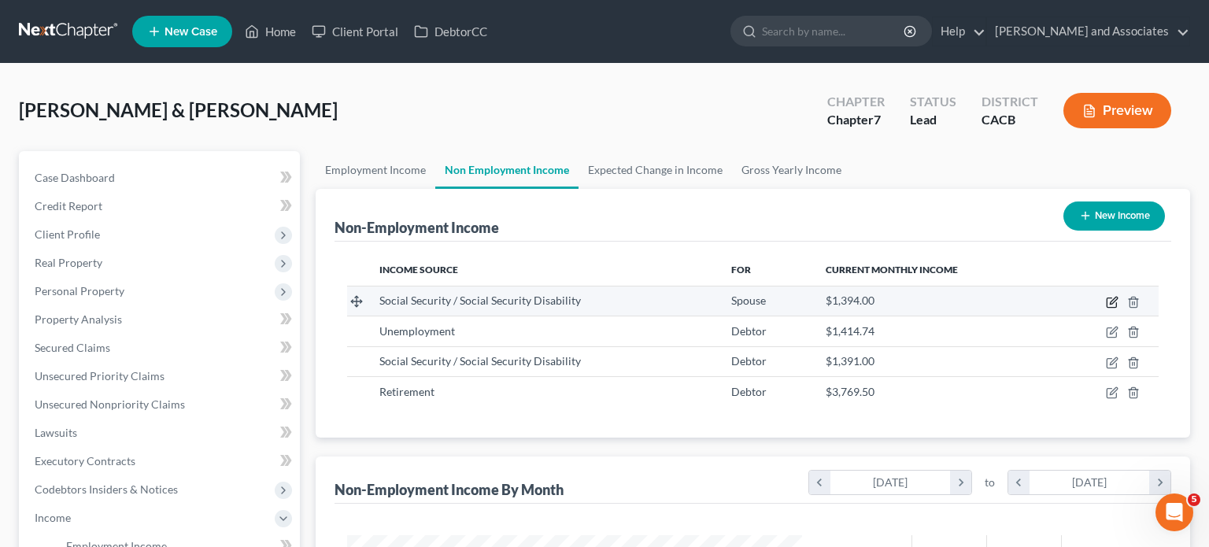
select select "4"
select select "0"
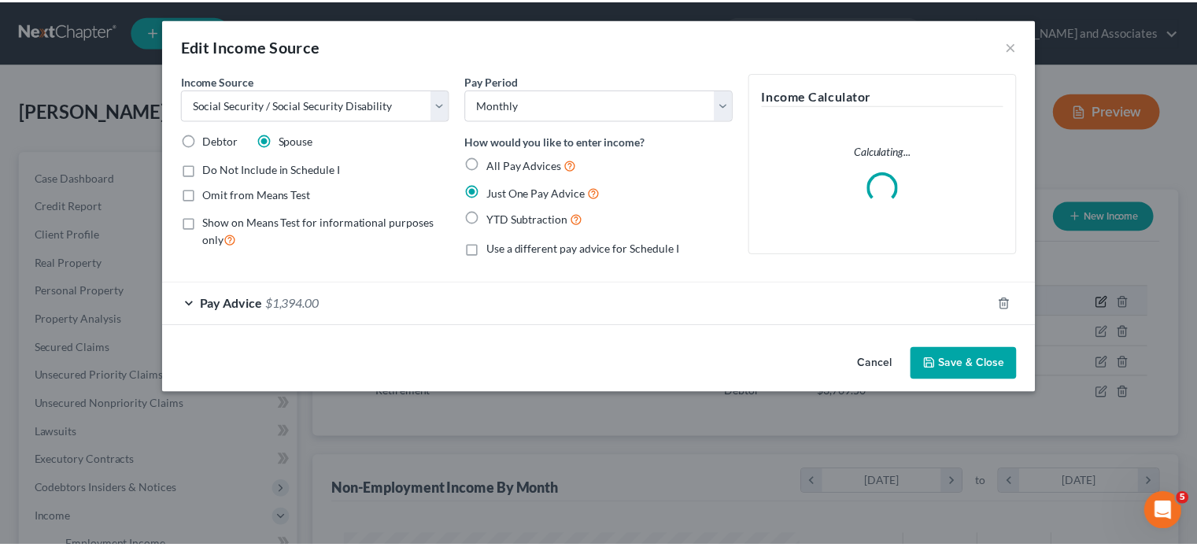
scroll to position [280, 491]
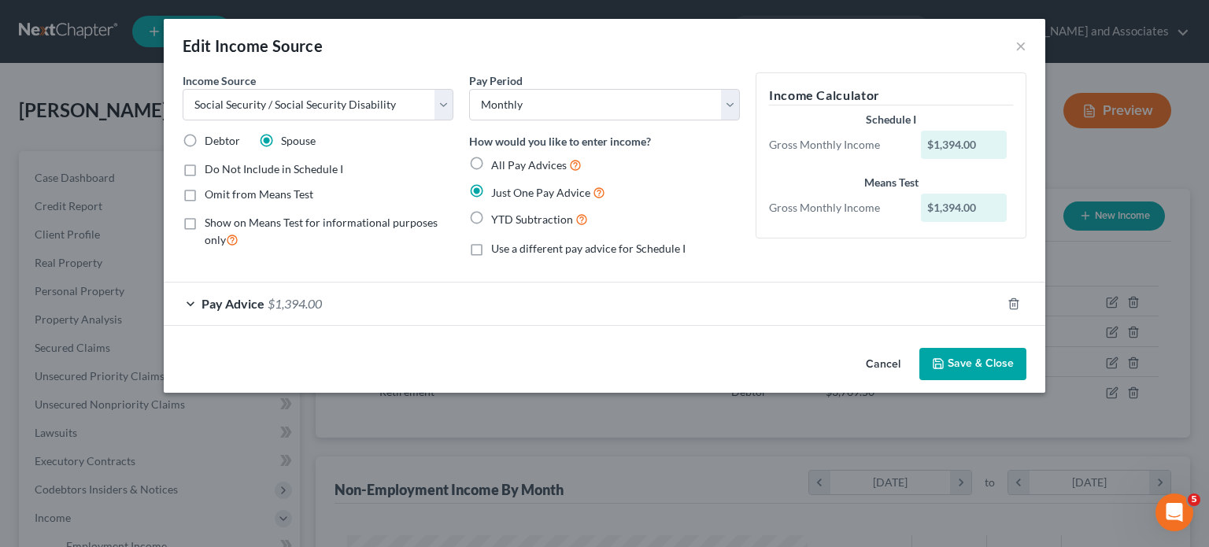
click at [987, 368] on button "Save & Close" at bounding box center [972, 364] width 107 height 33
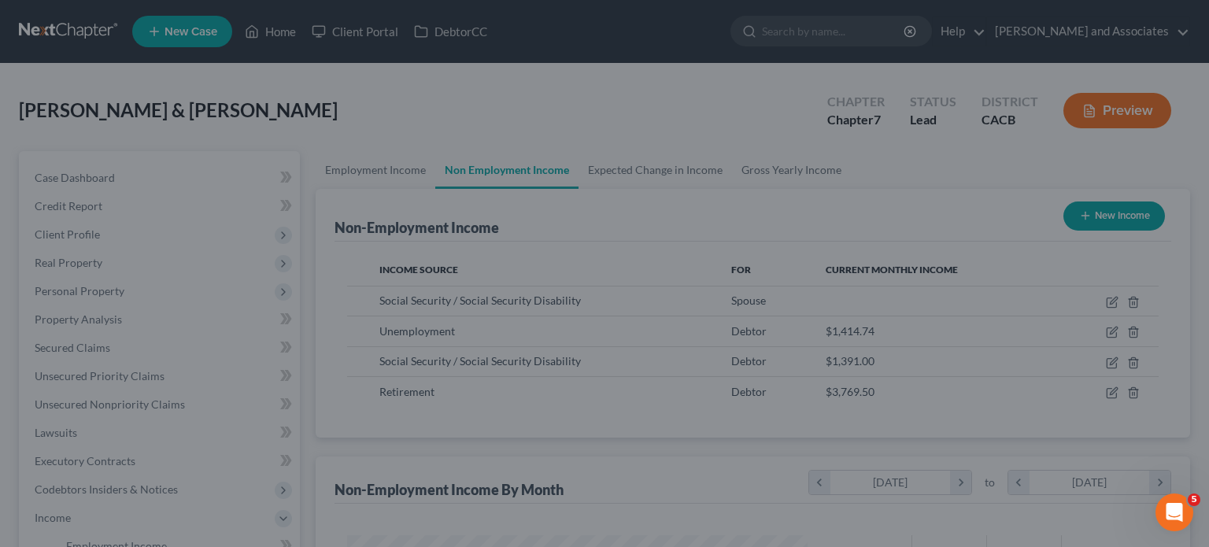
scroll to position [786777, 786571]
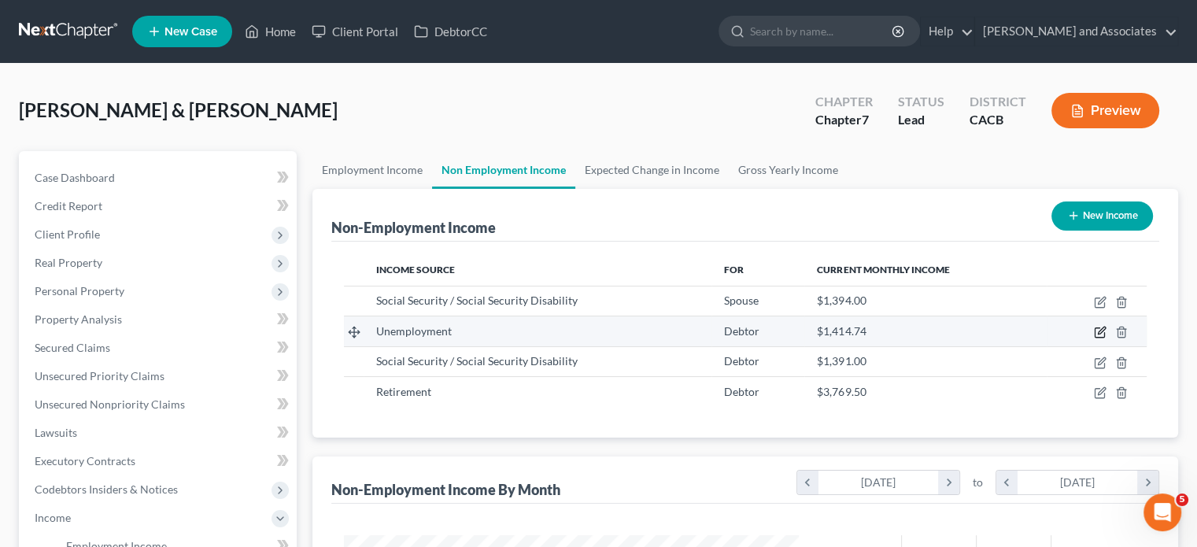
click at [1096, 330] on icon "button" at bounding box center [1100, 332] width 13 height 13
select select "0"
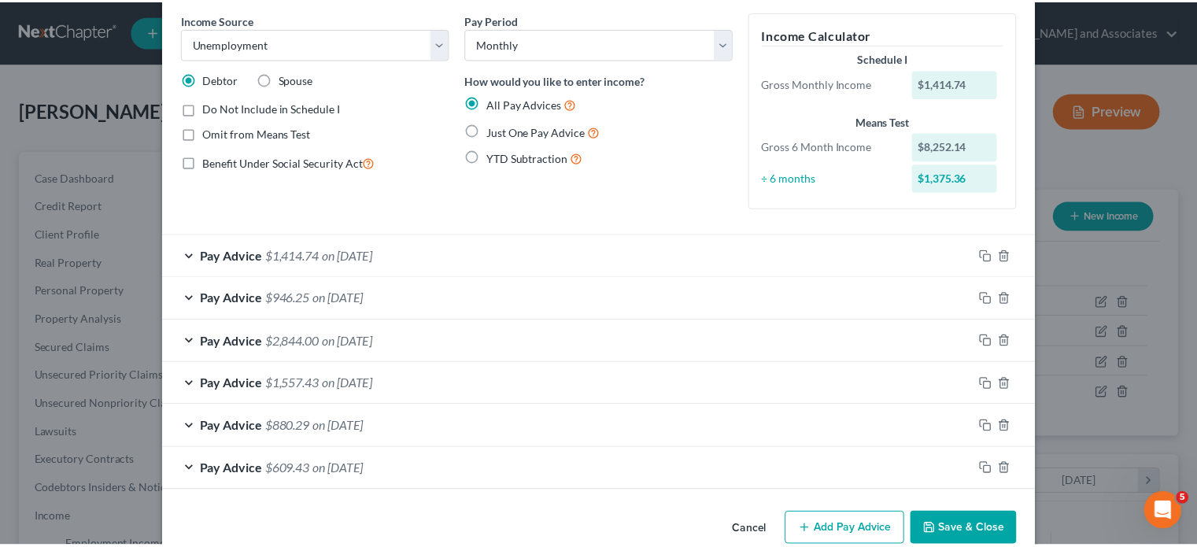
scroll to position [90, 0]
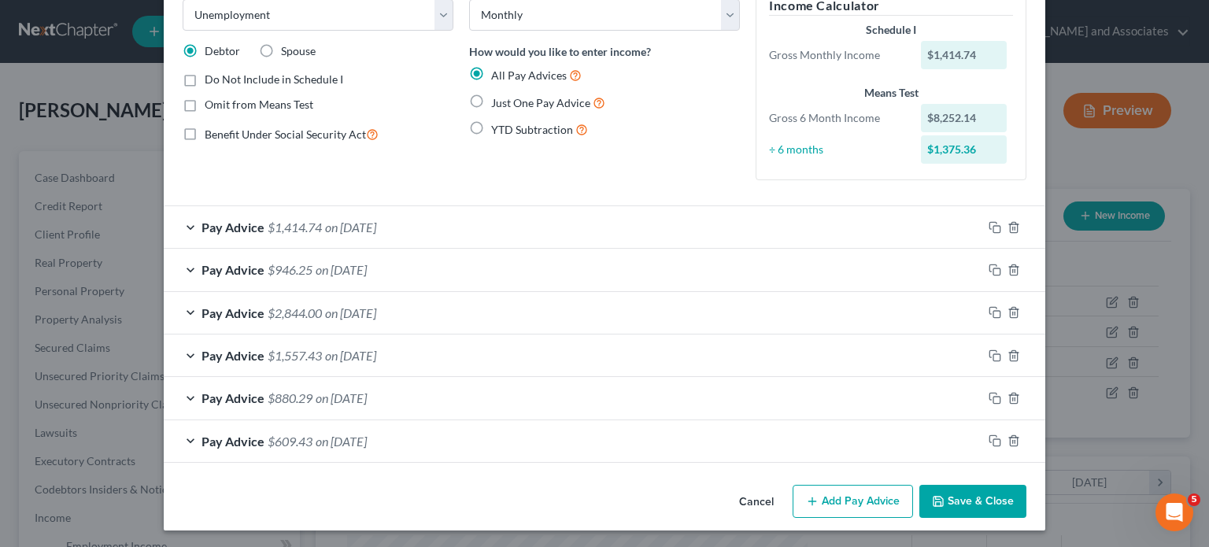
click at [991, 500] on button "Save & Close" at bounding box center [972, 501] width 107 height 33
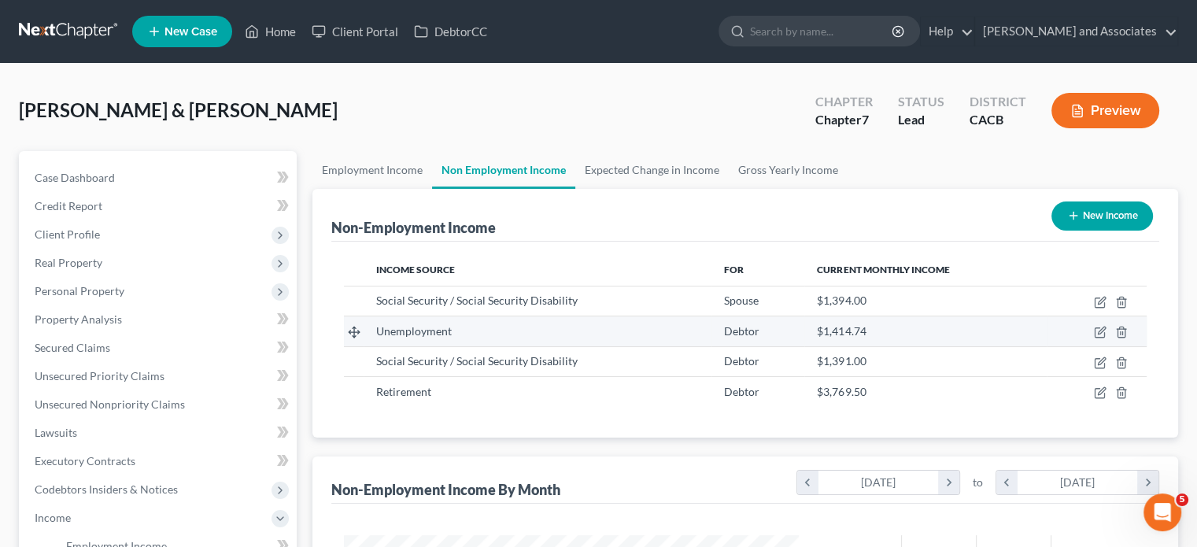
click at [1107, 327] on td at bounding box center [1097, 331] width 101 height 30
click at [1095, 329] on icon "button" at bounding box center [1099, 332] width 9 height 9
select select "0"
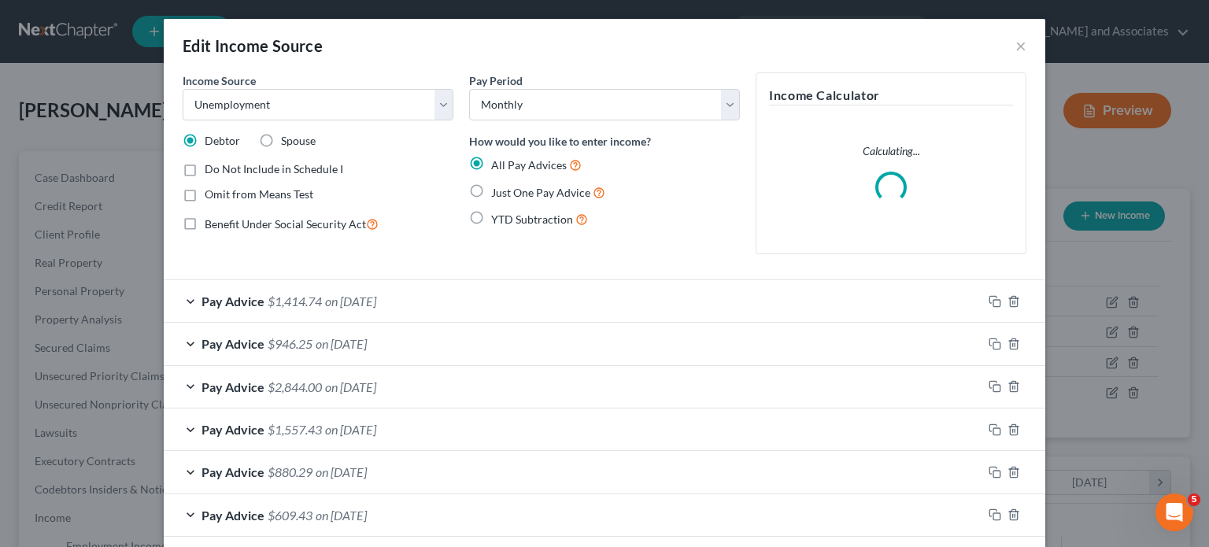
scroll to position [280, 491]
click at [205, 164] on label "Do Not Include in Schedule I" at bounding box center [274, 169] width 139 height 16
click at [211, 164] on input "Do Not Include in Schedule I" at bounding box center [216, 166] width 10 height 10
checkbox input "true"
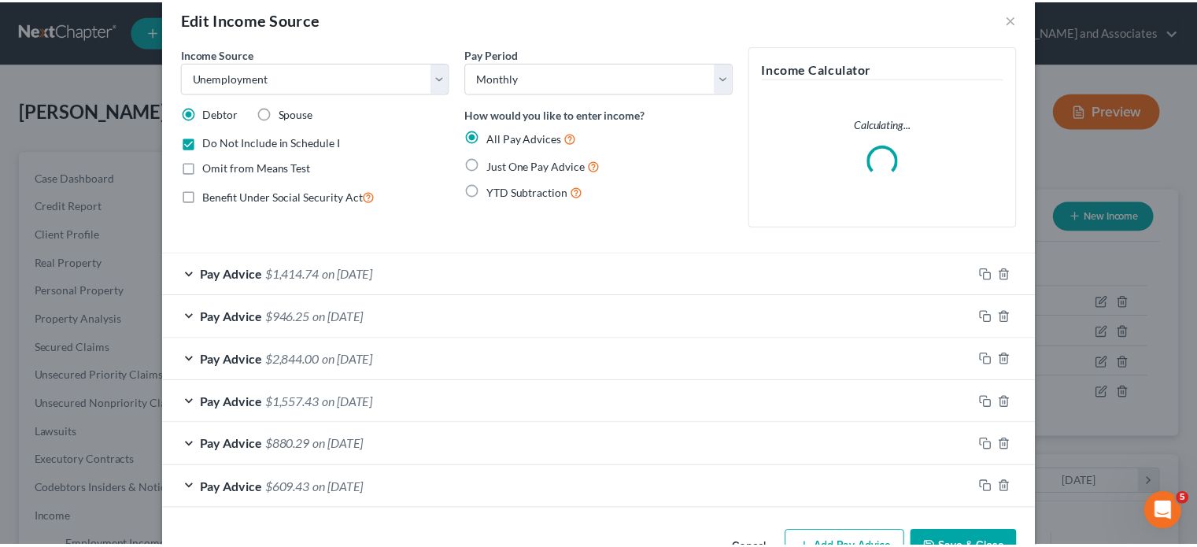
scroll to position [74, 0]
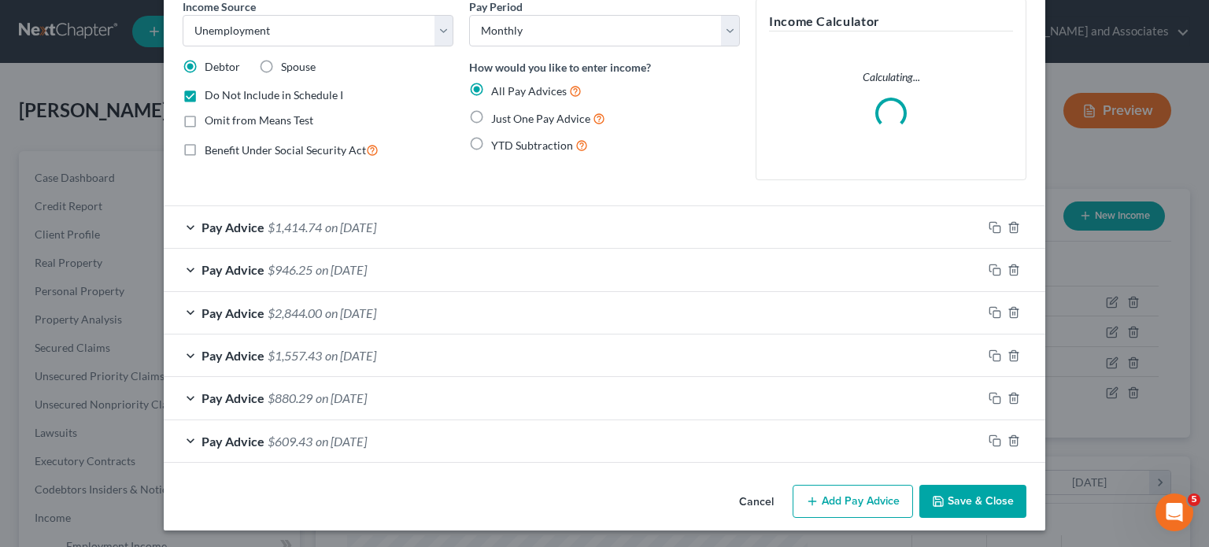
click at [973, 498] on button "Save & Close" at bounding box center [972, 501] width 107 height 33
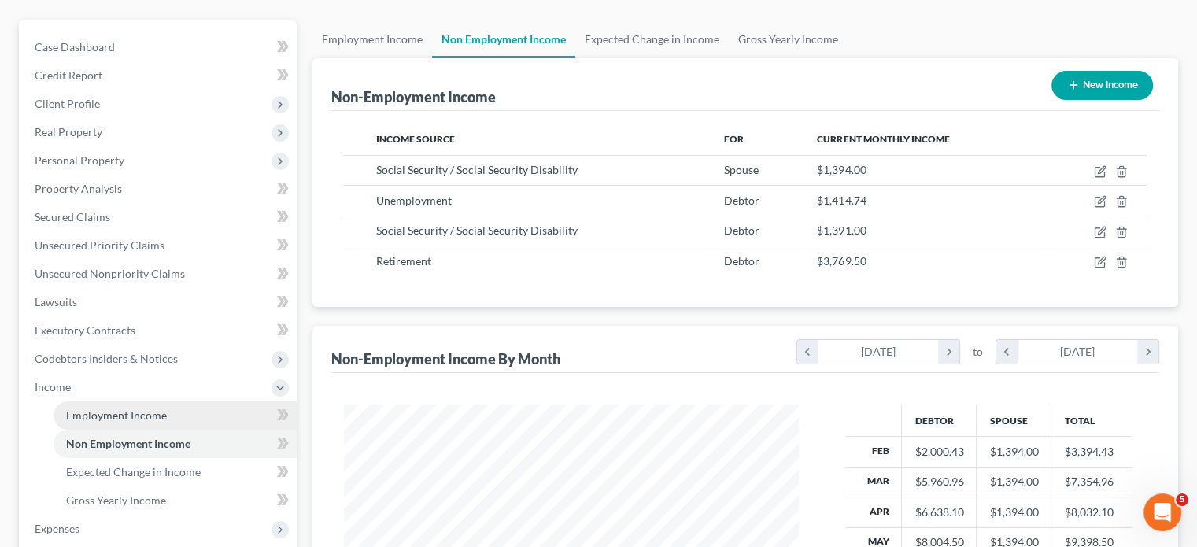
scroll to position [157, 0]
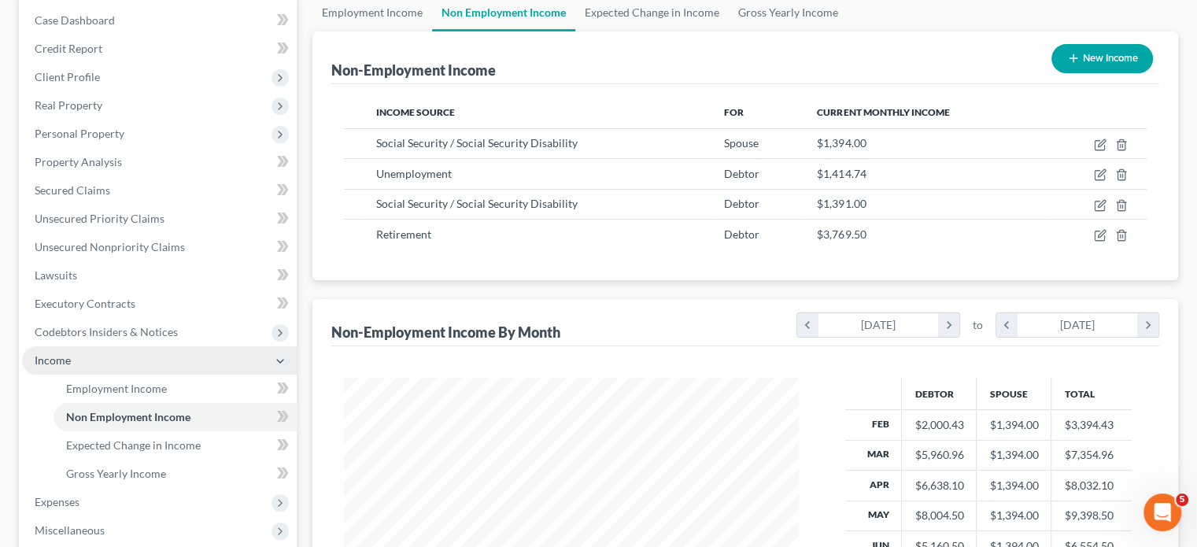
click at [156, 364] on span "Income" at bounding box center [159, 360] width 275 height 28
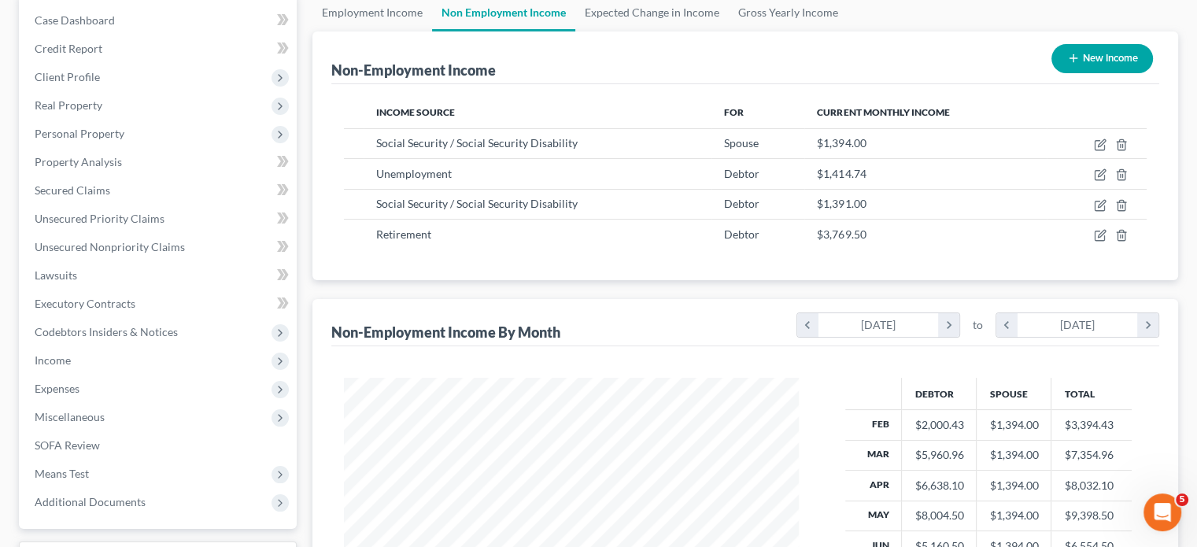
click at [136, 382] on span "Expenses" at bounding box center [159, 389] width 275 height 28
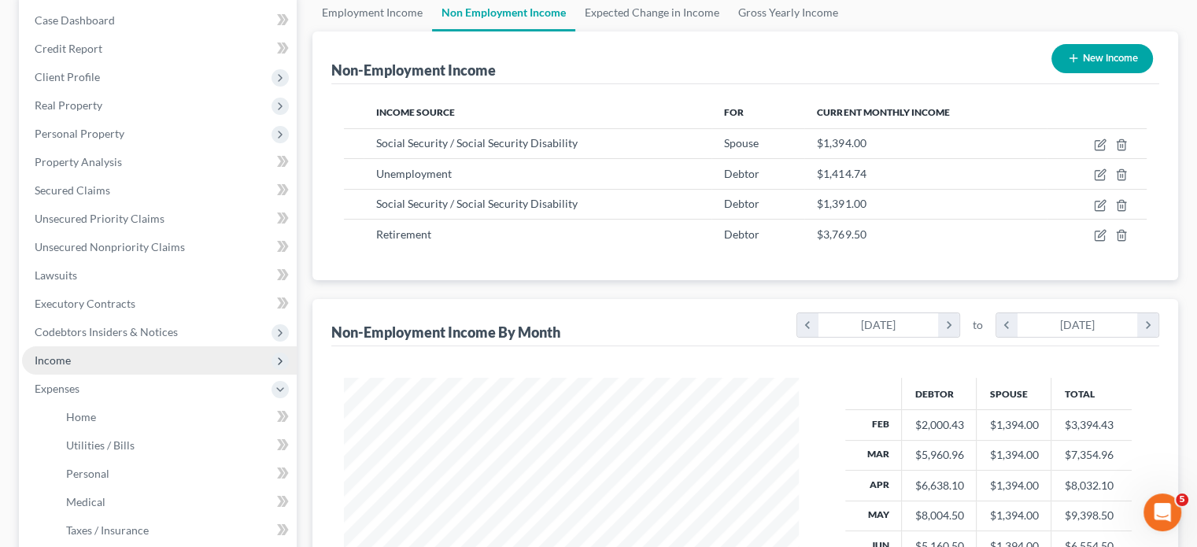
click at [154, 361] on span "Income" at bounding box center [159, 360] width 275 height 28
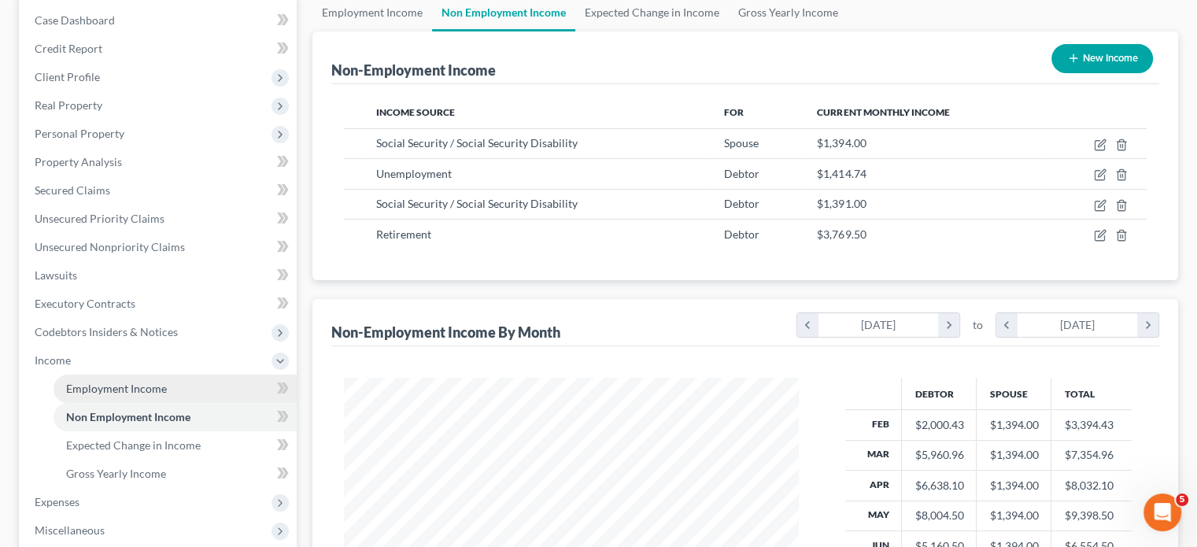
click at [154, 379] on link "Employment Income" at bounding box center [175, 389] width 243 height 28
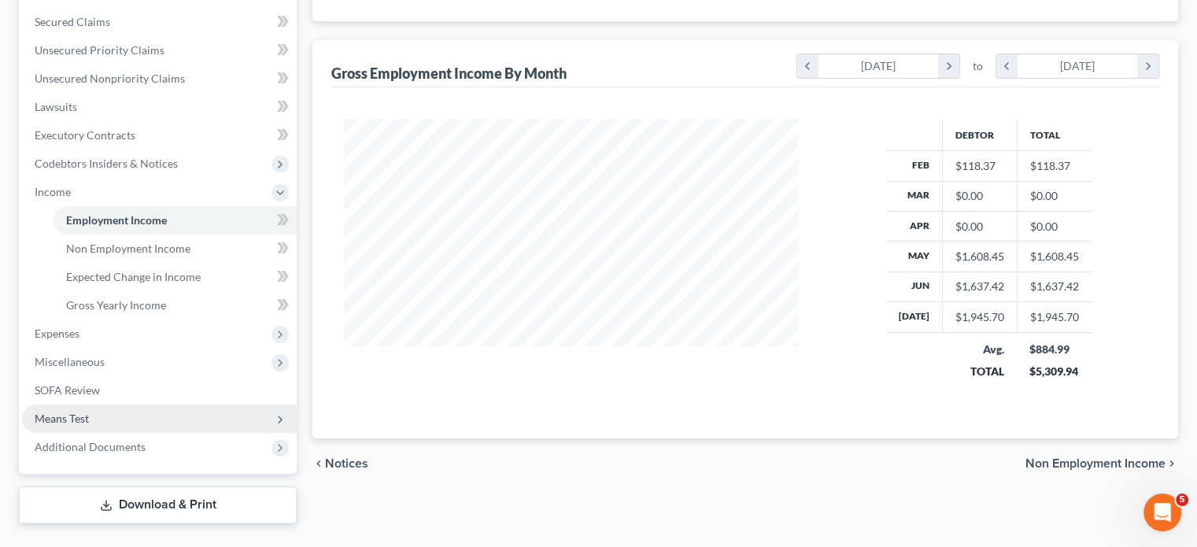
scroll to position [360, 0]
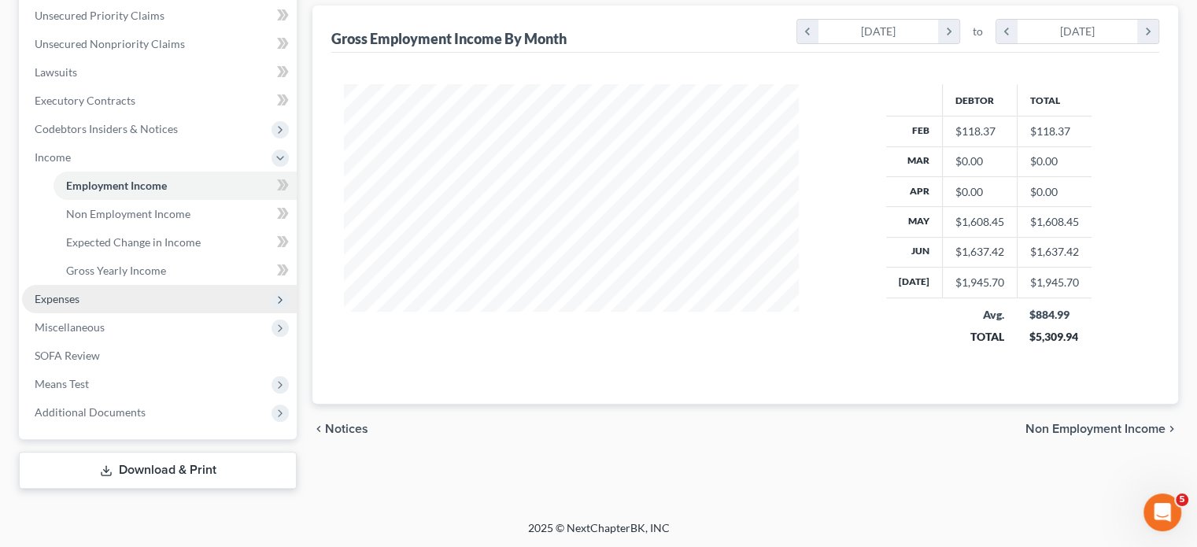
drag, startPoint x: 110, startPoint y: 295, endPoint x: 142, endPoint y: 301, distance: 32.1
click at [109, 295] on span "Expenses" at bounding box center [159, 299] width 275 height 28
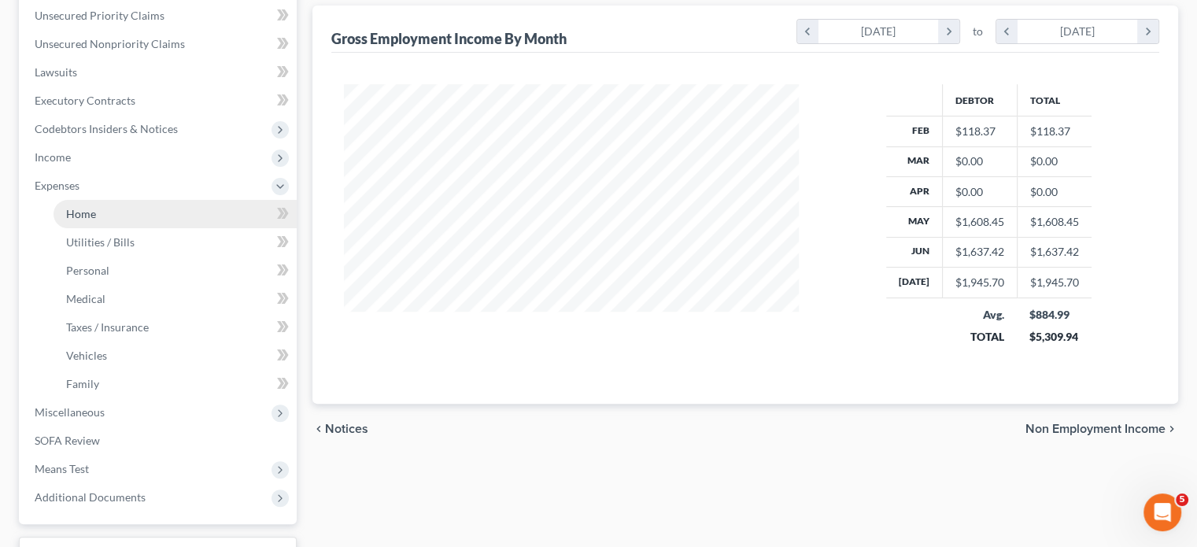
click at [179, 224] on link "Home" at bounding box center [175, 214] width 243 height 28
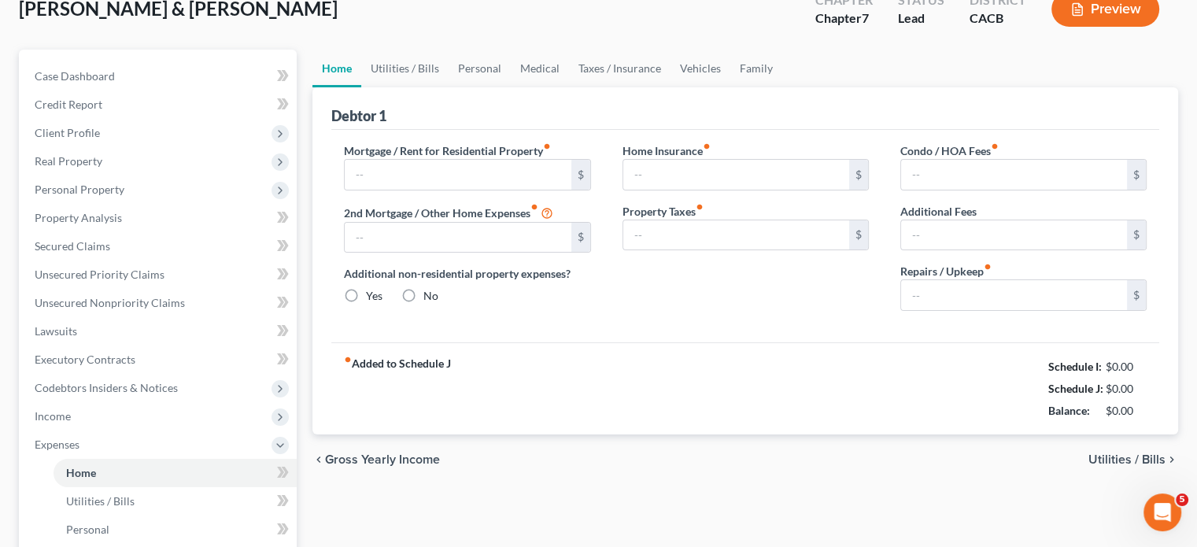
type input "3,113.18"
type input "0.00"
radio input "true"
type input "0.00"
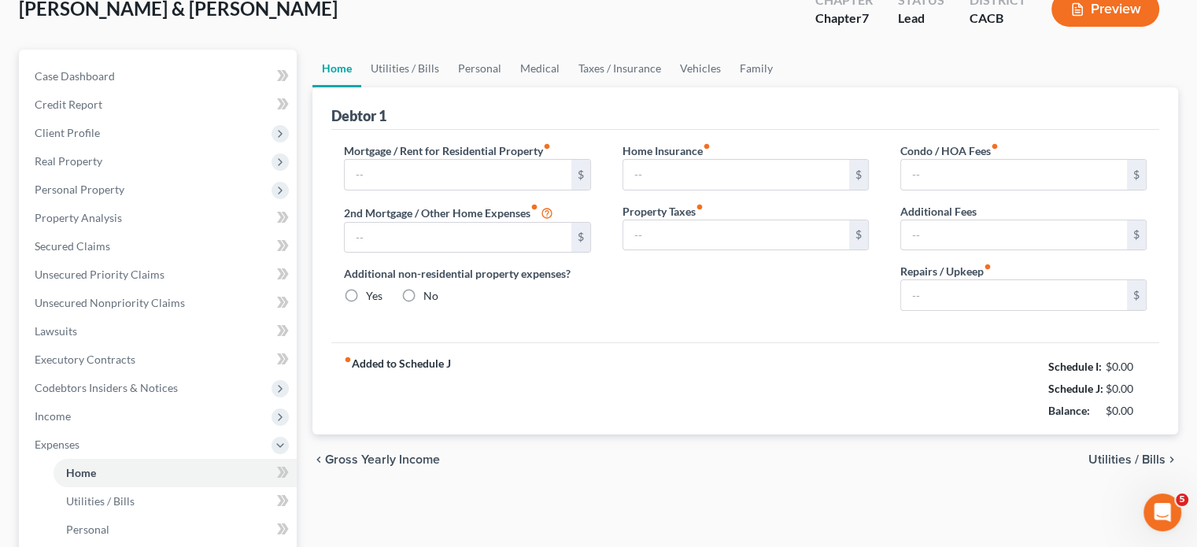
type input "0.00"
type input "150.00"
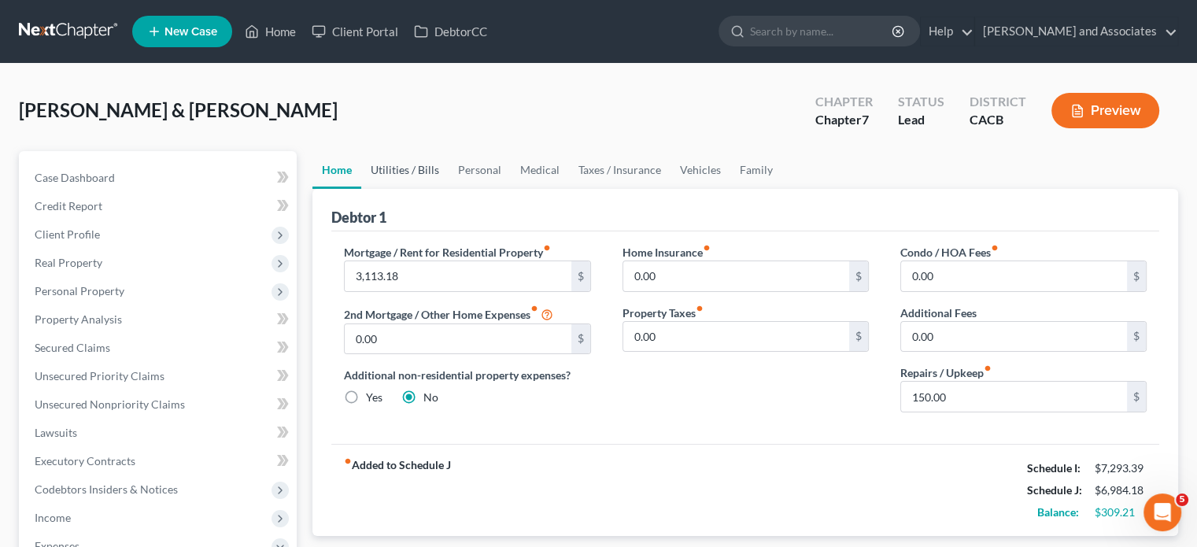
click at [407, 172] on link "Utilities / Bills" at bounding box center [404, 170] width 87 height 38
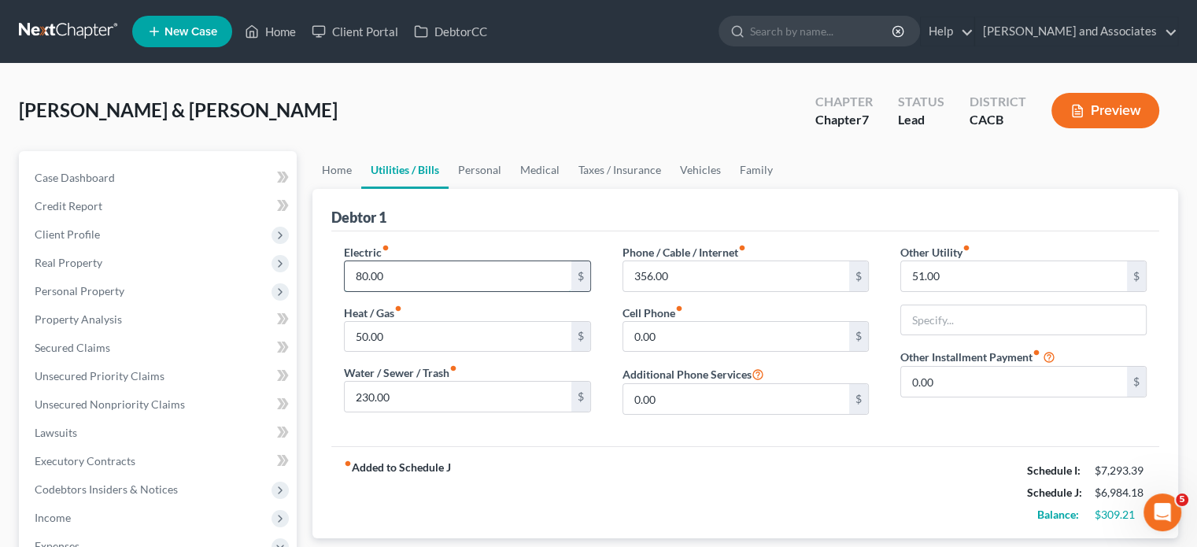
click at [419, 272] on input "80.00" at bounding box center [458, 276] width 226 height 30
type input "100"
click at [443, 337] on input "50.00" at bounding box center [458, 337] width 226 height 30
type input "85"
click at [979, 270] on input "51.00" at bounding box center [1014, 276] width 226 height 30
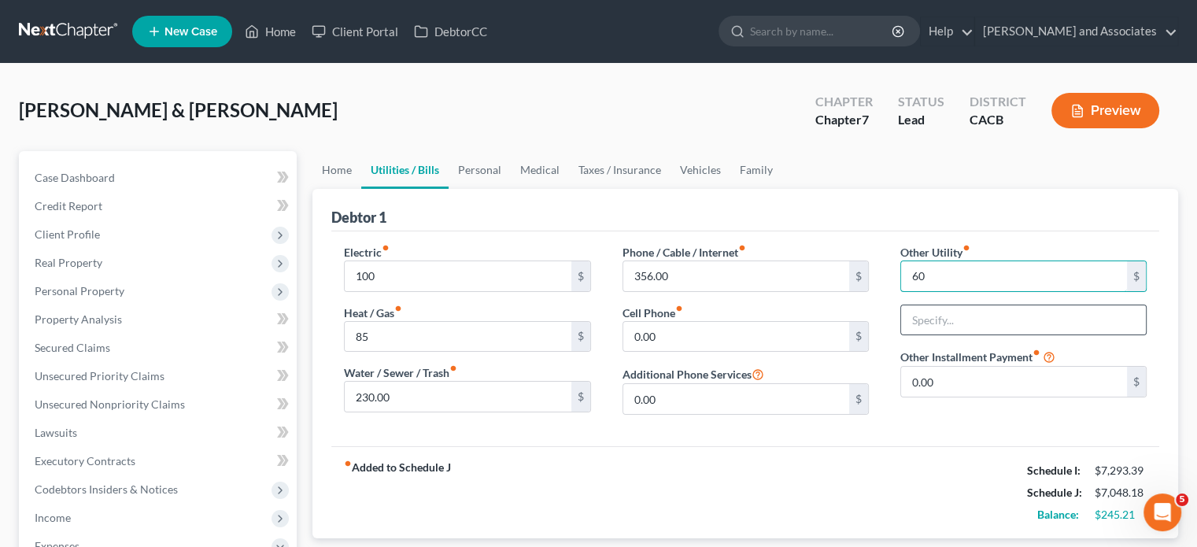
type input "60"
click at [982, 305] on div at bounding box center [1023, 320] width 246 height 31
click at [982, 305] on input "text" at bounding box center [1023, 320] width 245 height 30
type input "Soft Tap Water"
click at [689, 270] on input "356.00" at bounding box center [736, 276] width 226 height 30
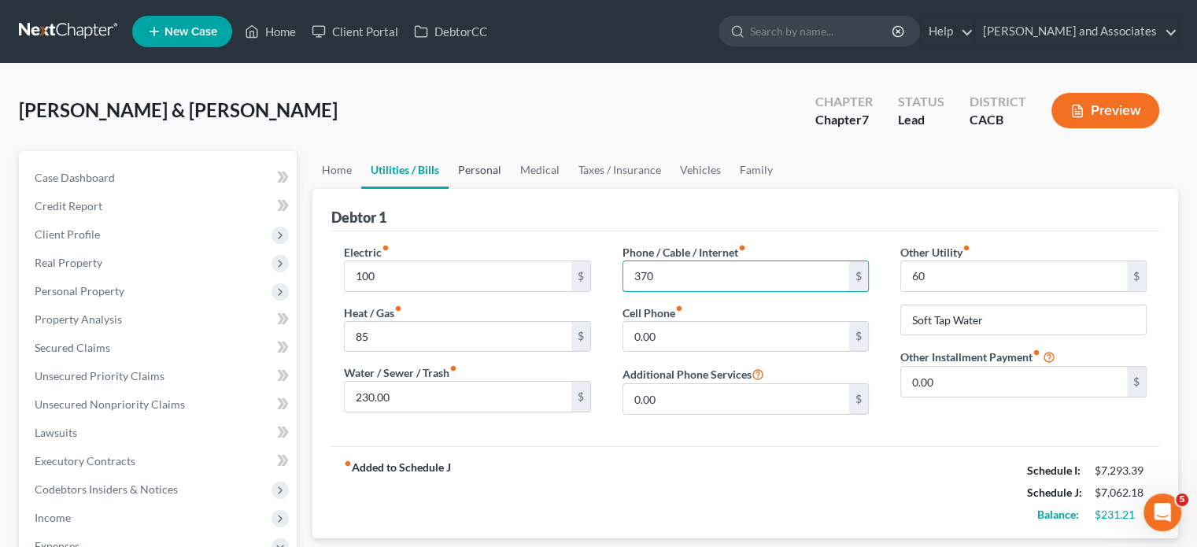
type input "370"
click at [502, 167] on link "Personal" at bounding box center [480, 170] width 62 height 38
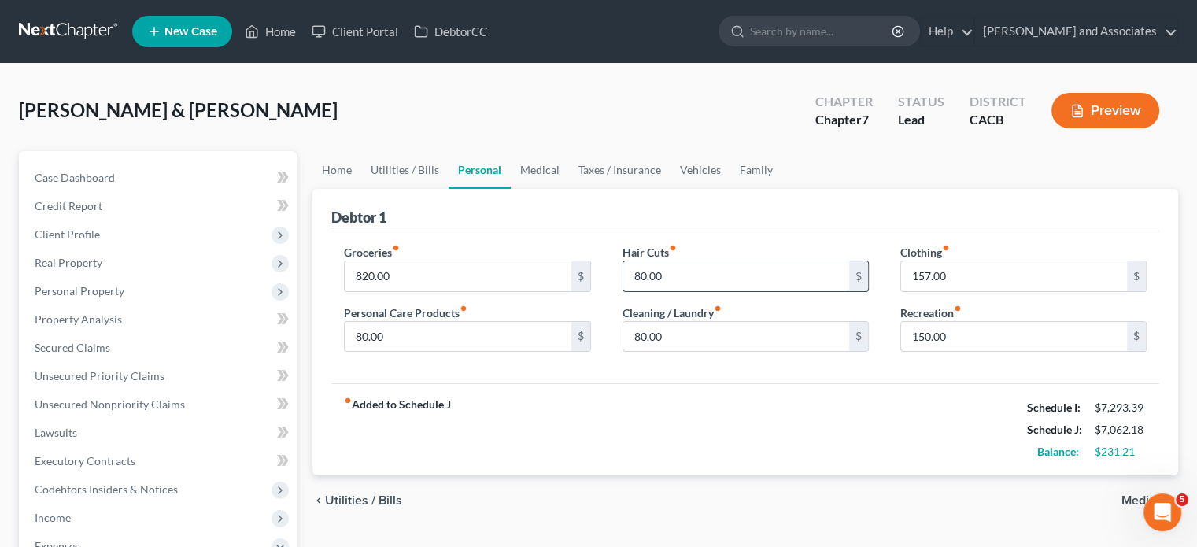
click at [679, 279] on input "80.00" at bounding box center [736, 276] width 226 height 30
type input "100"
click at [693, 314] on label "Cleaning / Laundry fiber_manual_record" at bounding box center [672, 313] width 99 height 17
click at [511, 336] on input "80.00" at bounding box center [458, 337] width 226 height 30
type input "85"
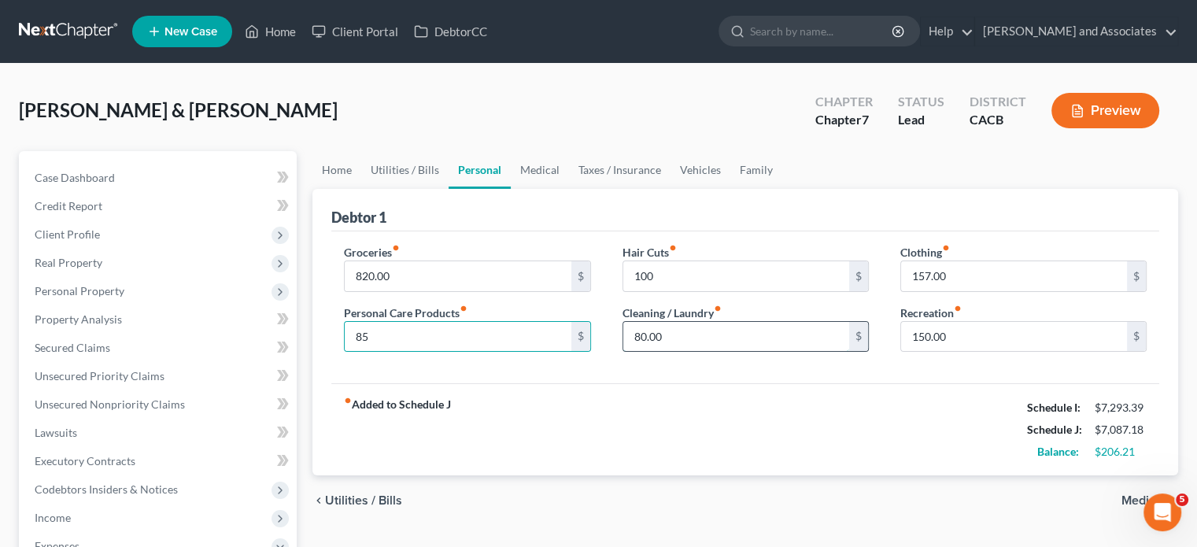
click at [733, 339] on input "80.00" at bounding box center [736, 337] width 226 height 30
type input "85"
click at [544, 172] on link "Medical" at bounding box center [540, 170] width 58 height 38
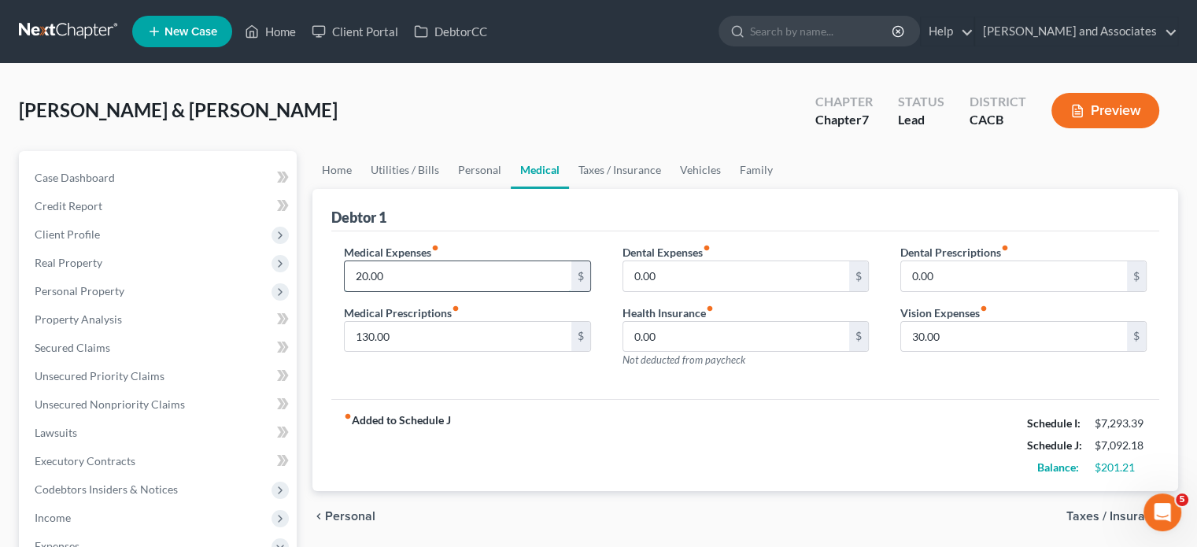
click at [511, 269] on input "20.00" at bounding box center [458, 276] width 226 height 30
type input "40"
click at [978, 336] on input "30.00" at bounding box center [1014, 337] width 226 height 30
type input "40"
click at [454, 275] on input "40" at bounding box center [458, 276] width 226 height 30
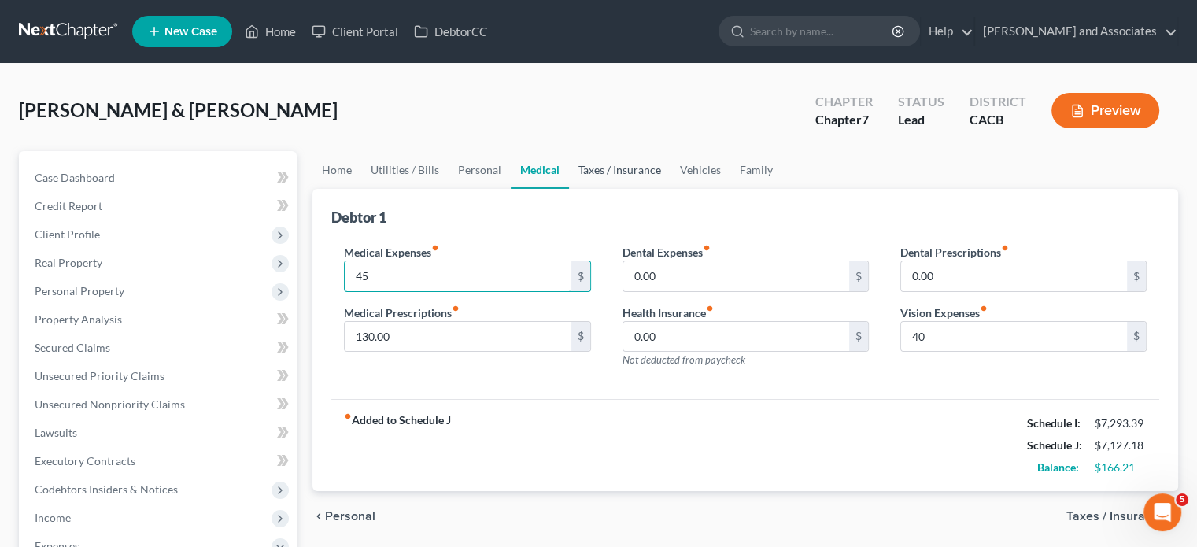
type input "45"
click at [630, 175] on link "Taxes / Insurance" at bounding box center [620, 170] width 102 height 38
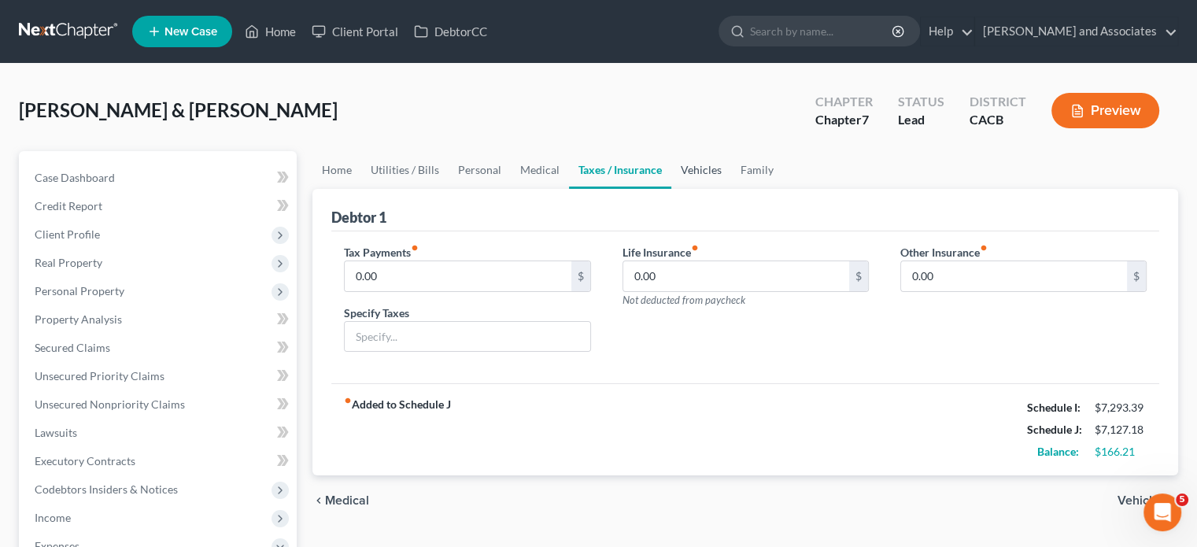
click at [720, 157] on link "Vehicles" at bounding box center [701, 170] width 60 height 38
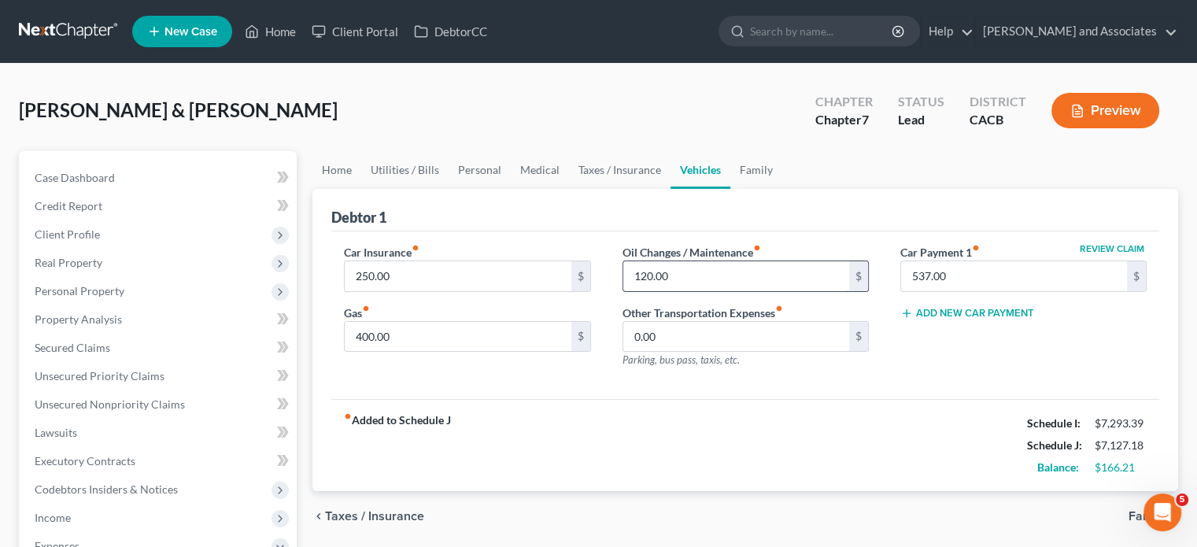
click at [683, 274] on input "120.00" at bounding box center [736, 276] width 226 height 30
type input "145"
click at [427, 275] on input "250.00" at bounding box center [458, 276] width 226 height 30
type input "270"
click at [738, 174] on link "Family" at bounding box center [756, 170] width 52 height 38
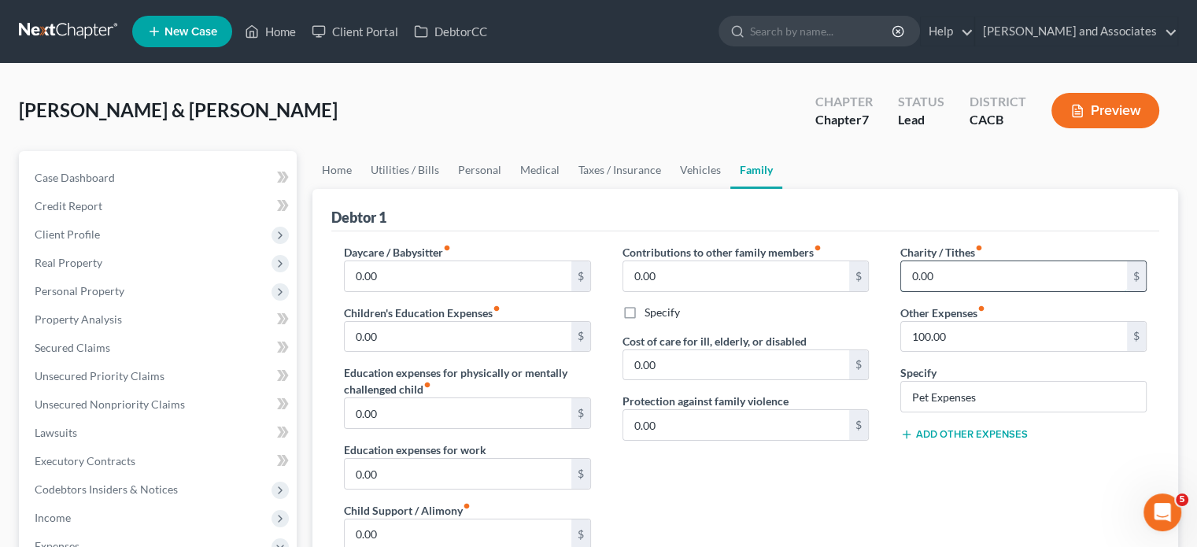
click at [1013, 272] on input "0.00" at bounding box center [1014, 276] width 226 height 30
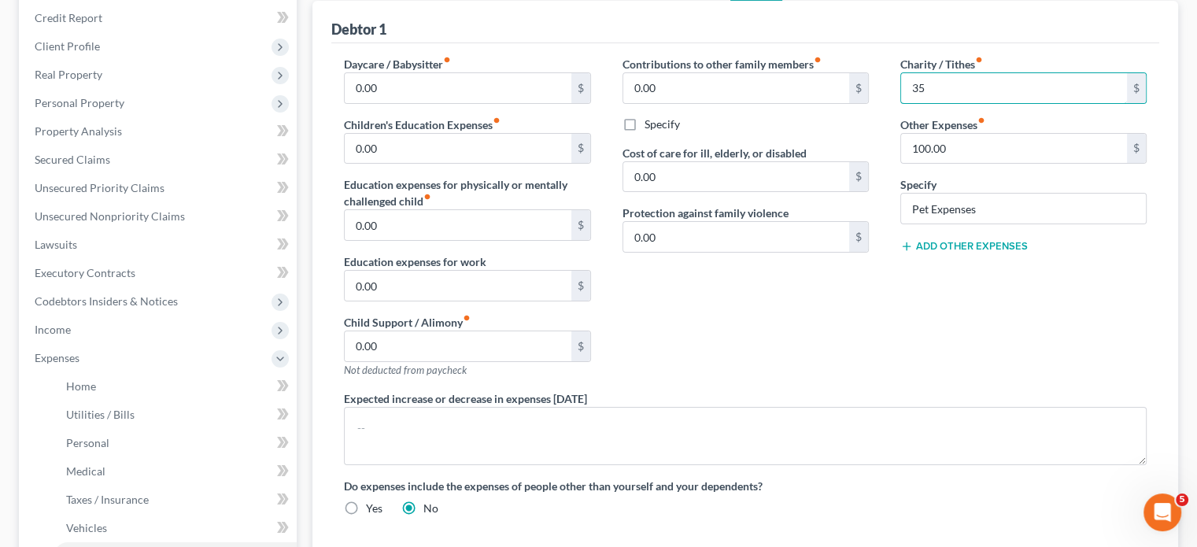
scroll to position [315, 0]
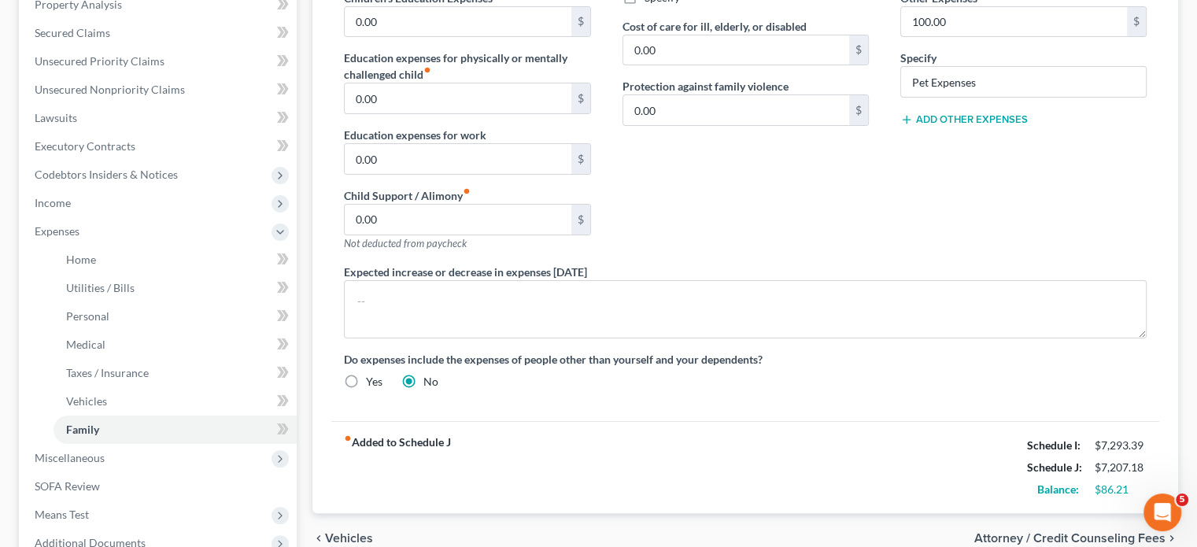
type input "35"
click at [856, 257] on div "Contributions to other family members fiber_manual_record 0.00 $ Specify Cost o…" at bounding box center [746, 96] width 278 height 334
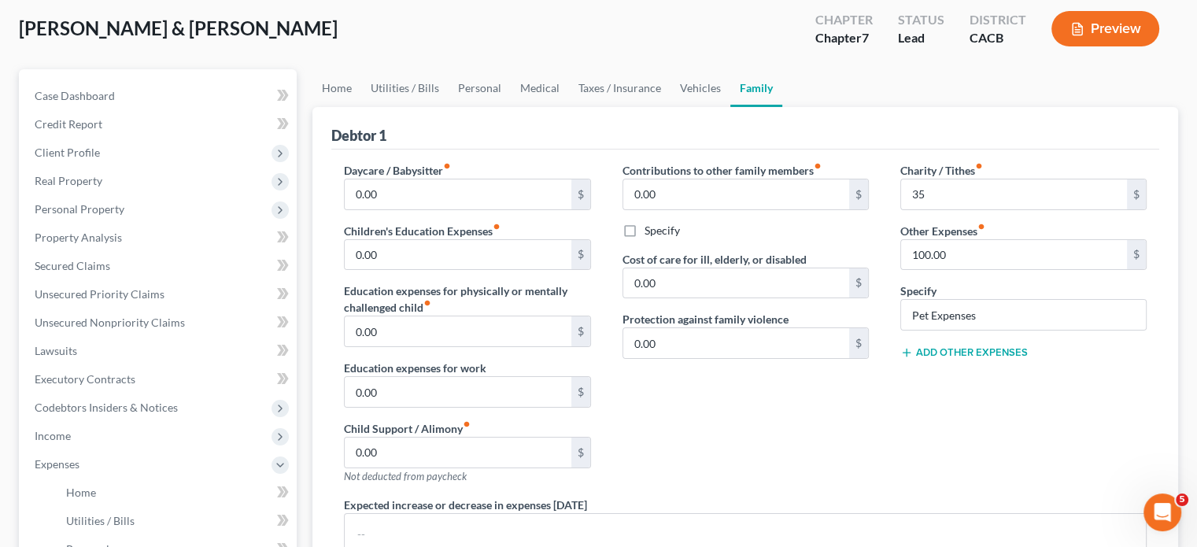
scroll to position [157, 0]
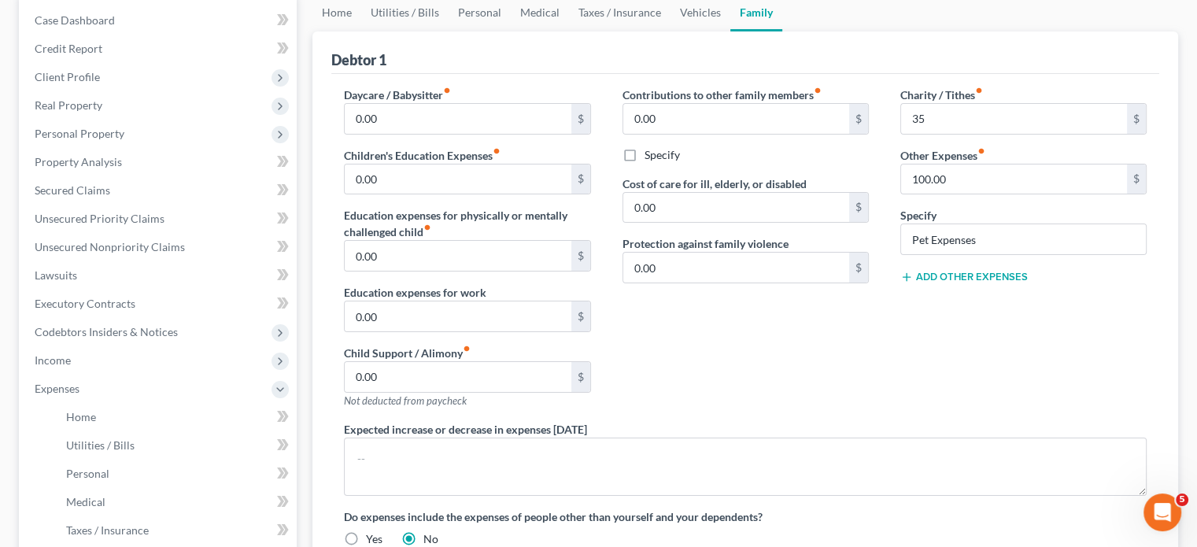
click at [1016, 274] on button "Add Other Expenses" at bounding box center [964, 277] width 128 height 13
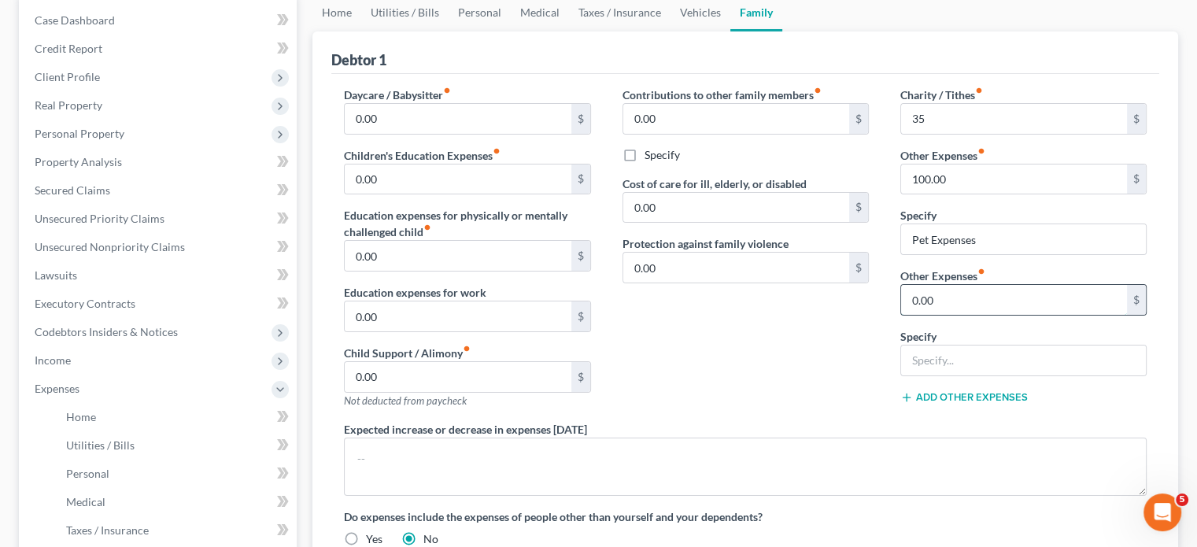
click at [971, 298] on input "0.00" at bounding box center [1014, 300] width 226 height 30
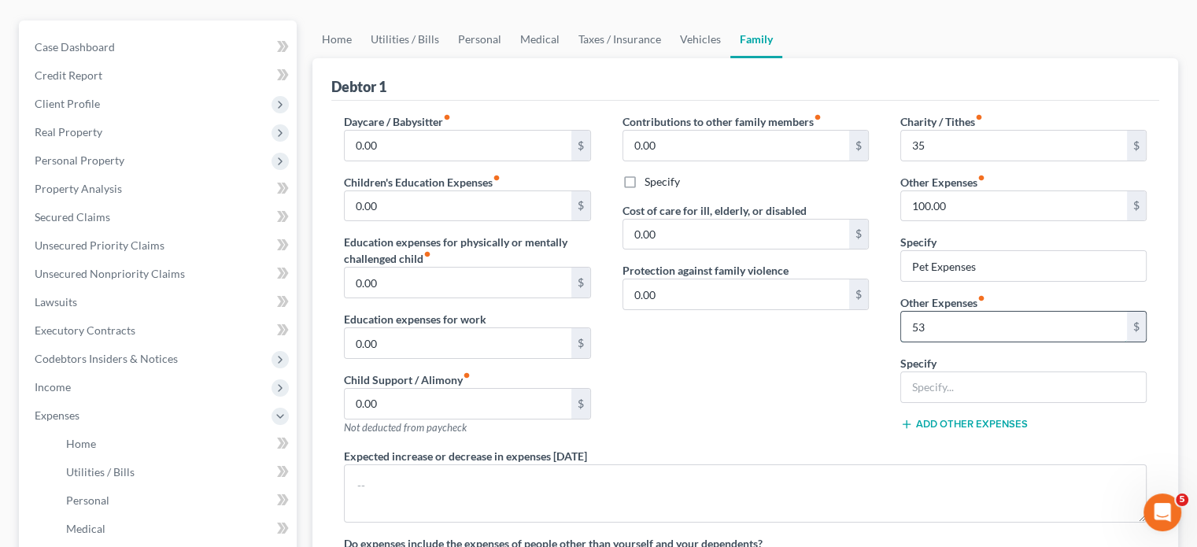
type input "5"
type input "35"
click at [960, 383] on input "text" at bounding box center [1023, 387] width 245 height 30
type input "Subscriptions"
click at [800, 408] on div "Contributions to other family members fiber_manual_record 0.00 $ Specify Cost o…" at bounding box center [746, 280] width 278 height 334
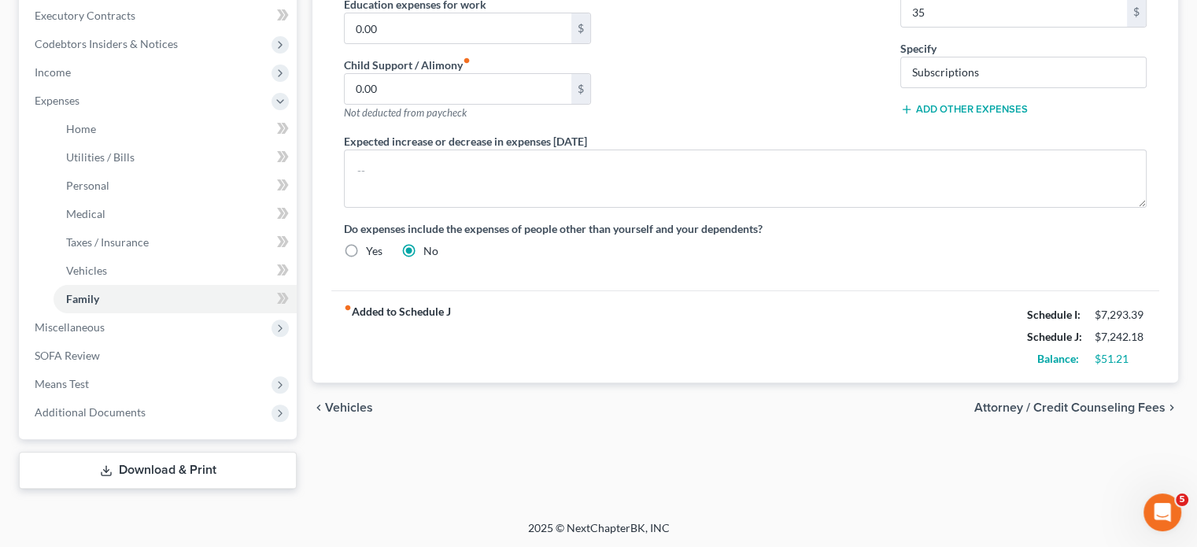
scroll to position [0, 0]
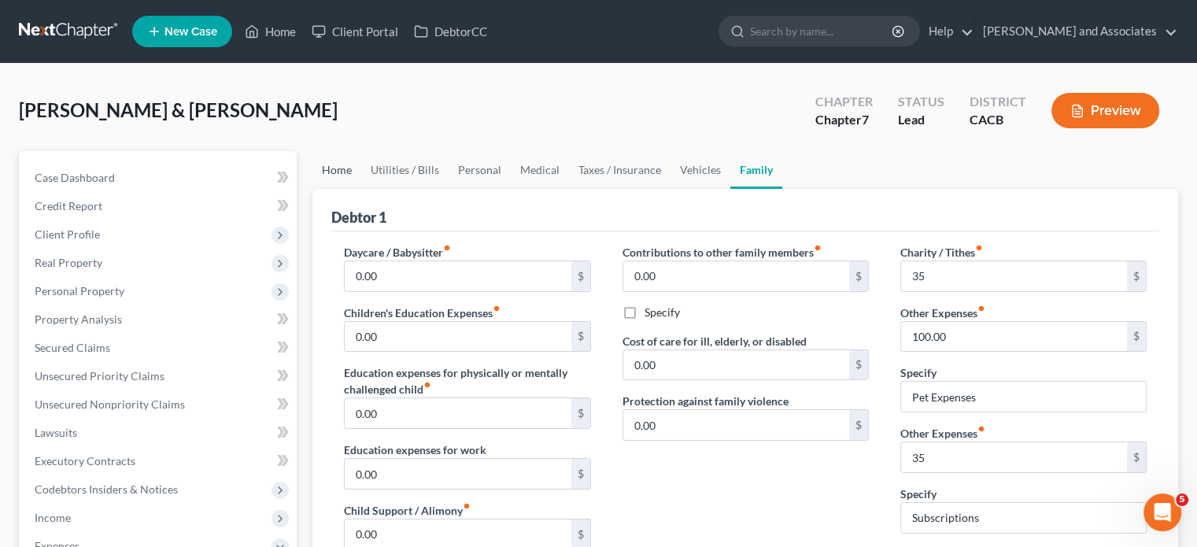
click at [346, 169] on link "Home" at bounding box center [336, 170] width 49 height 38
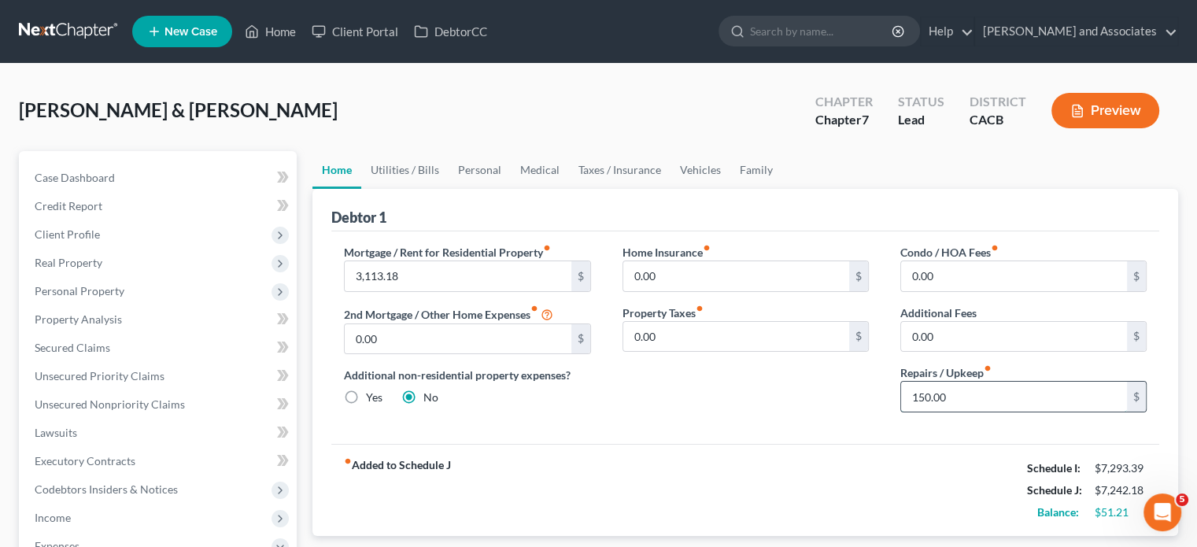
click at [998, 400] on input "150.00" at bounding box center [1014, 397] width 226 height 30
type input "165"
click at [412, 166] on link "Utilities / Bills" at bounding box center [404, 170] width 87 height 38
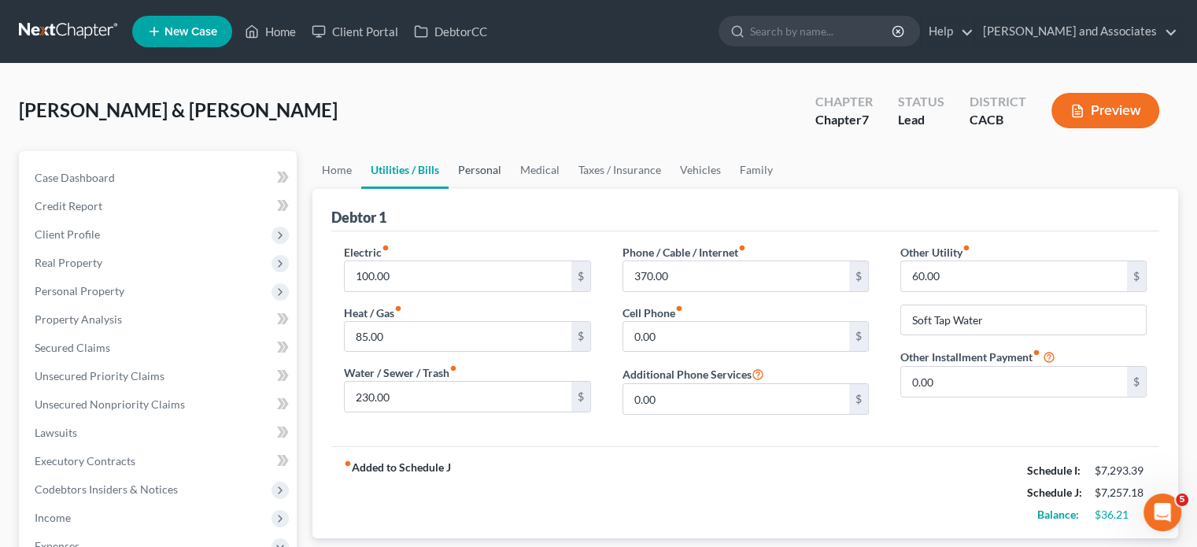
click at [469, 172] on link "Personal" at bounding box center [480, 170] width 62 height 38
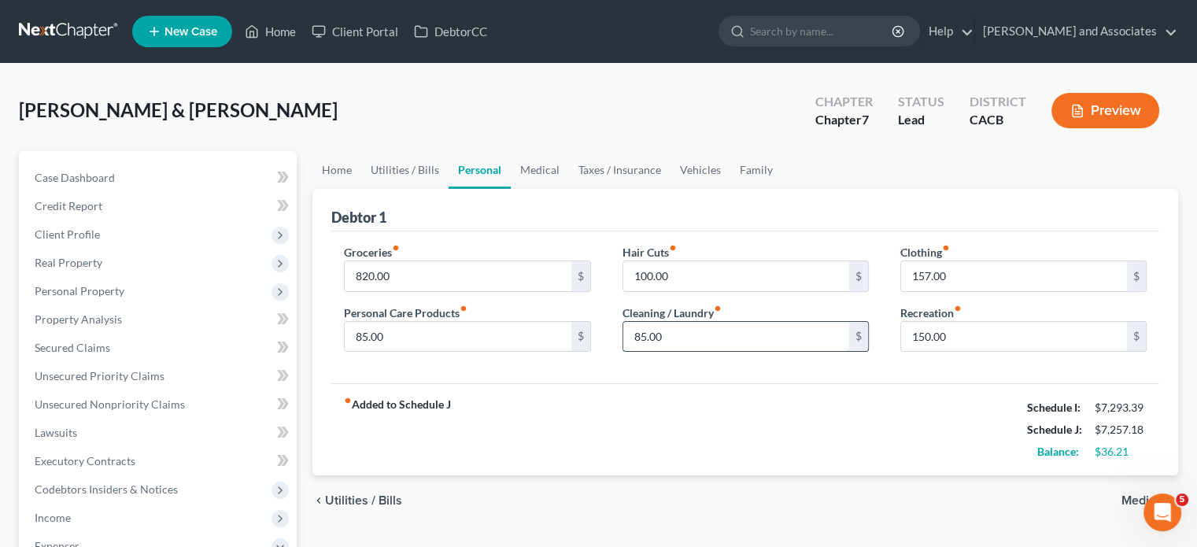
click at [688, 342] on input "85.00" at bounding box center [736, 337] width 226 height 30
type input "100"
click at [796, 394] on div "fiber_manual_record Added to Schedule J Schedule I: $7,293.39 Schedule J: $7,27…" at bounding box center [745, 429] width 828 height 92
click at [452, 336] on input "85.00" at bounding box center [458, 337] width 226 height 30
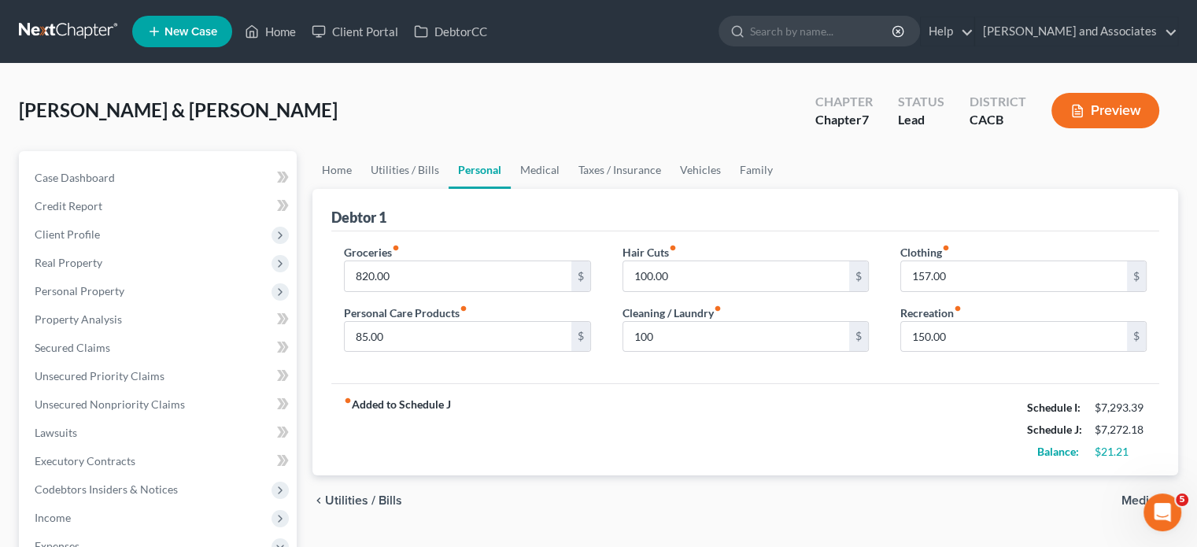
click at [852, 425] on div "fiber_manual_record Added to Schedule J Schedule I: $7,293.39 Schedule J: $7,27…" at bounding box center [745, 429] width 828 height 92
click at [977, 340] on input "150.00" at bounding box center [1014, 337] width 226 height 30
type input "180"
click at [543, 170] on link "Medical" at bounding box center [540, 170] width 58 height 38
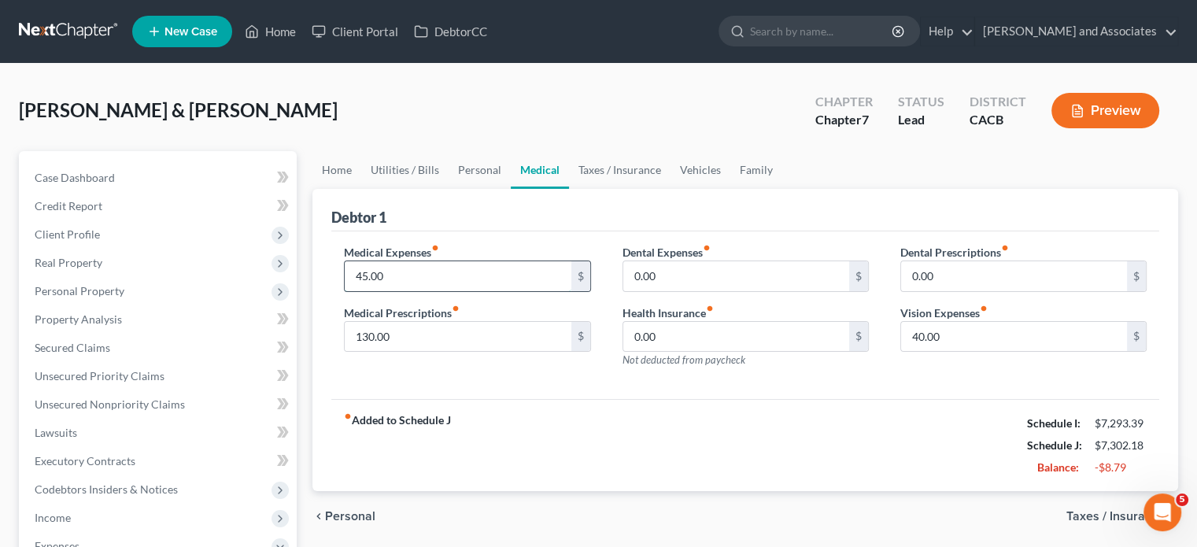
click at [512, 268] on input "45.00" at bounding box center [458, 276] width 226 height 30
type input "50"
click at [617, 163] on link "Taxes / Insurance" at bounding box center [620, 170] width 102 height 38
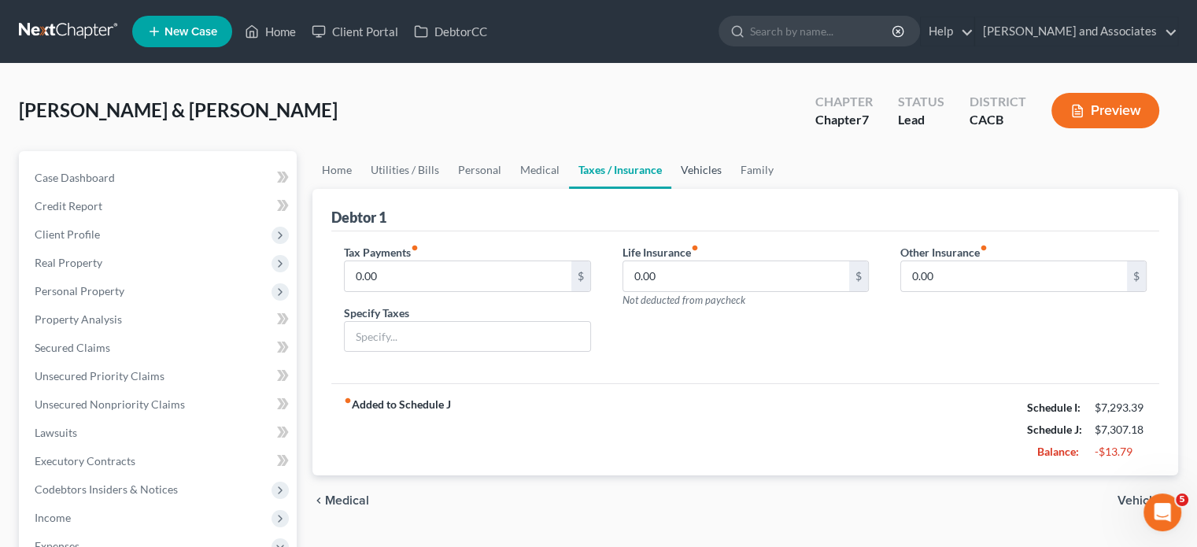
click at [722, 176] on link "Vehicles" at bounding box center [701, 170] width 60 height 38
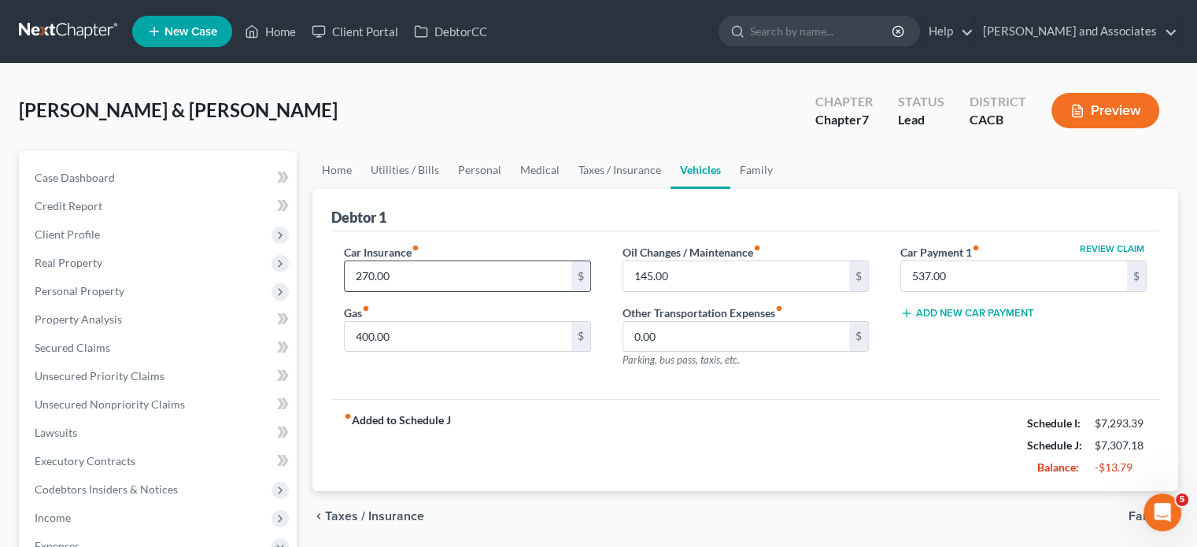
click at [496, 272] on input "270.00" at bounding box center [458, 276] width 226 height 30
click at [686, 434] on div "fiber_manual_record Added to Schedule J Schedule I: $7,293.39 Schedule J: $7,30…" at bounding box center [745, 445] width 828 height 92
click at [752, 173] on link "Family" at bounding box center [756, 170] width 52 height 38
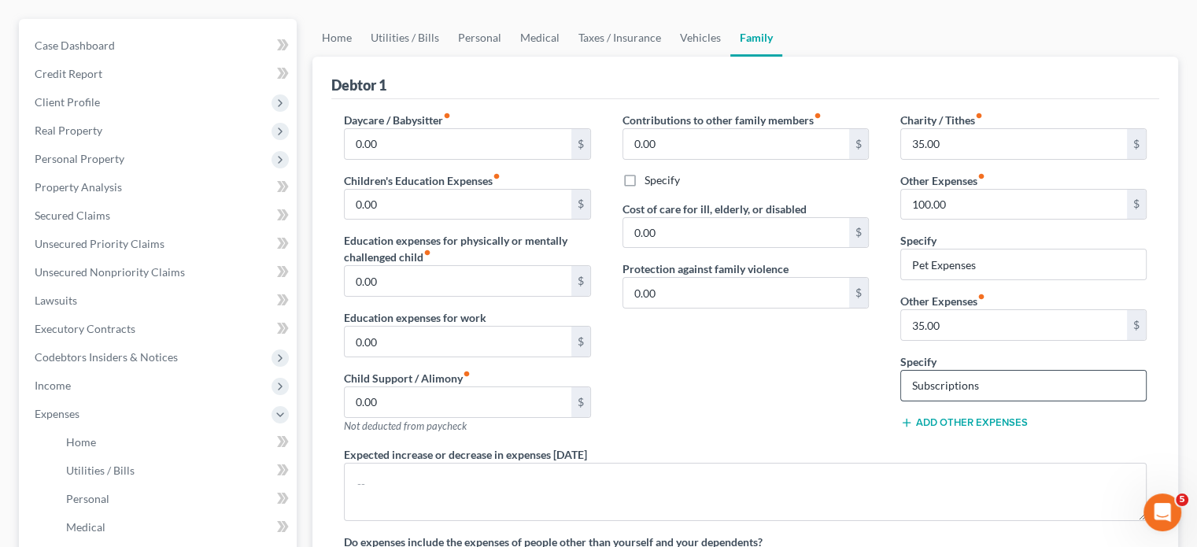
scroll to position [157, 0]
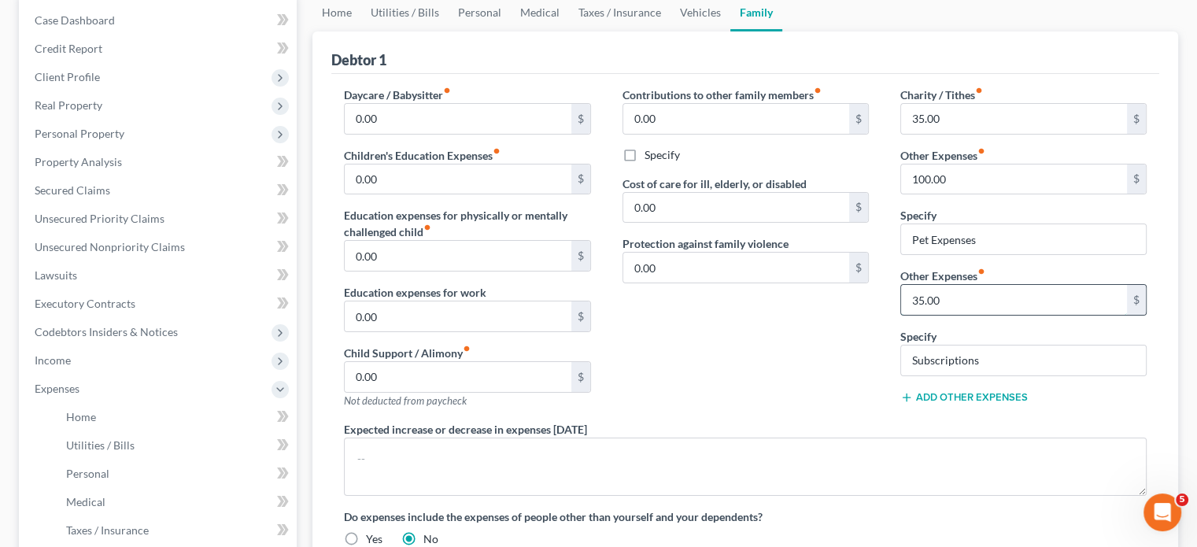
click at [962, 301] on input "35.00" at bounding box center [1014, 300] width 226 height 30
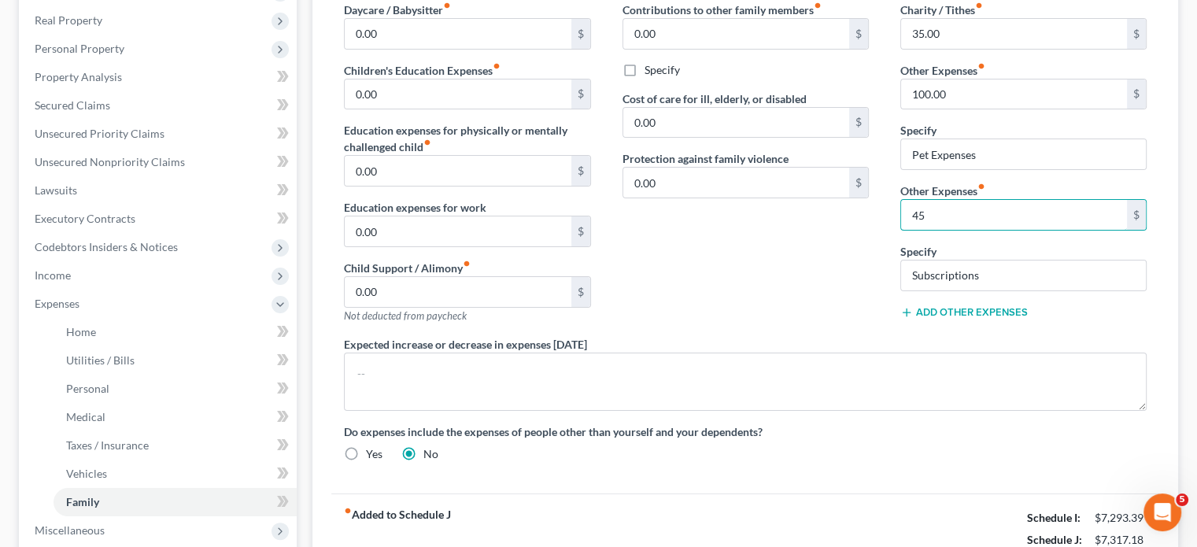
scroll to position [315, 0]
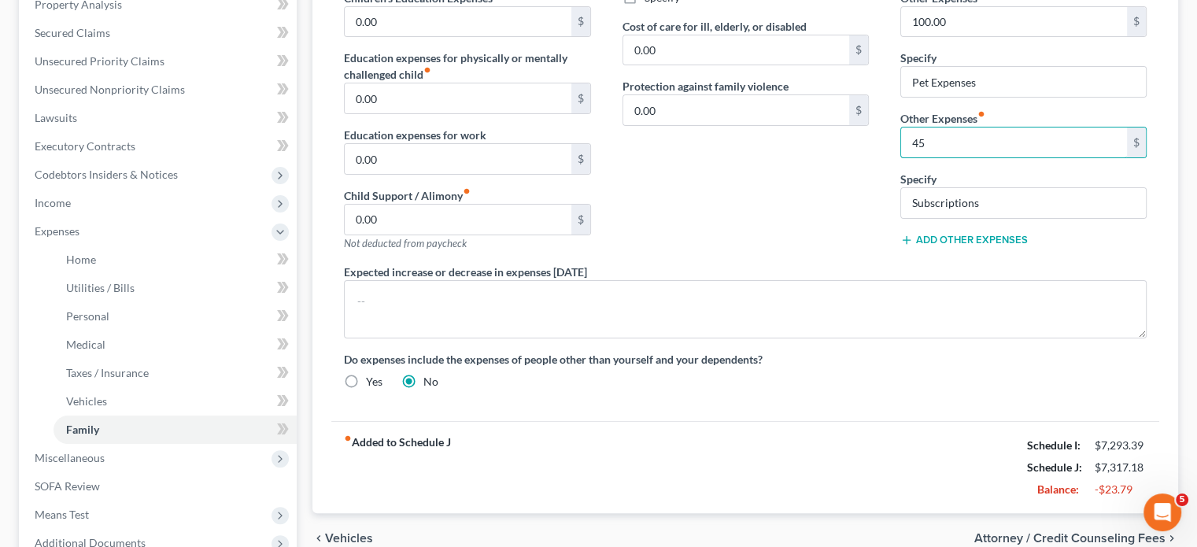
type input "45"
click at [771, 172] on div "Contributions to other family members fiber_manual_record 0.00 $ Specify Cost o…" at bounding box center [746, 96] width 278 height 334
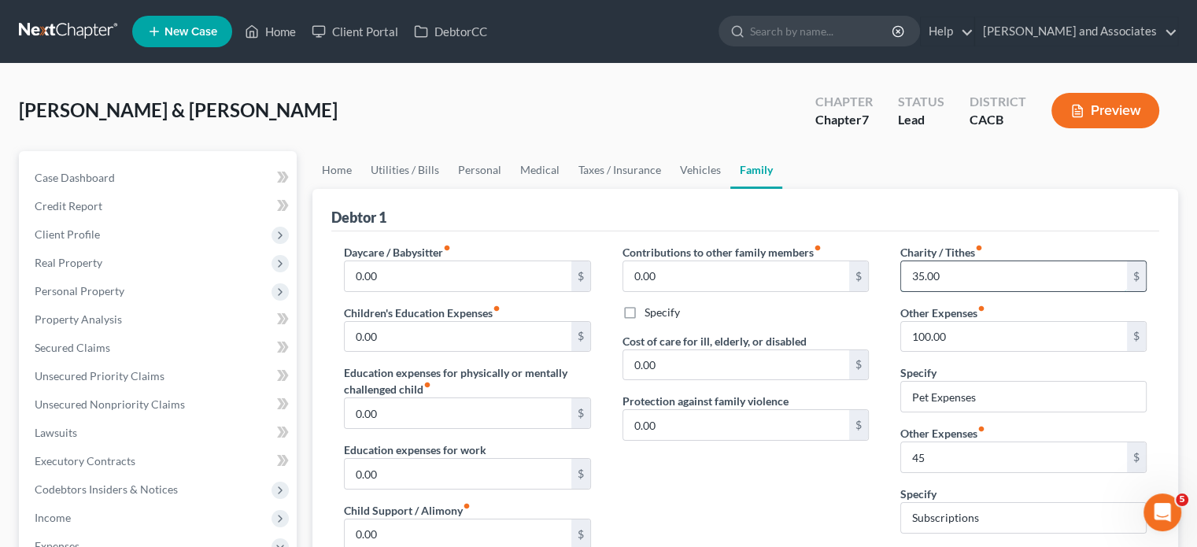
click at [960, 277] on input "35.00" at bounding box center [1014, 276] width 226 height 30
type input "40"
